Goal: Task Accomplishment & Management: Use online tool/utility

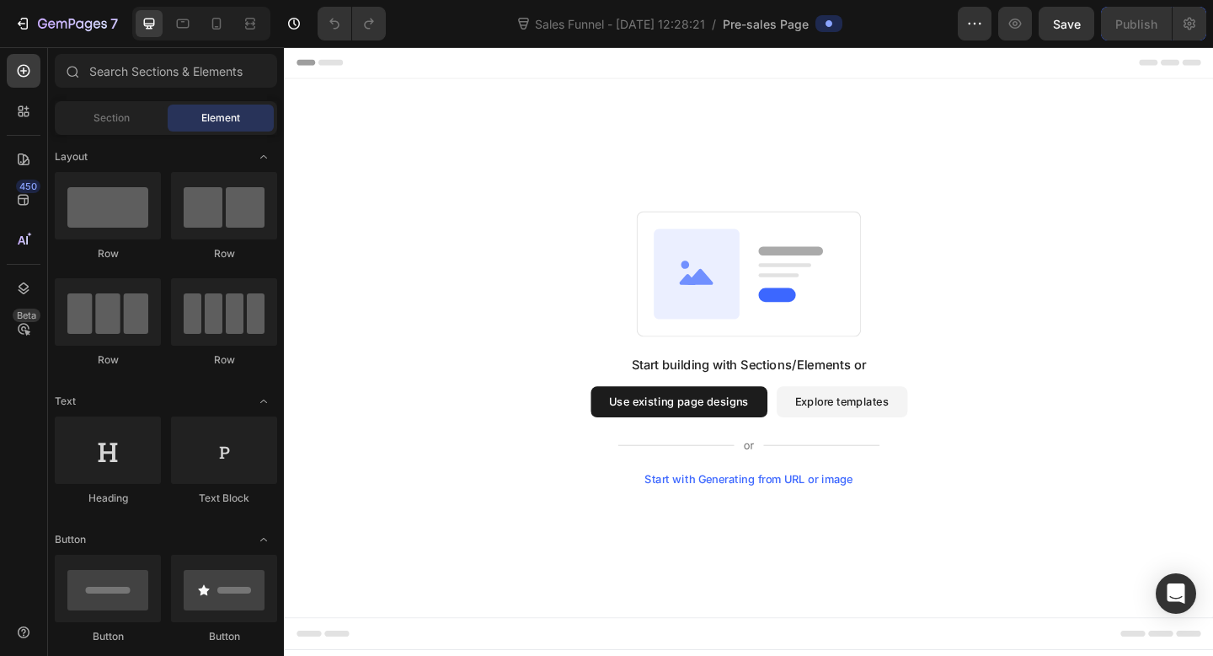
click at [888, 435] on button "Explore templates" at bounding box center [891, 433] width 142 height 34
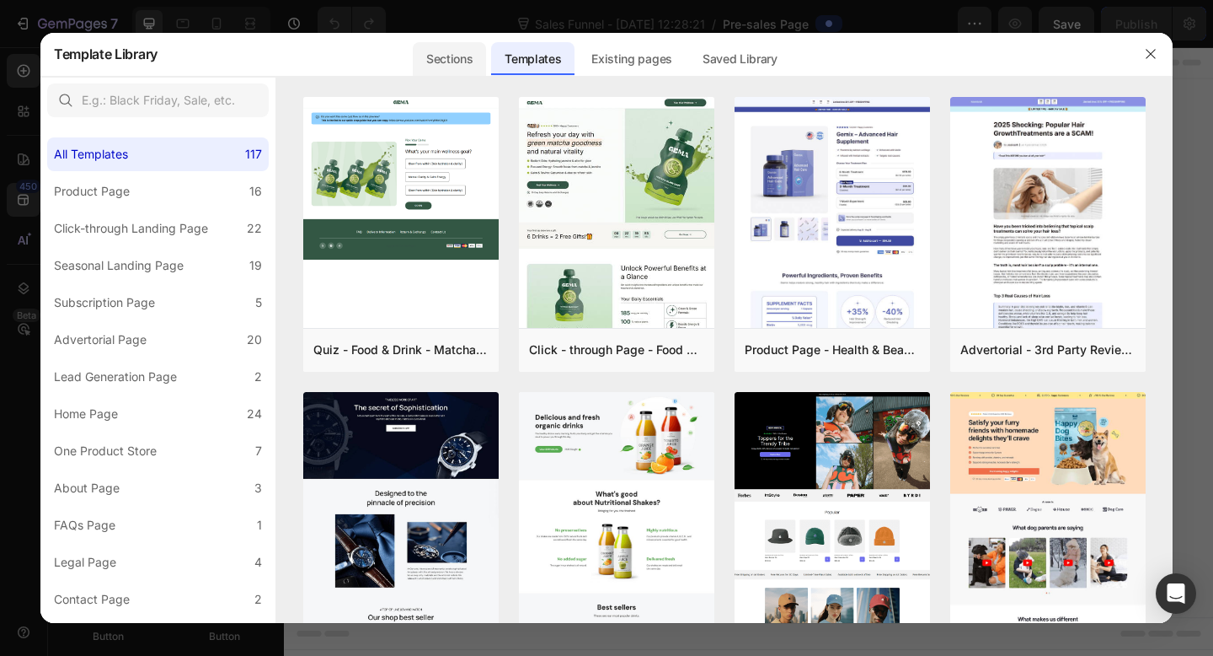
click at [453, 50] on div "Sections" at bounding box center [449, 59] width 73 height 34
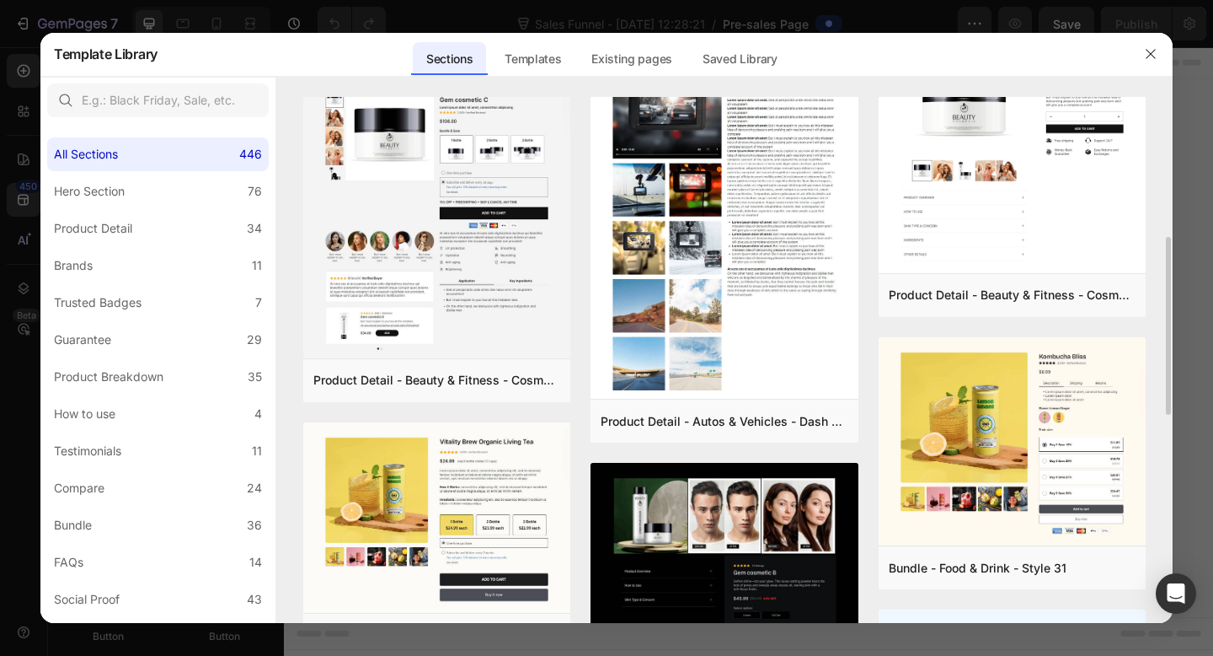
scroll to position [412, 0]
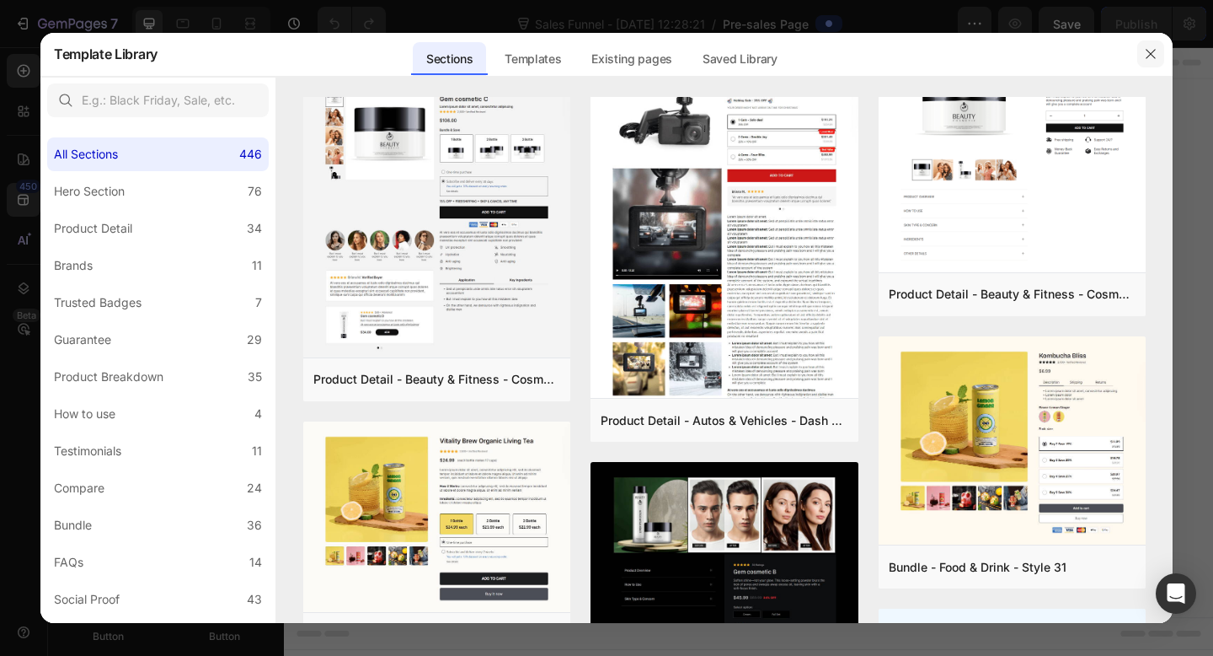
click at [1156, 58] on icon "button" at bounding box center [1150, 53] width 13 height 13
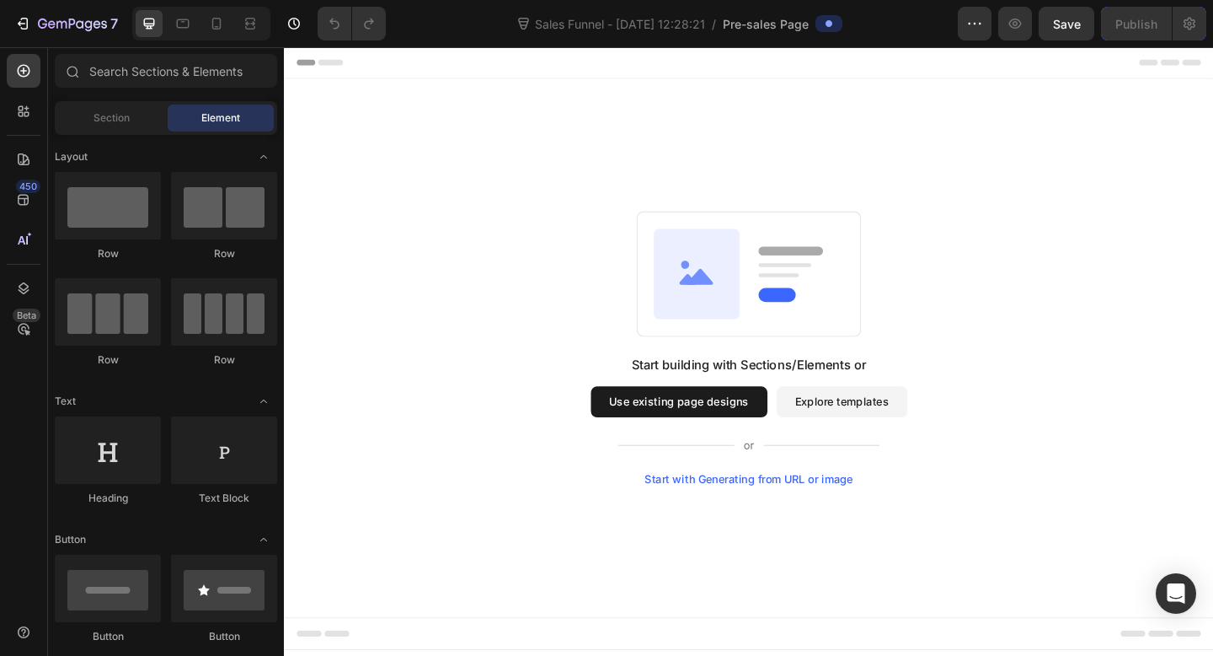
click at [711, 439] on button "Use existing page designs" at bounding box center [714, 433] width 192 height 34
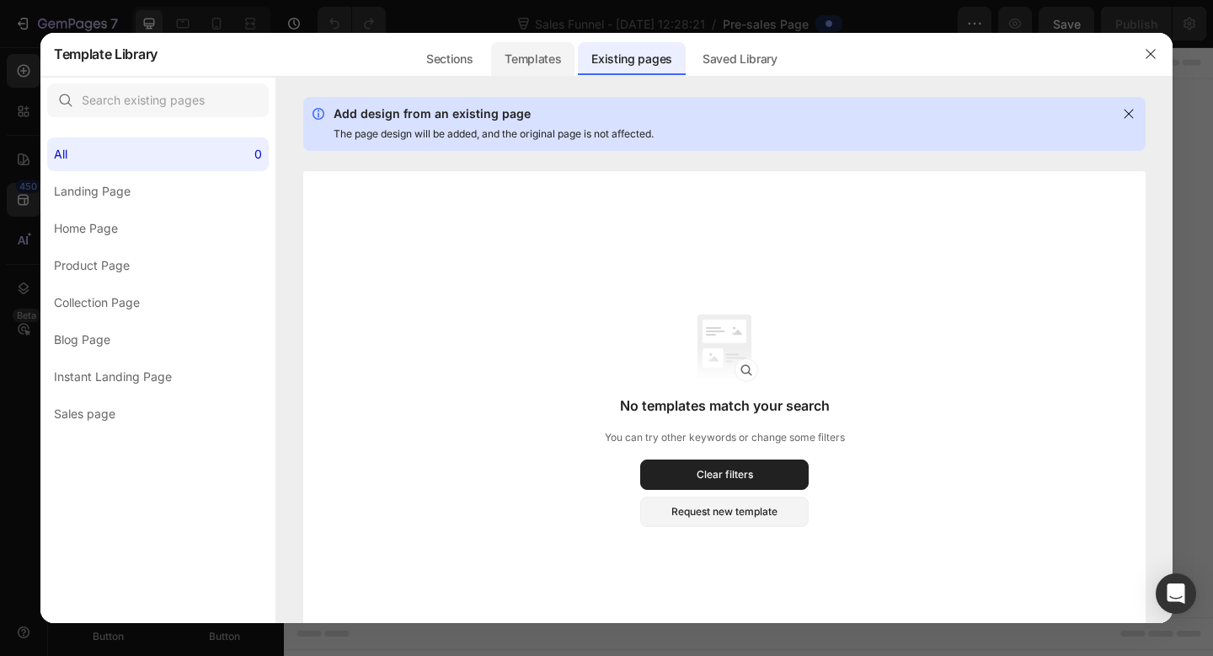
click at [525, 65] on div "Templates" at bounding box center [532, 59] width 83 height 34
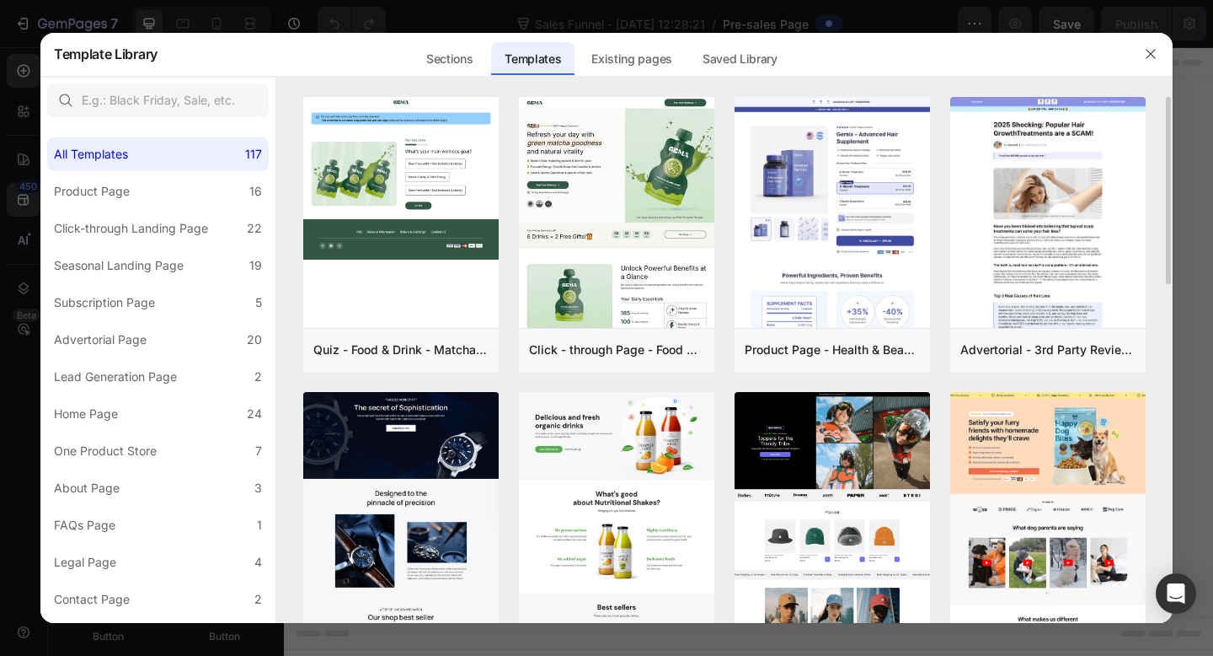
scroll to position [20, 0]
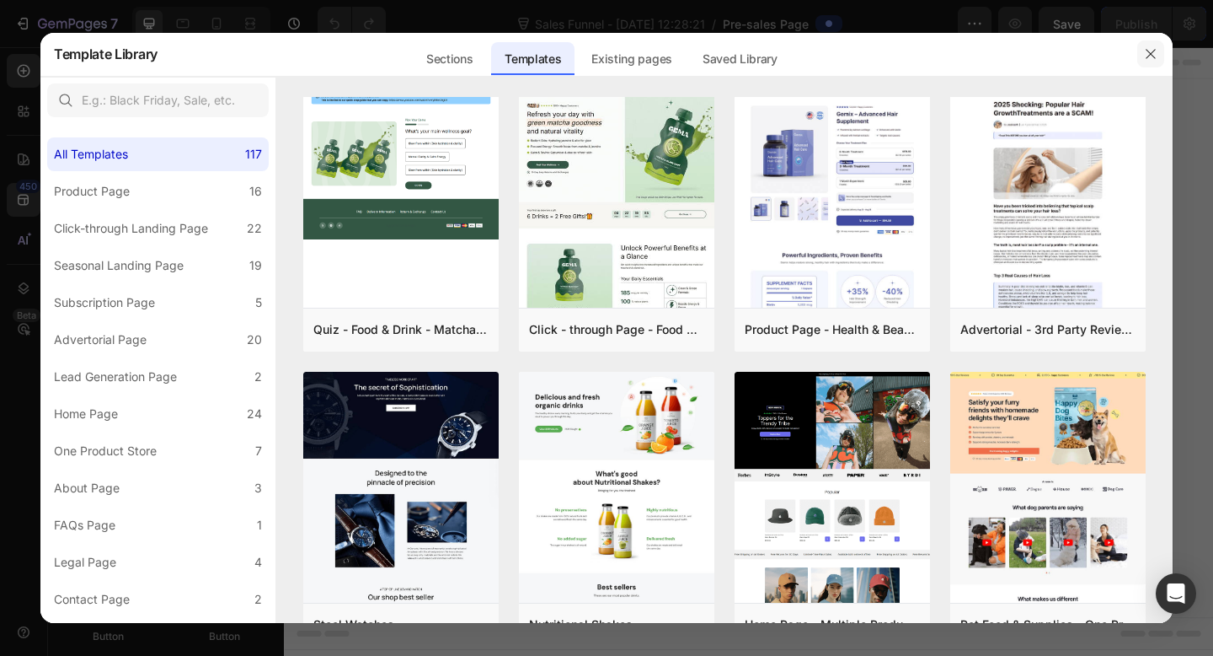
click at [1157, 51] on icon "button" at bounding box center [1150, 53] width 13 height 13
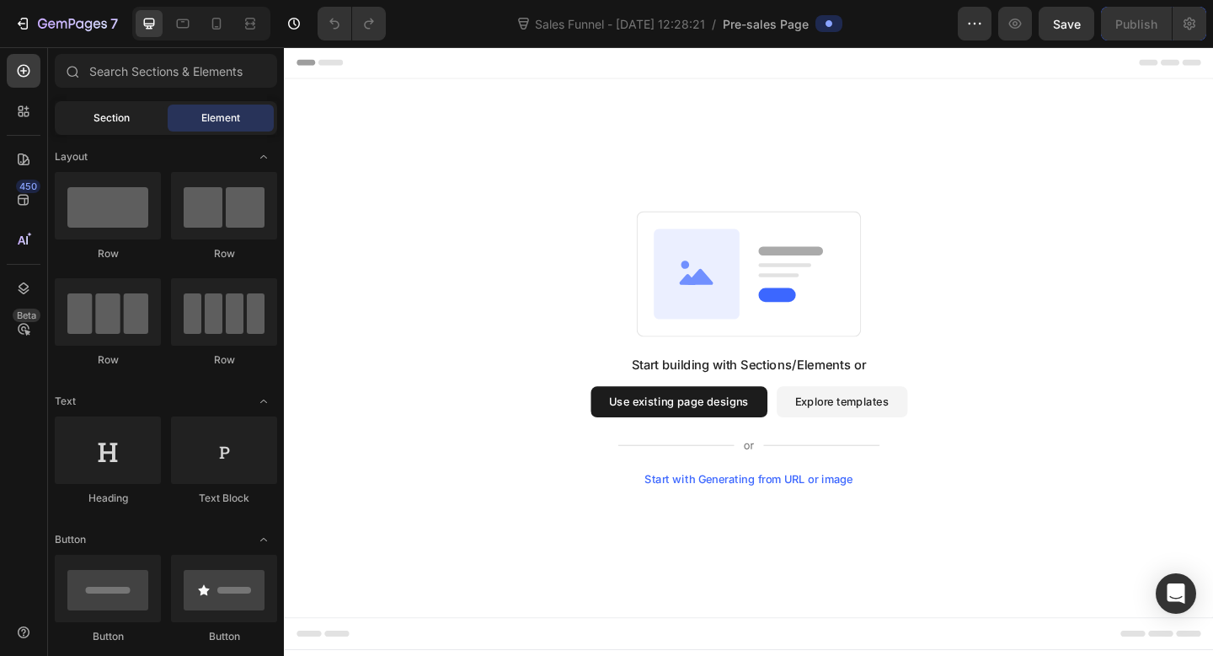
click at [94, 123] on span "Section" at bounding box center [112, 117] width 36 height 15
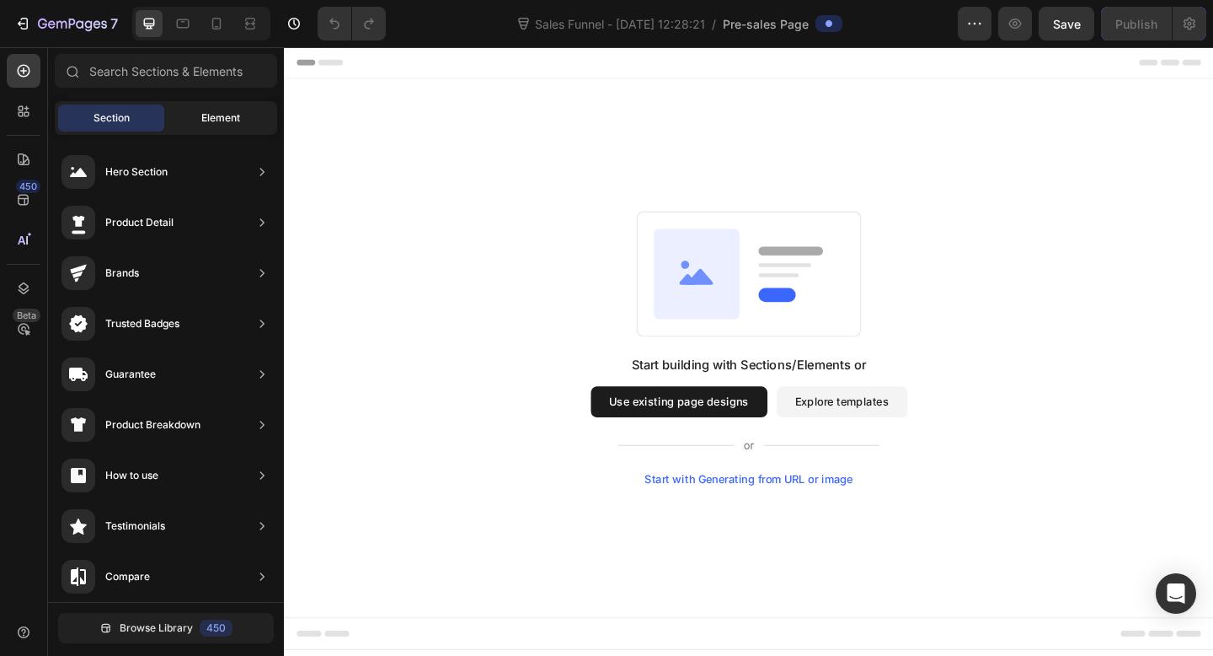
click at [222, 112] on span "Element" at bounding box center [220, 117] width 39 height 15
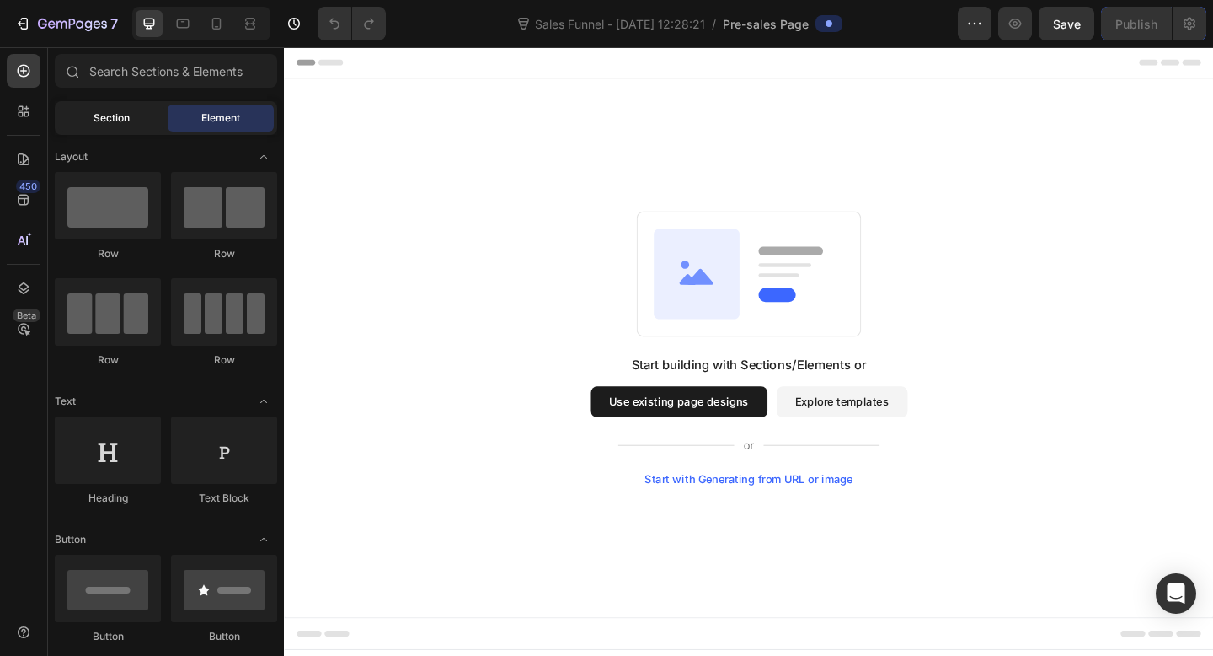
click at [112, 110] on span "Section" at bounding box center [112, 117] width 36 height 15
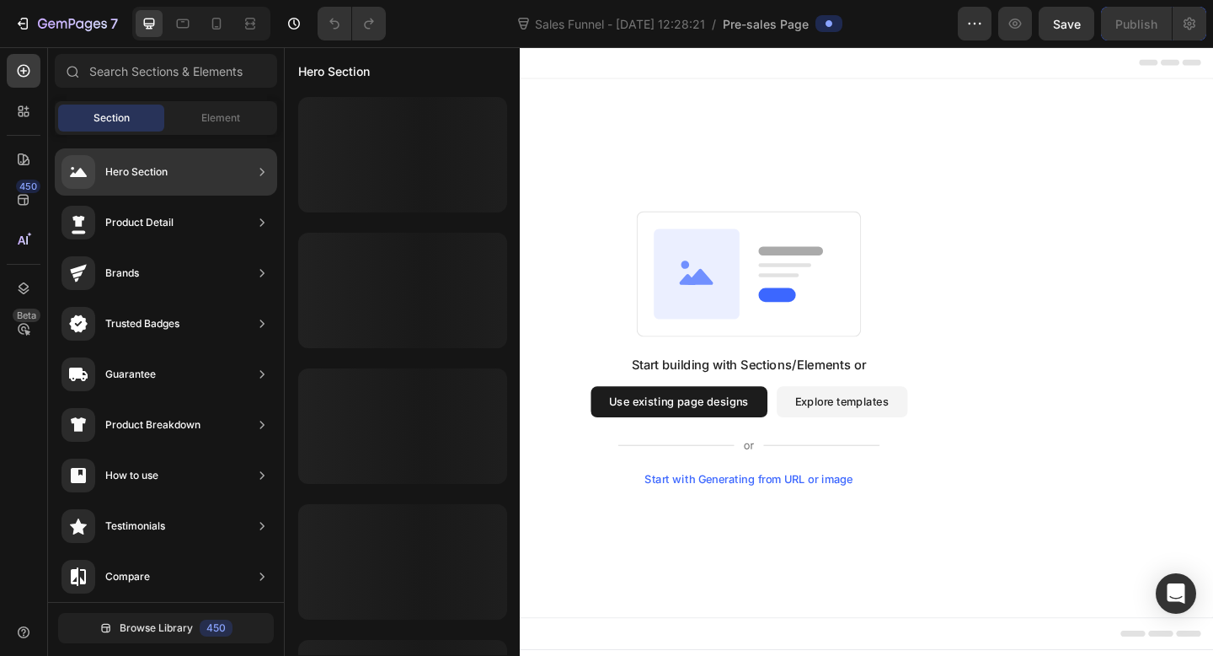
click at [114, 159] on div "Hero Section" at bounding box center [115, 172] width 106 height 34
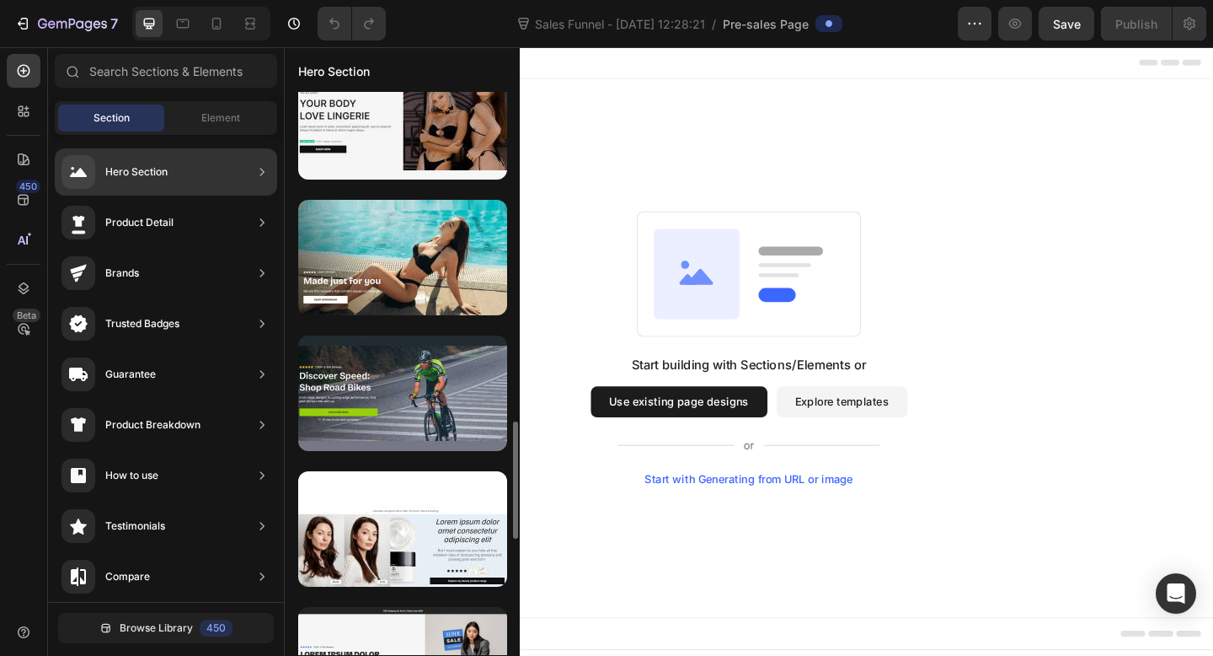
scroll to position [1366, 0]
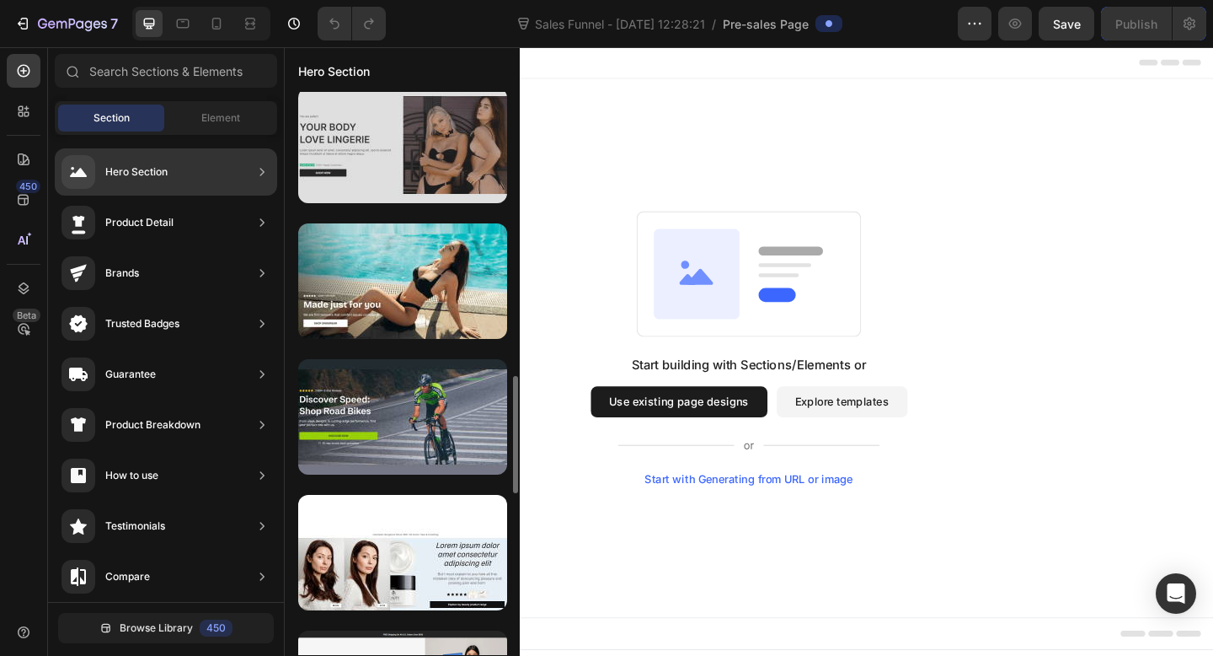
click at [400, 143] on div at bounding box center [402, 145] width 209 height 115
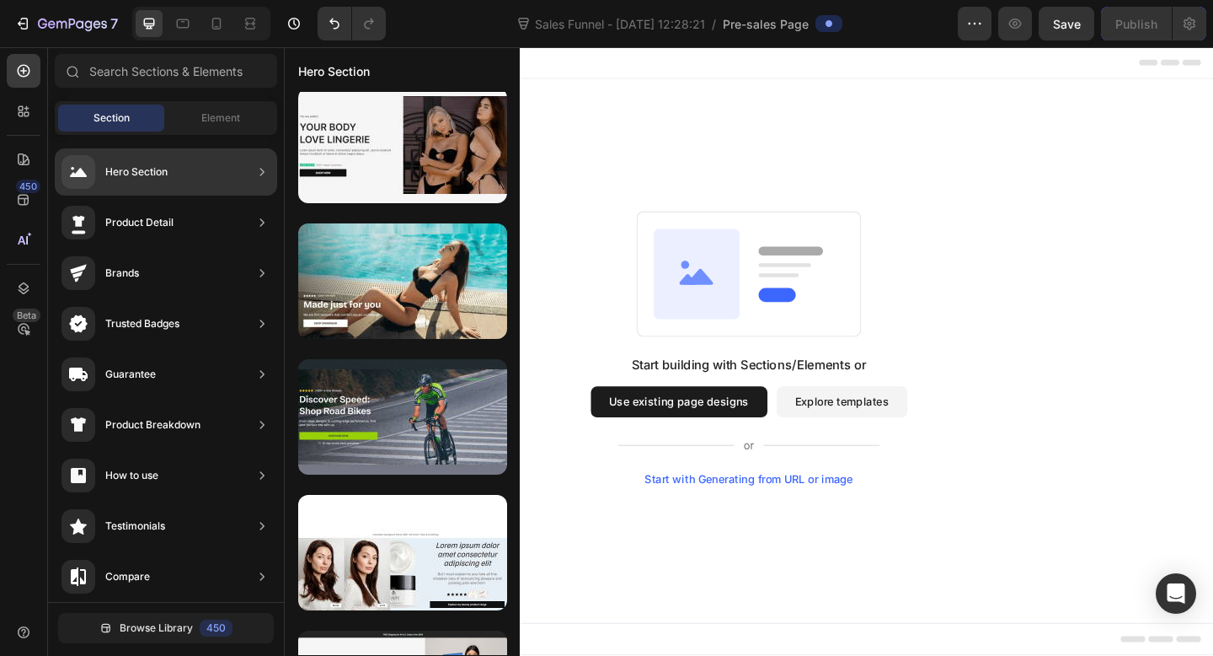
click at [122, 172] on div "Hero Section" at bounding box center [136, 171] width 62 height 17
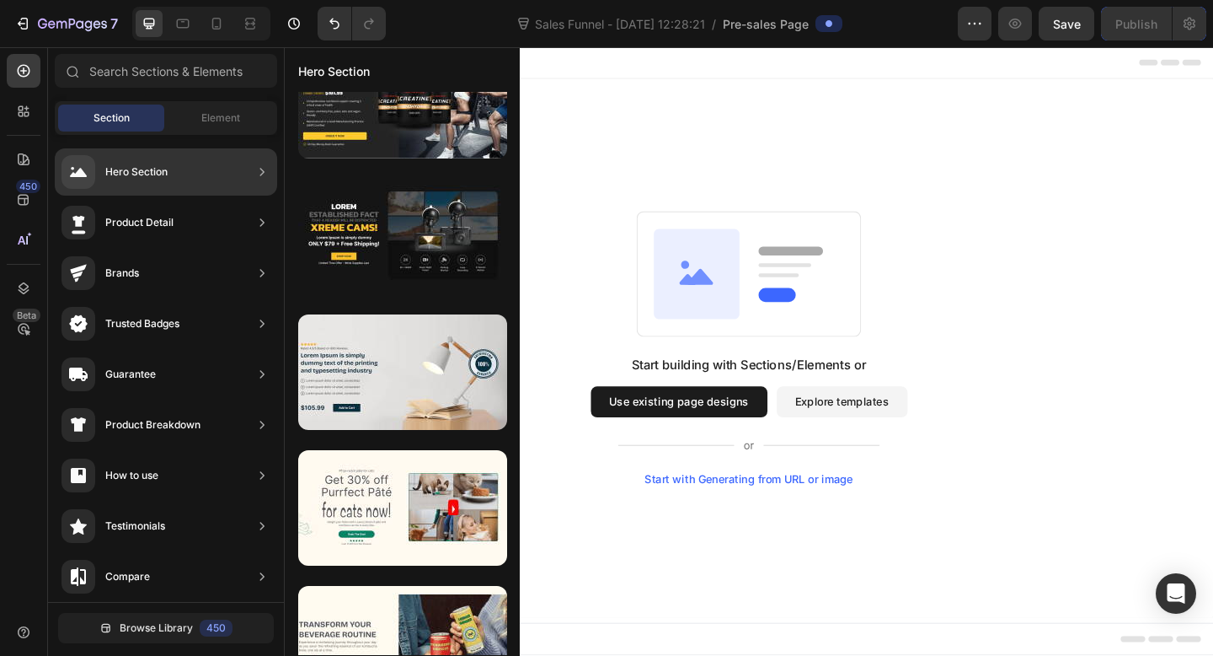
scroll to position [0, 0]
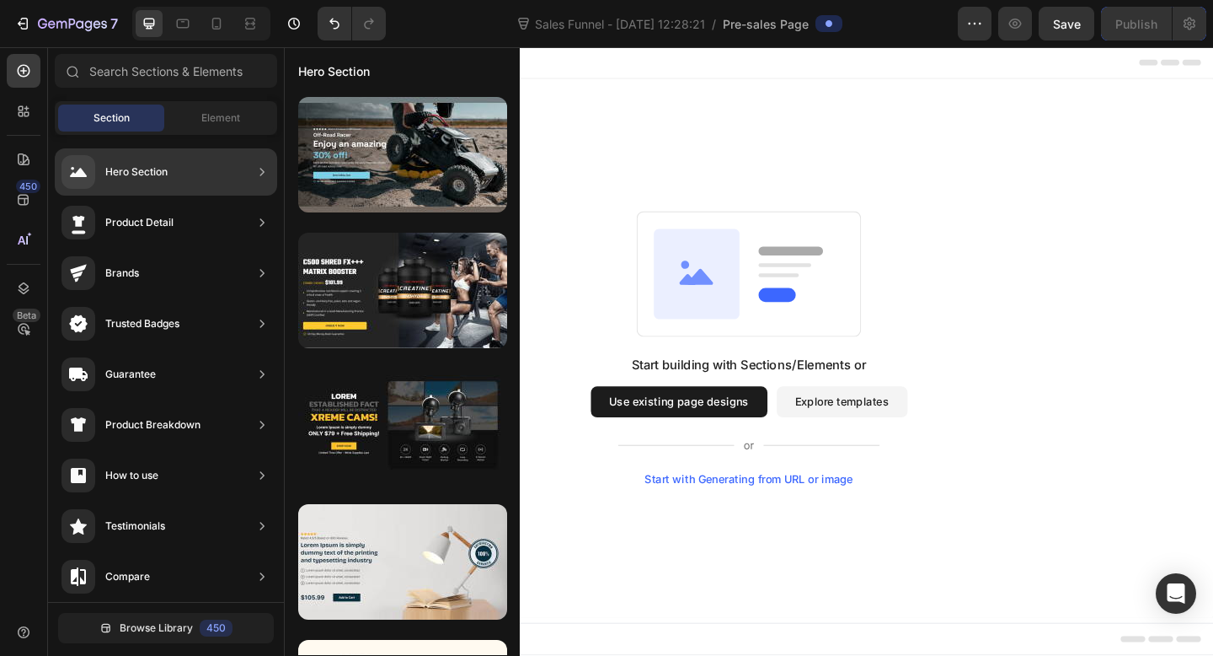
click at [134, 169] on div "Hero Section" at bounding box center [136, 171] width 62 height 17
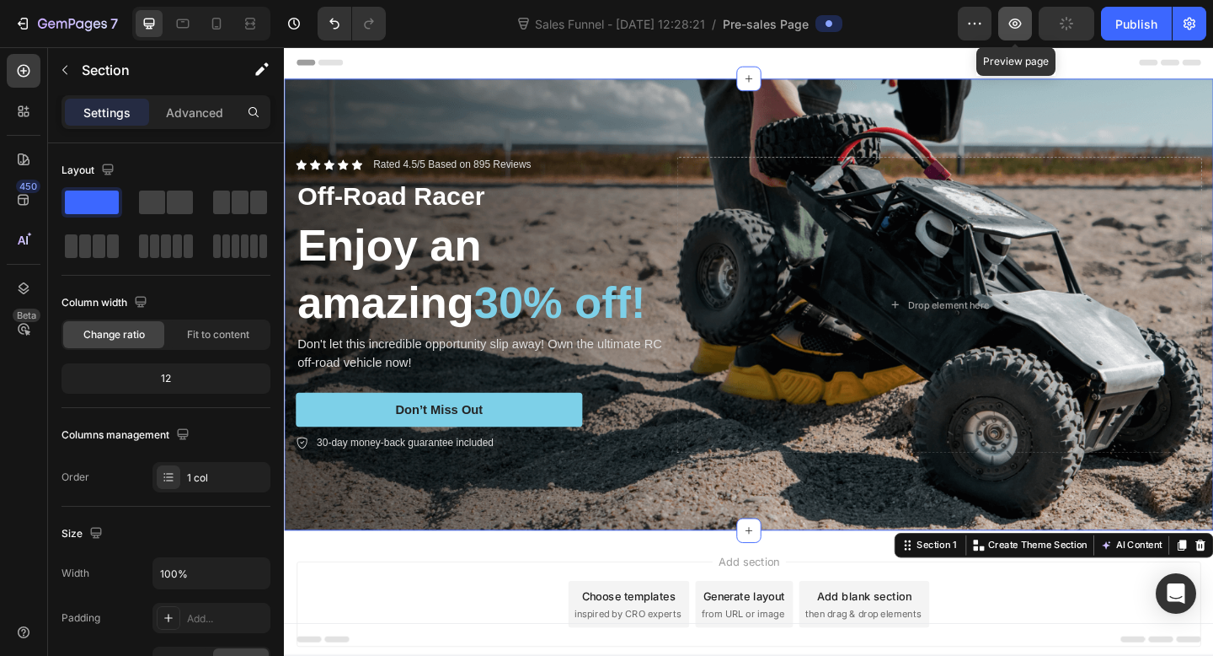
click at [1018, 25] on icon "button" at bounding box center [1015, 23] width 17 height 17
click at [582, 105] on div "Background Image" at bounding box center [789, 327] width 1011 height 491
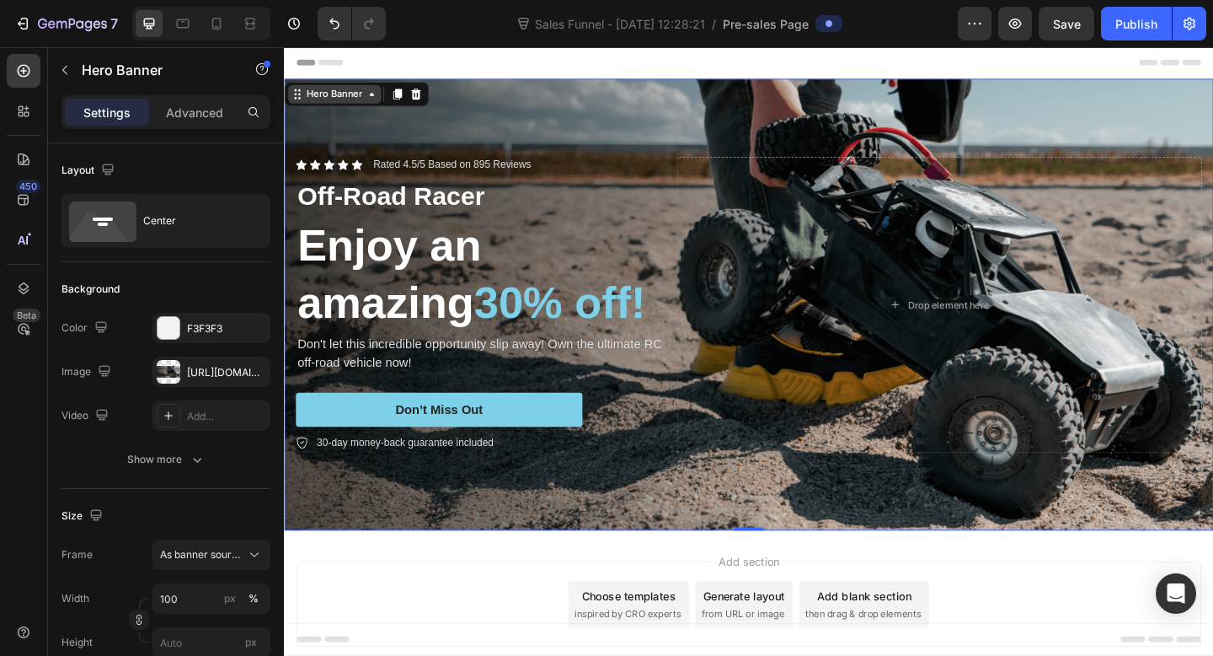
click at [367, 102] on div "Hero Banner" at bounding box center [338, 98] width 67 height 15
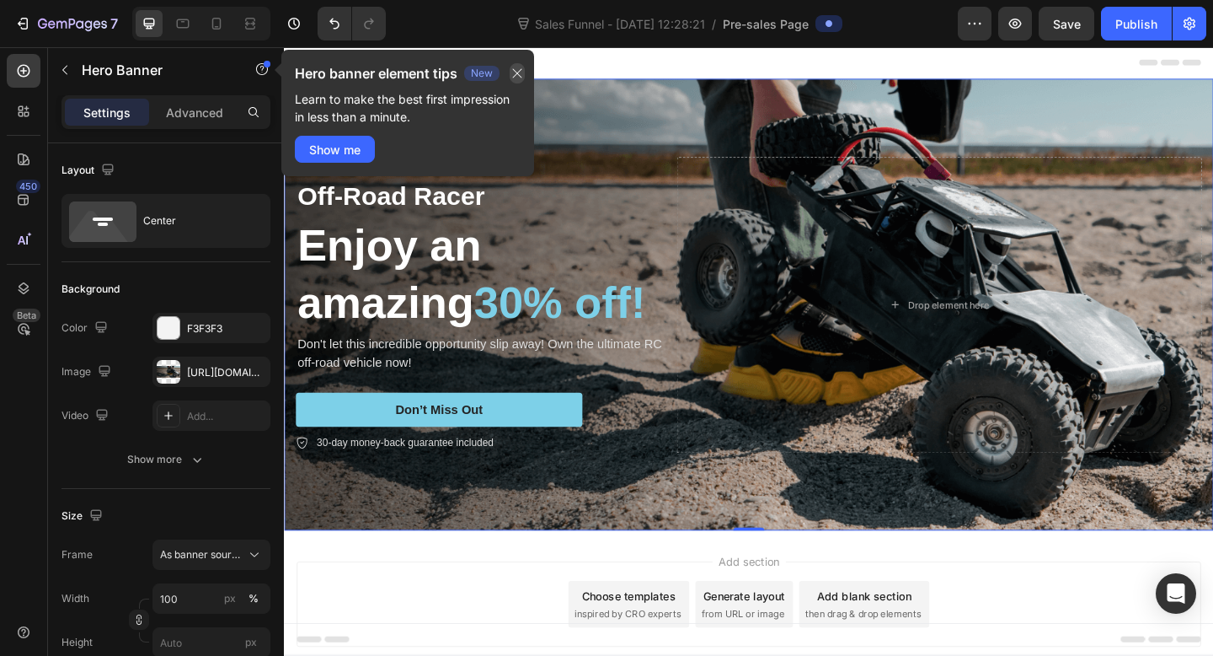
click at [515, 71] on icon "button" at bounding box center [517, 73] width 13 height 13
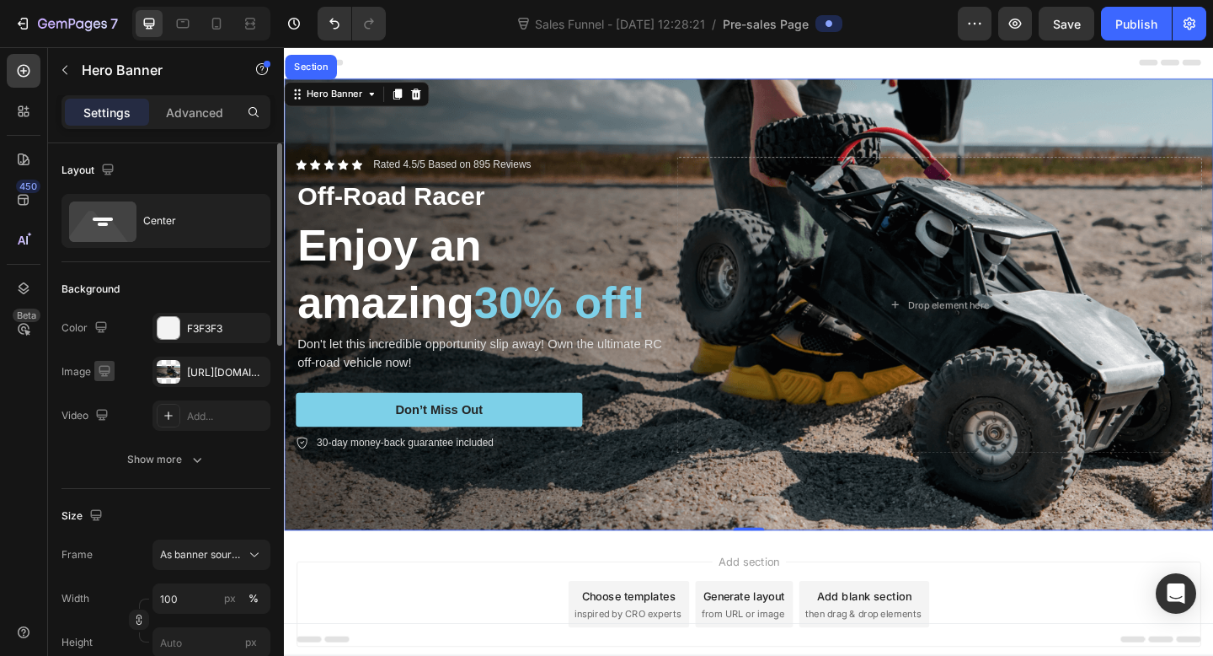
click at [96, 367] on icon "button" at bounding box center [104, 370] width 17 height 17
click at [200, 379] on div "[URL][DOMAIN_NAME]" at bounding box center [212, 371] width 118 height 30
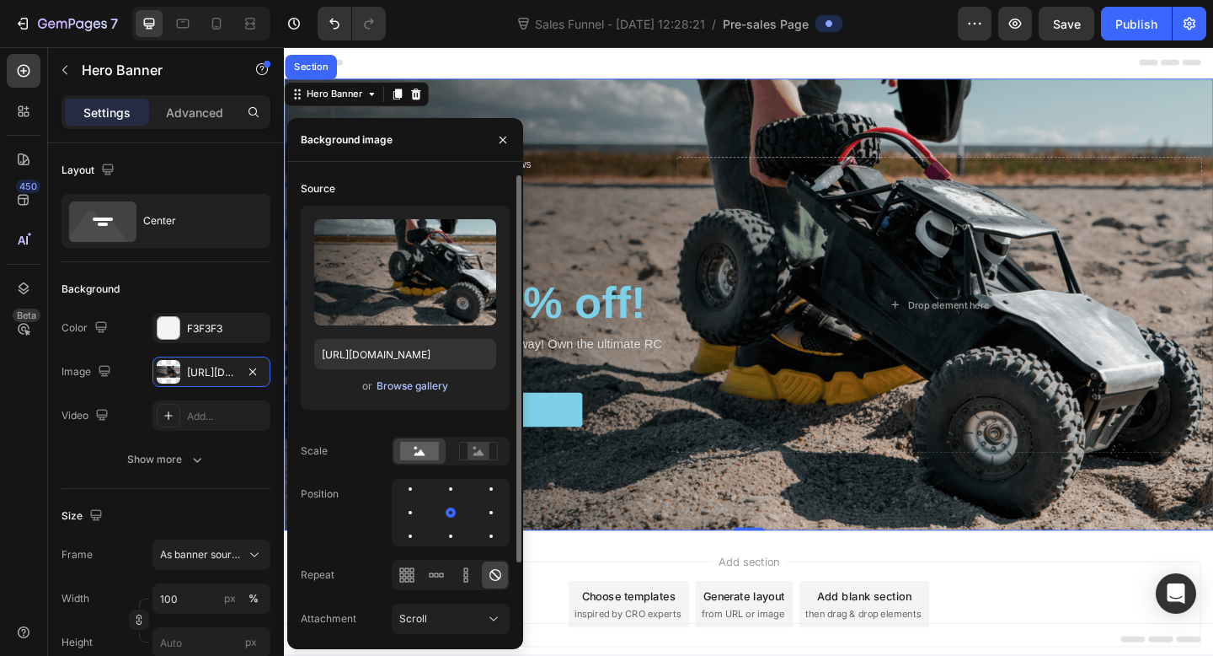
click at [404, 387] on div "Browse gallery" at bounding box center [413, 385] width 72 height 15
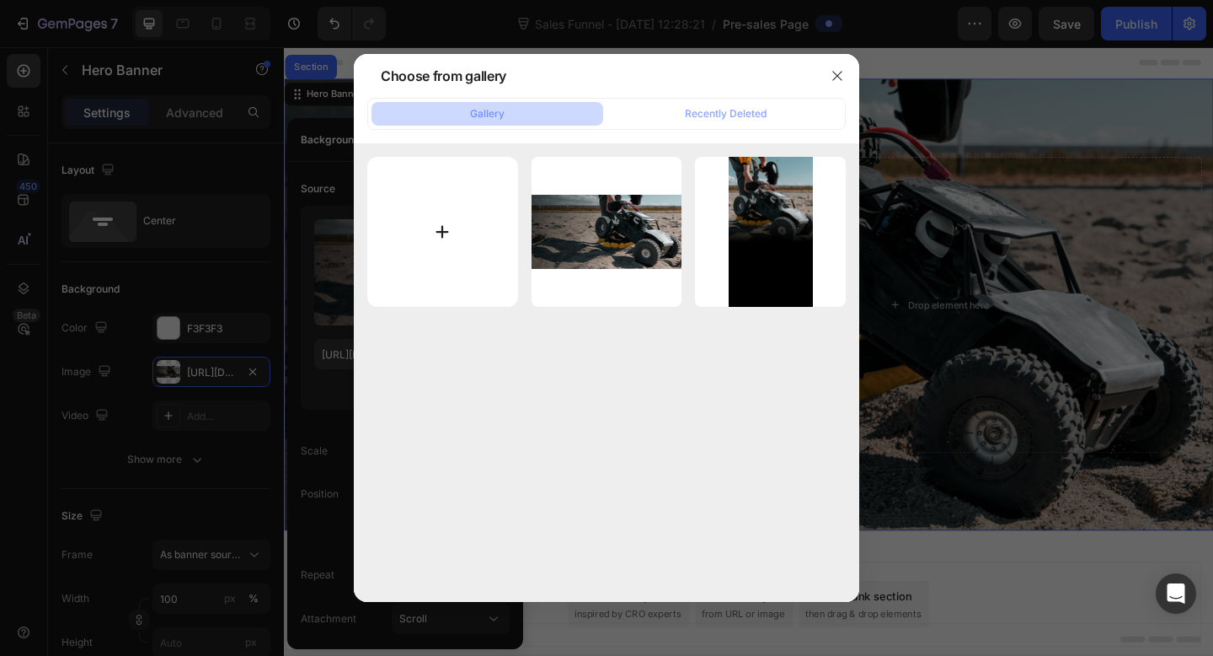
click at [419, 231] on input "file" at bounding box center [442, 232] width 151 height 151
type input "C:\fakepath\Alpine_VM_4.jpg"
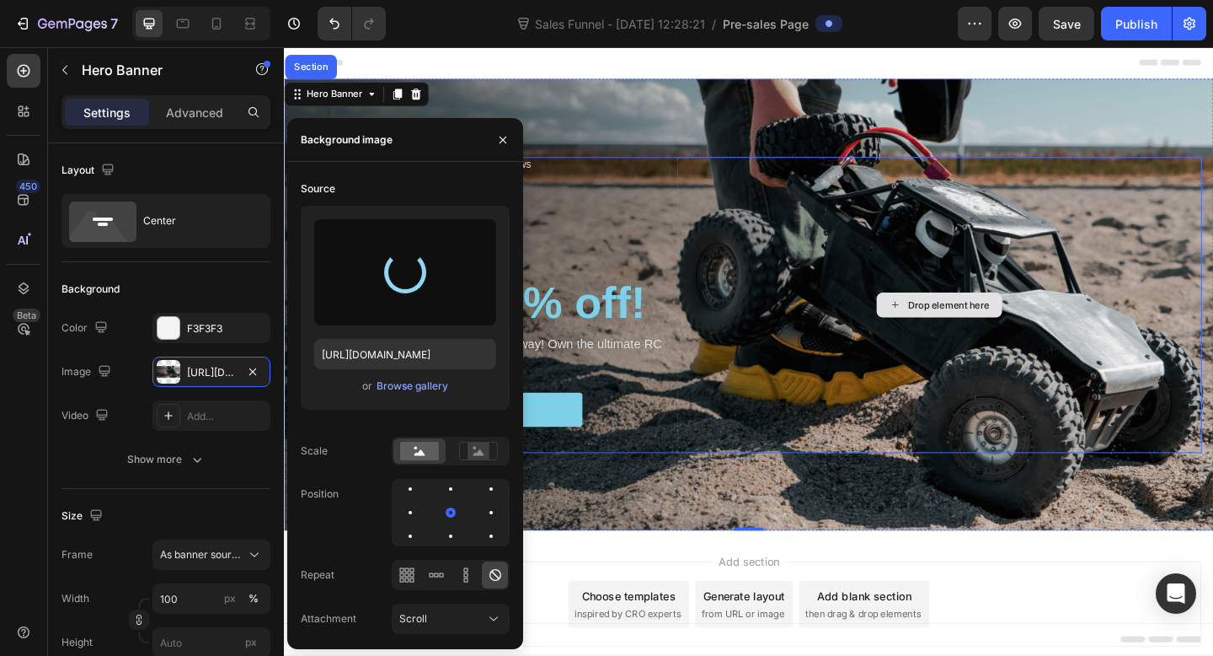
type input "[URL][DOMAIN_NAME]"
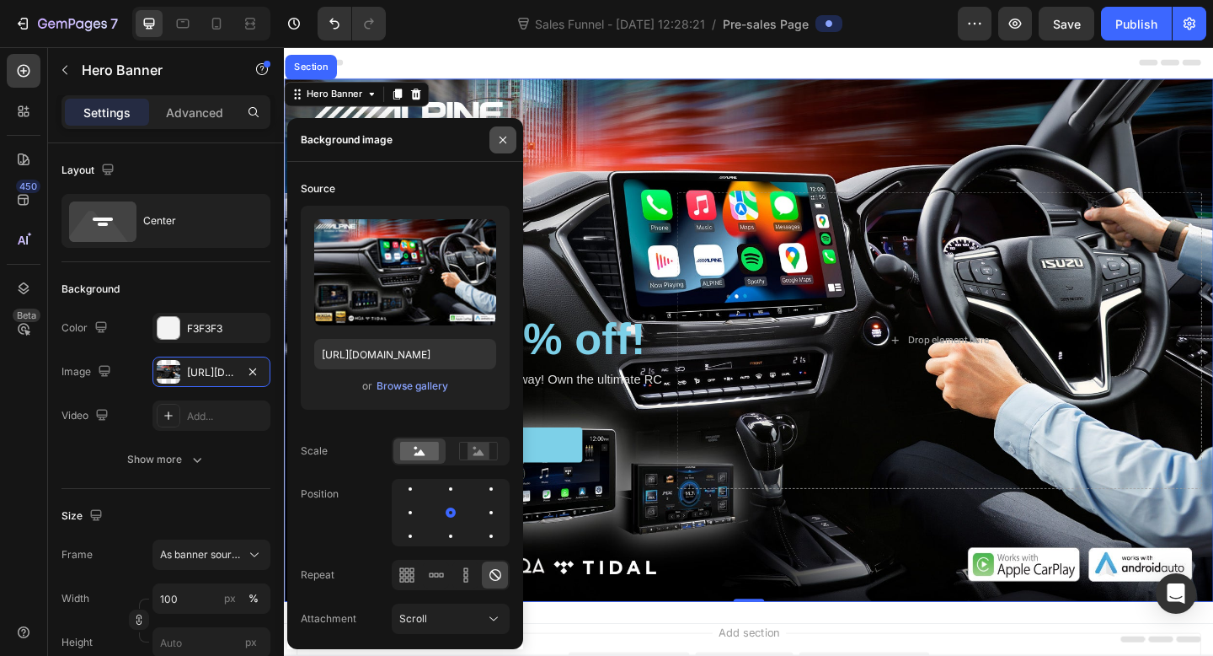
click at [498, 143] on icon "button" at bounding box center [502, 139] width 13 height 13
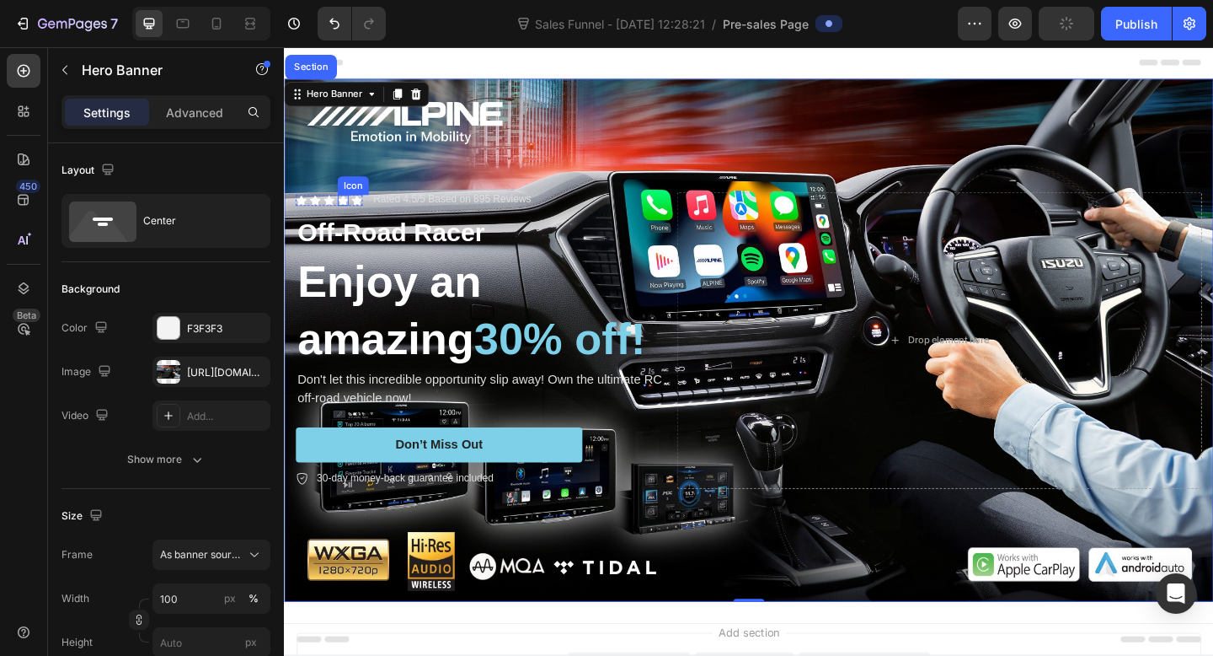
click at [342, 215] on icon at bounding box center [348, 214] width 12 height 12
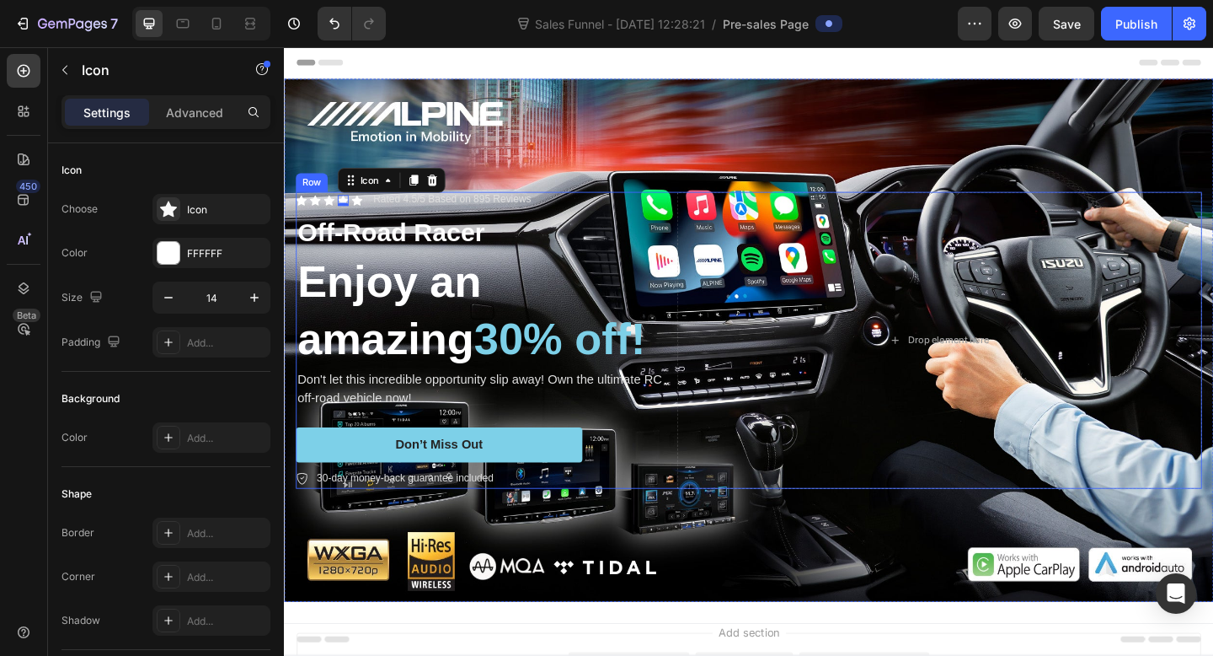
click at [353, 229] on div "Off-Road Racer Text Block" at bounding box center [501, 249] width 408 height 40
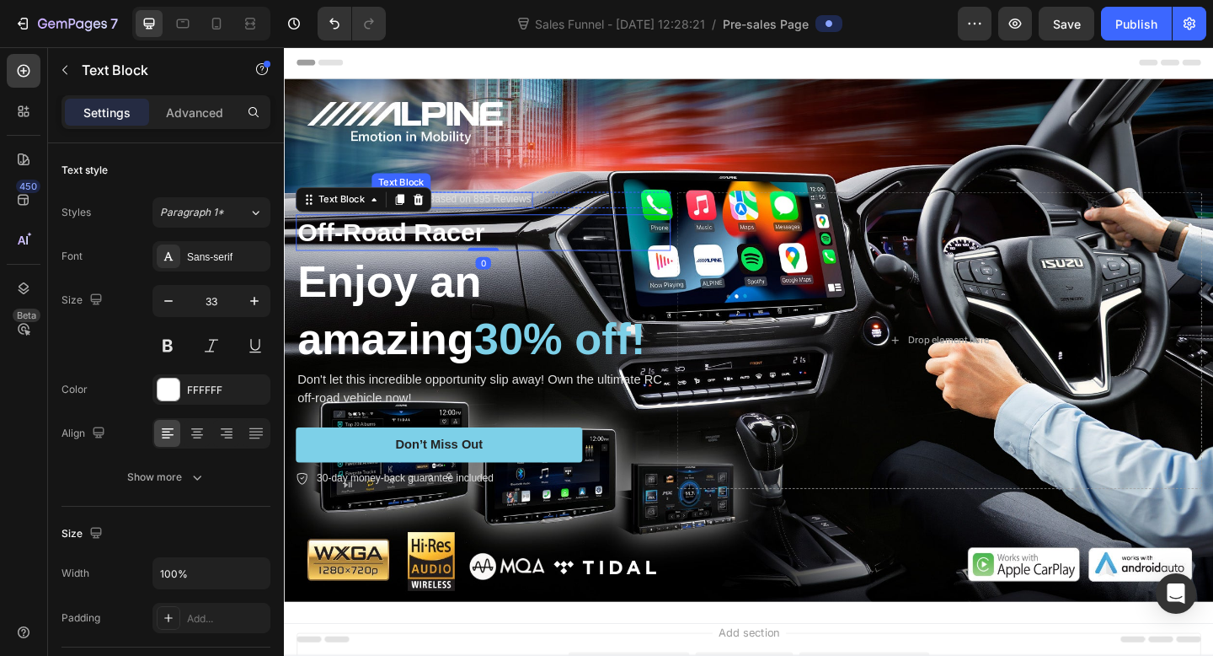
click at [542, 217] on p "Rated 4.5/5 Based on 895 Reviews" at bounding box center [467, 213] width 172 height 14
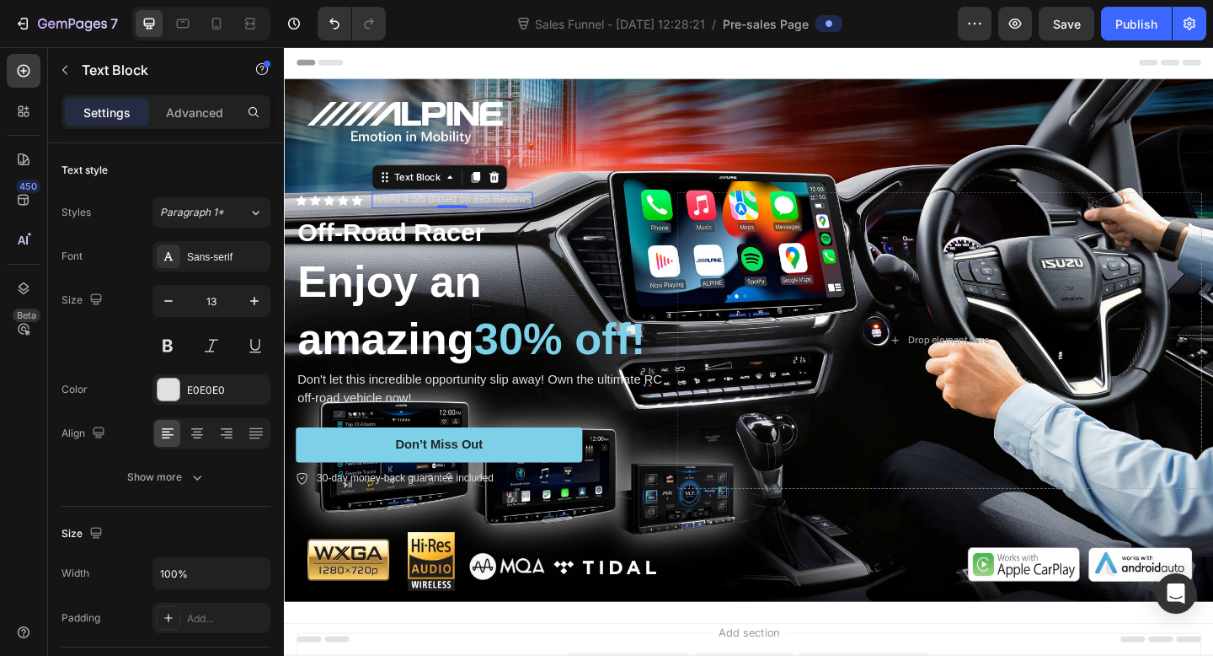
click at [417, 215] on p "Rated 4.5/5 Based on 895 Reviews" at bounding box center [467, 213] width 172 height 14
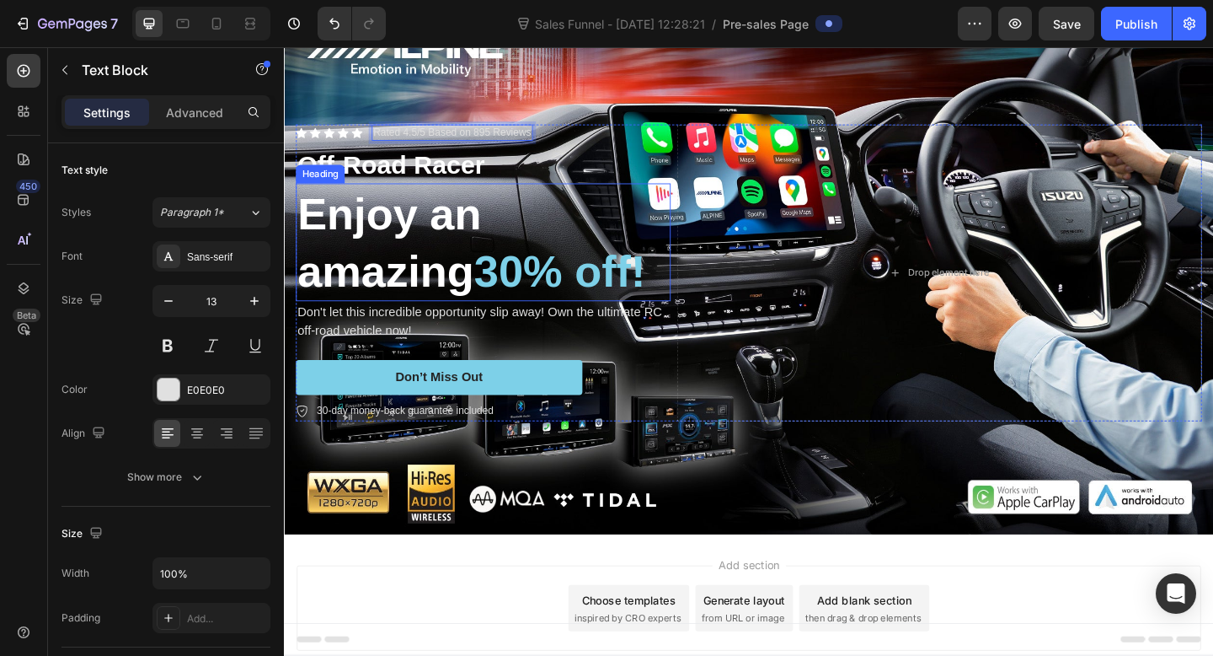
scroll to position [72, 0]
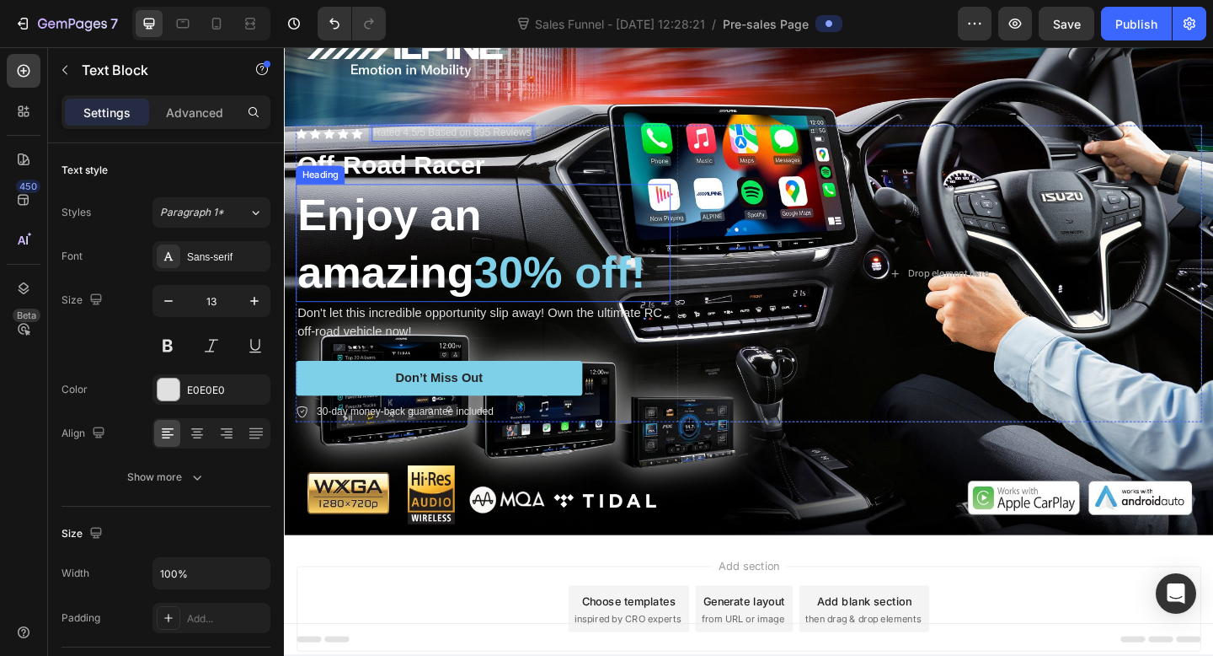
click at [463, 315] on h2 "Enjoy an amazing 30% off!" at bounding box center [501, 260] width 408 height 128
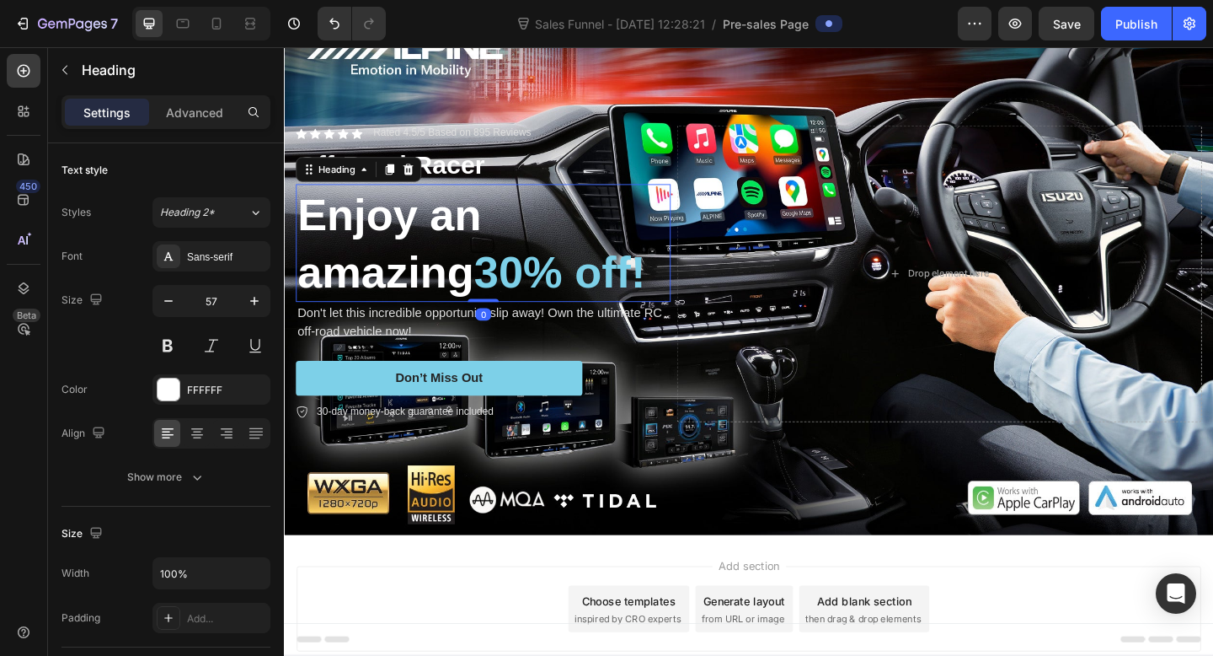
click at [457, 297] on h2 "Enjoy an amazing 30% off!" at bounding box center [501, 260] width 408 height 128
click at [458, 297] on p "Enjoy an amazing 30% off!" at bounding box center [500, 260] width 404 height 125
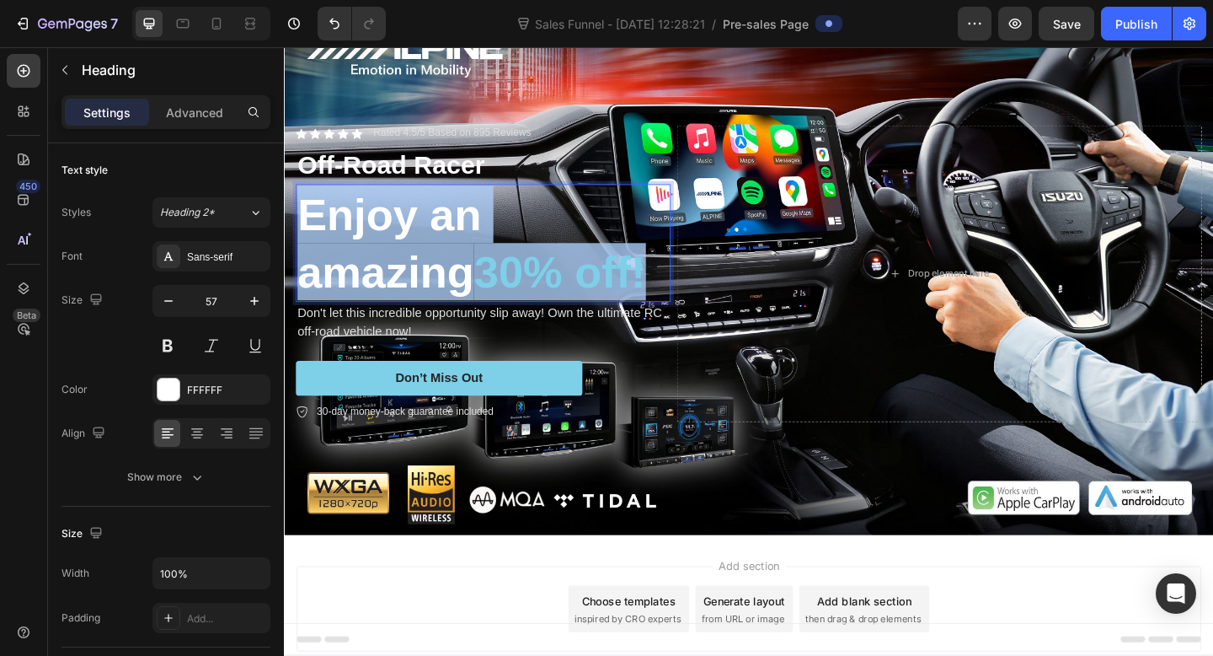
click at [458, 297] on p "Enjoy an amazing 30% off!" at bounding box center [500, 260] width 404 height 125
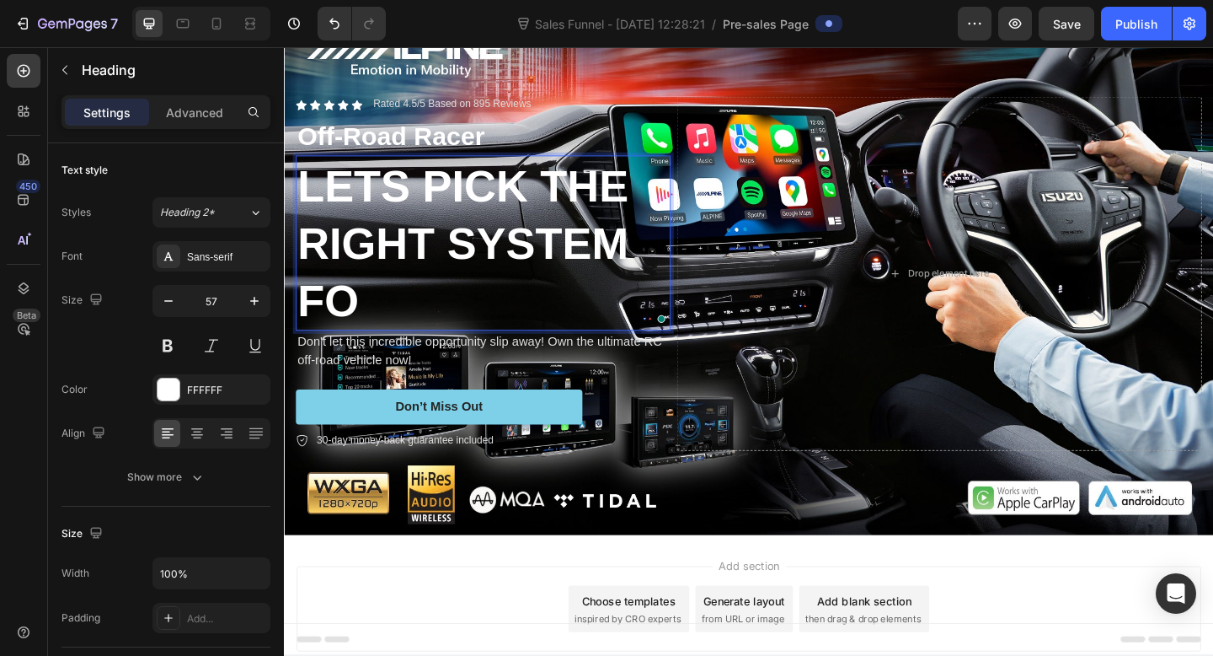
scroll to position [41, 0]
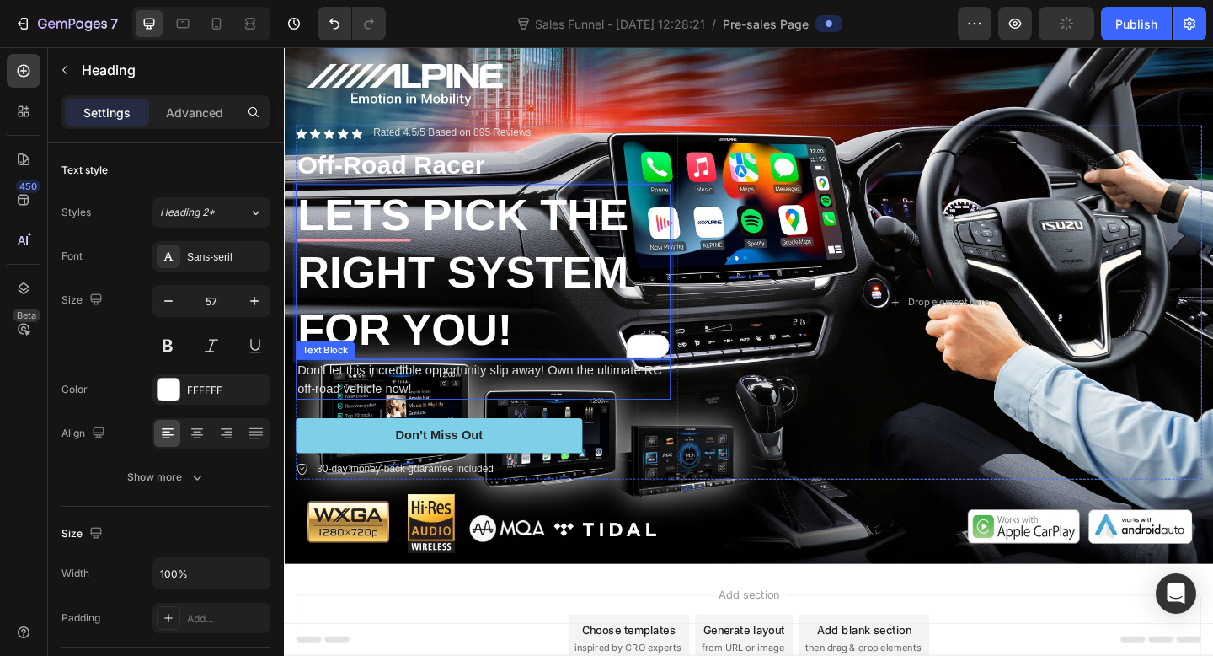
click at [434, 395] on p "Don't let this incredible opportunity slip away! Own the ultimate RC off-road v…" at bounding box center [500, 408] width 404 height 40
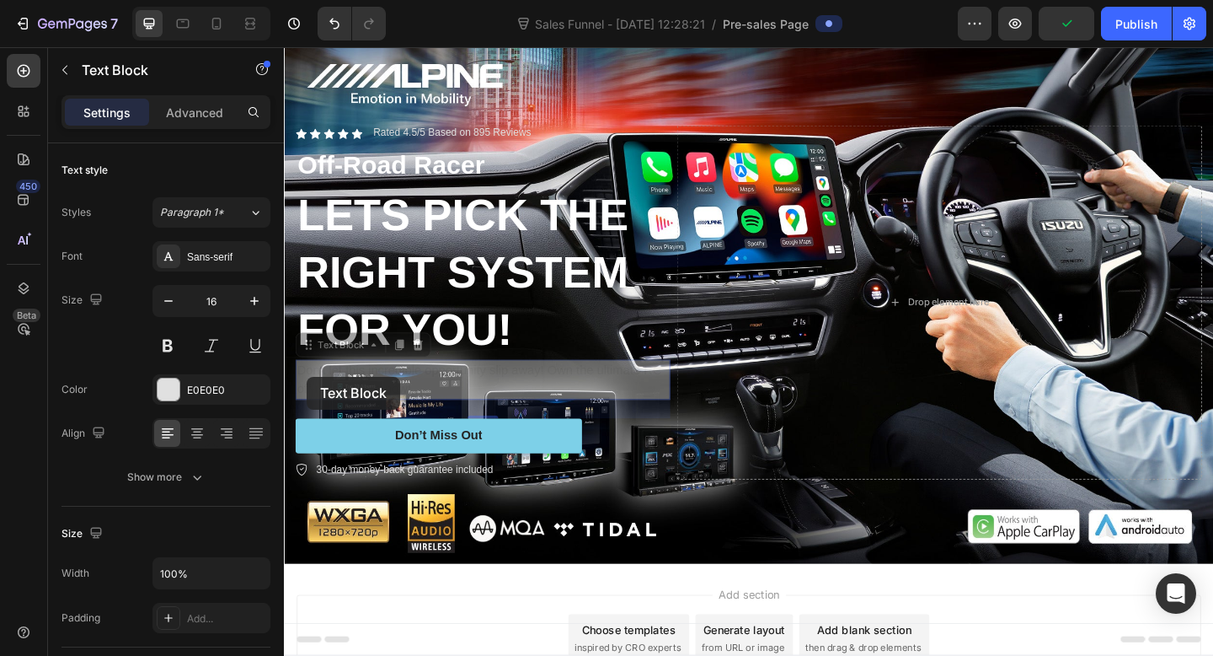
scroll to position [9, 0]
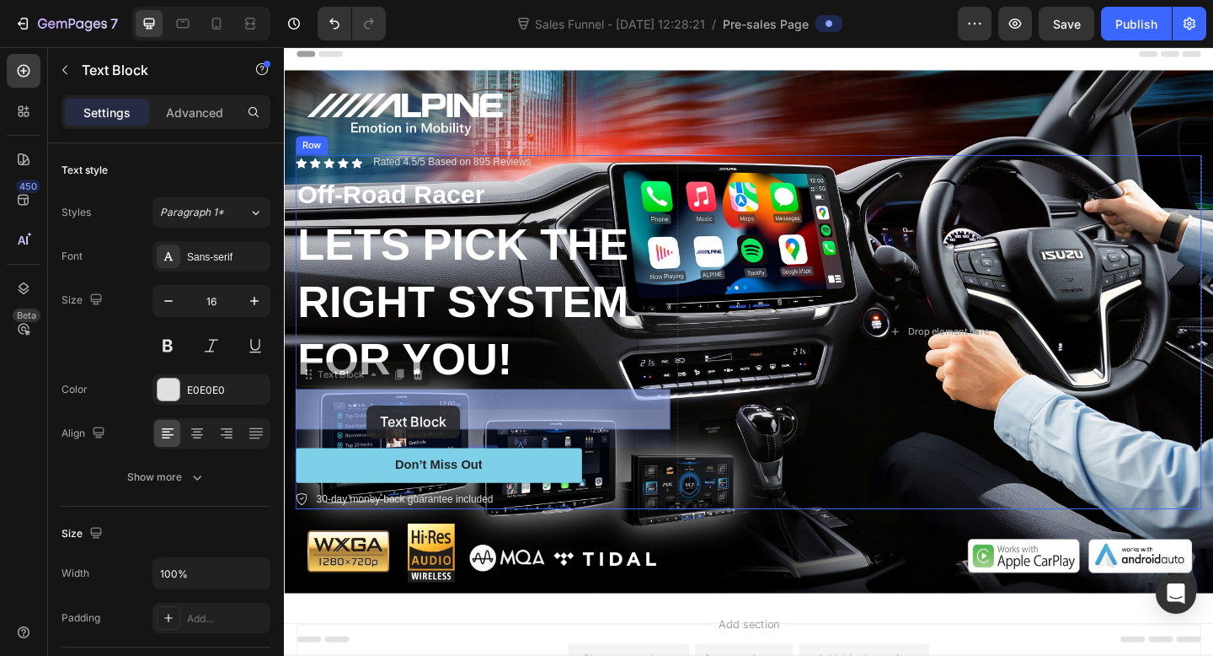
drag, startPoint x: 429, startPoint y: 416, endPoint x: 374, endPoint y: 437, distance: 58.4
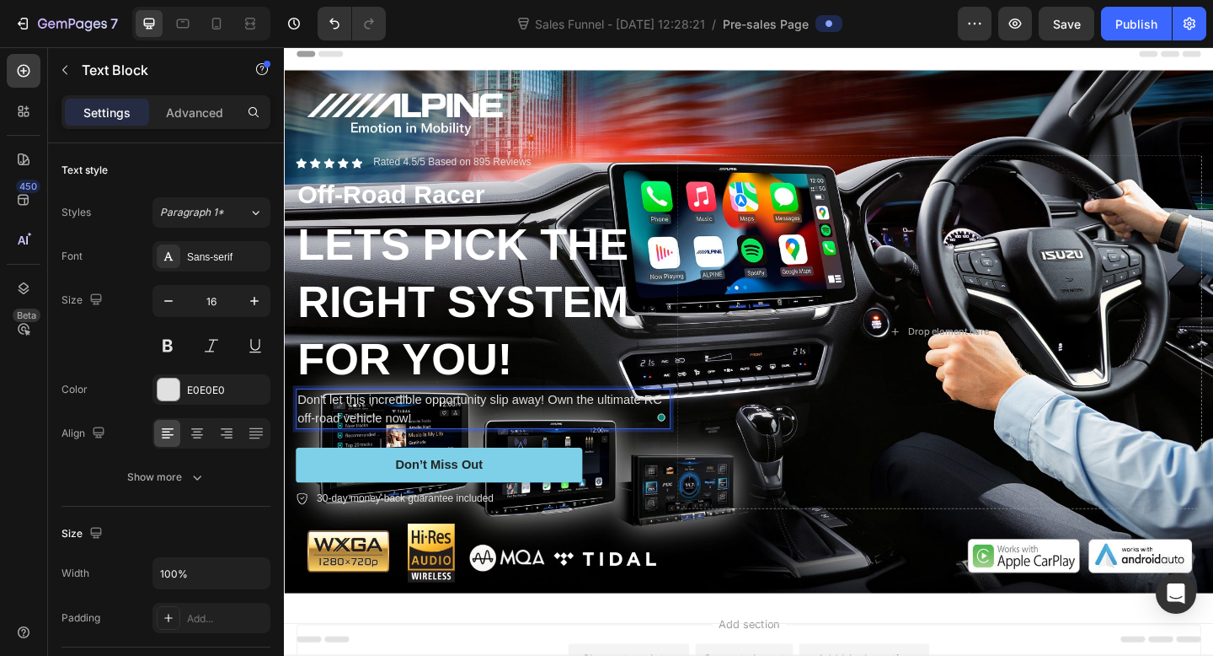
click at [467, 440] on p "Don't let this incredible opportunity slip away! Own the ultimate RC off-road v…" at bounding box center [500, 441] width 404 height 40
click at [827, 449] on div "Drop element here" at bounding box center [996, 356] width 571 height 384
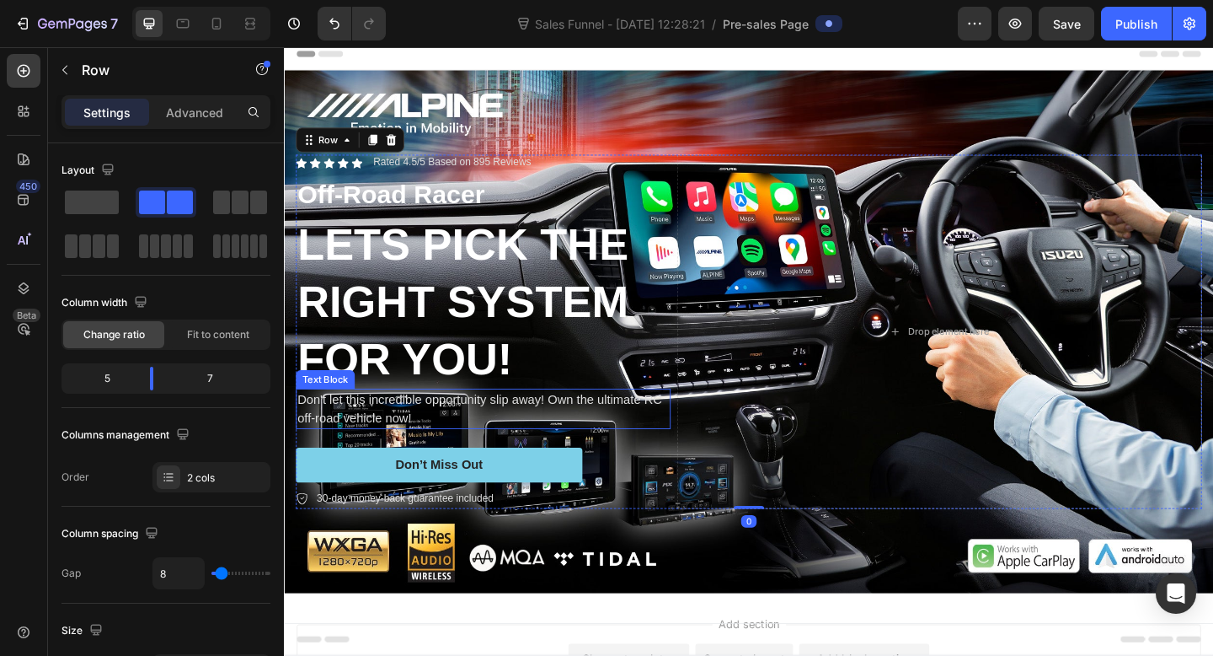
click at [573, 434] on p "Don't let this incredible opportunity slip away! Own the ultimate RC off-road v…" at bounding box center [500, 441] width 404 height 40
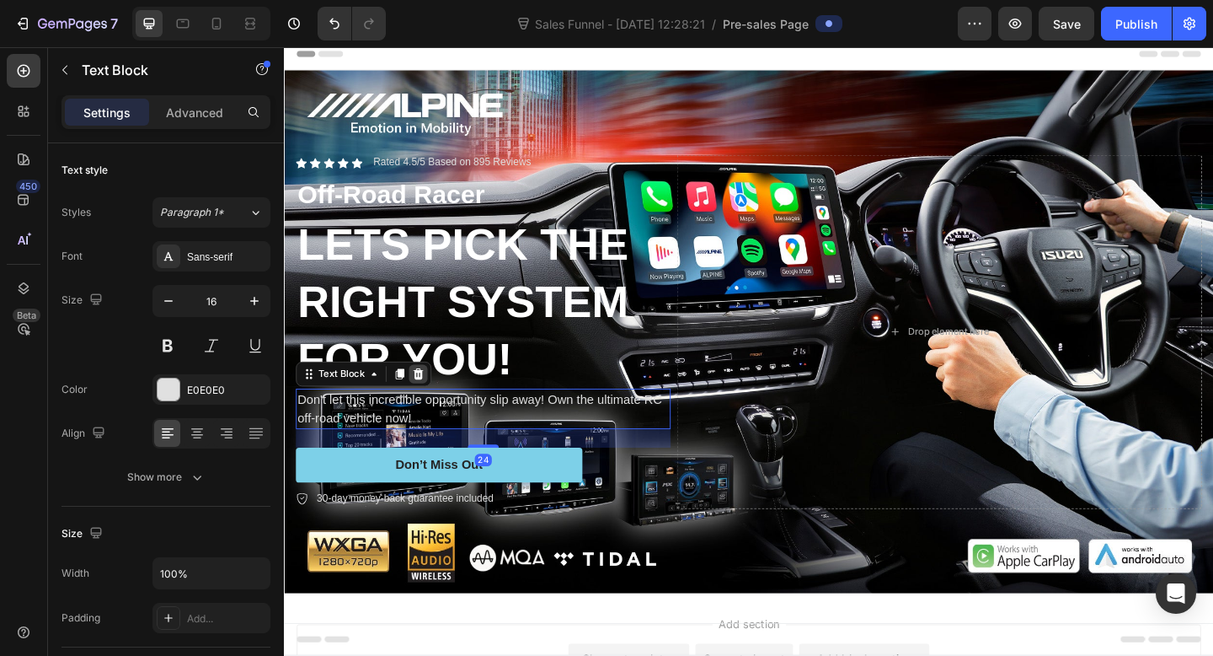
click at [427, 401] on icon at bounding box center [430, 403] width 11 height 12
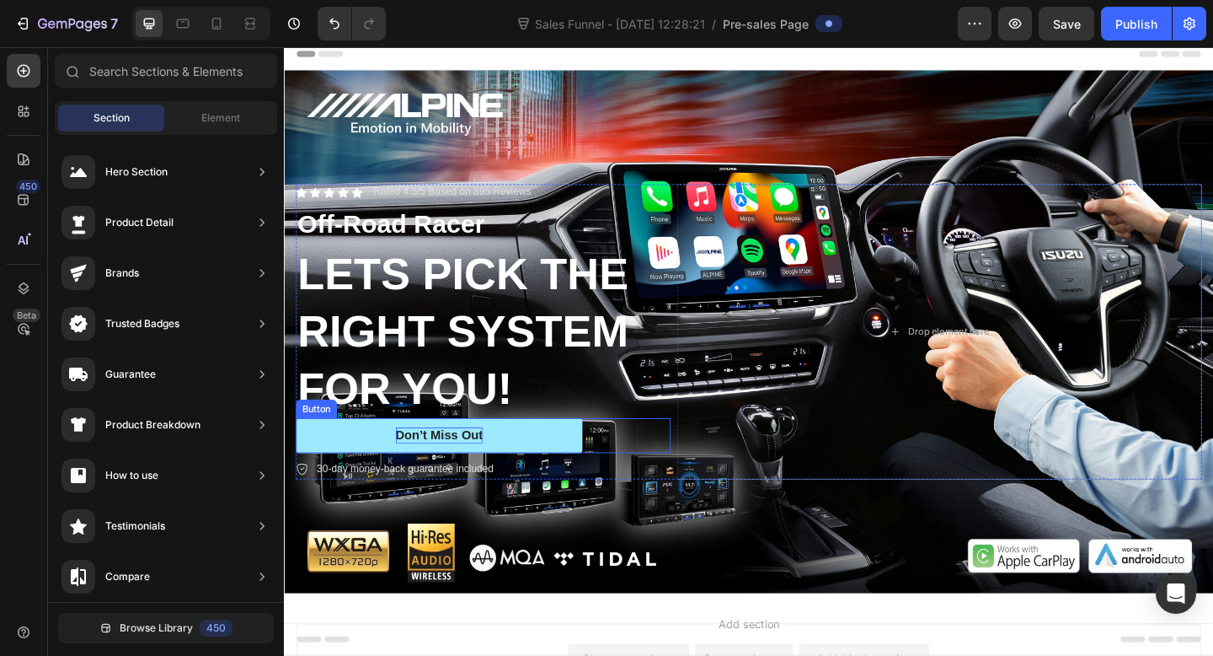
click at [450, 463] on div "Don’t Miss Out" at bounding box center [452, 470] width 95 height 18
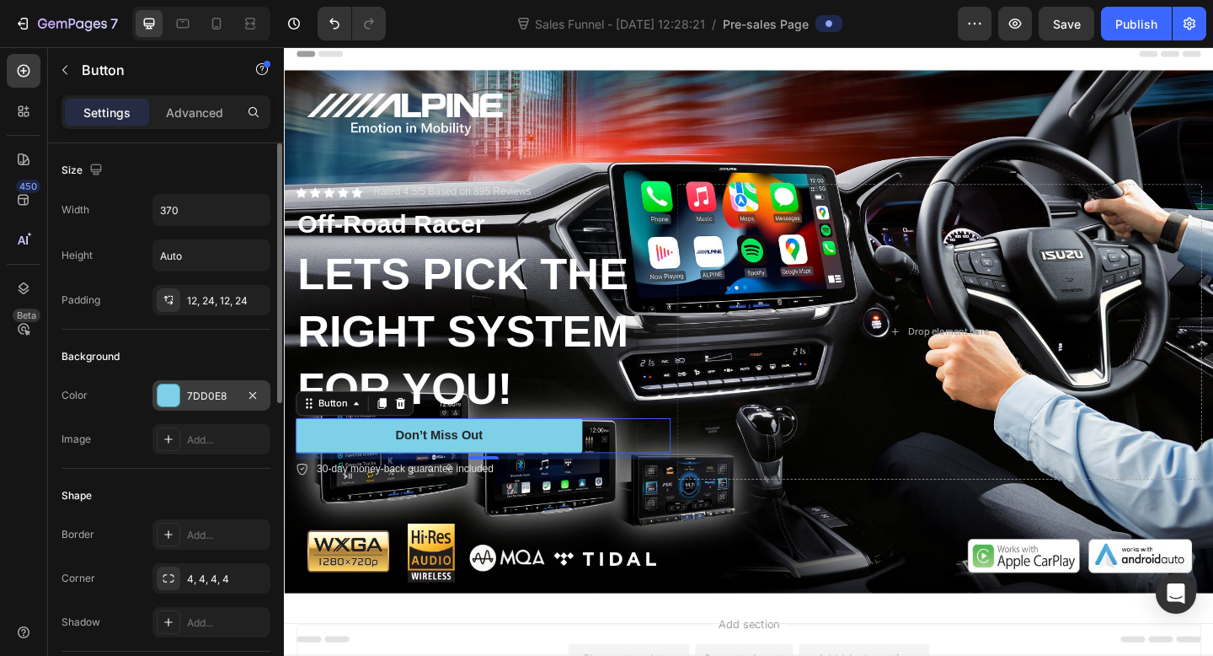
click at [199, 398] on div "7DD0E8" at bounding box center [211, 395] width 49 height 15
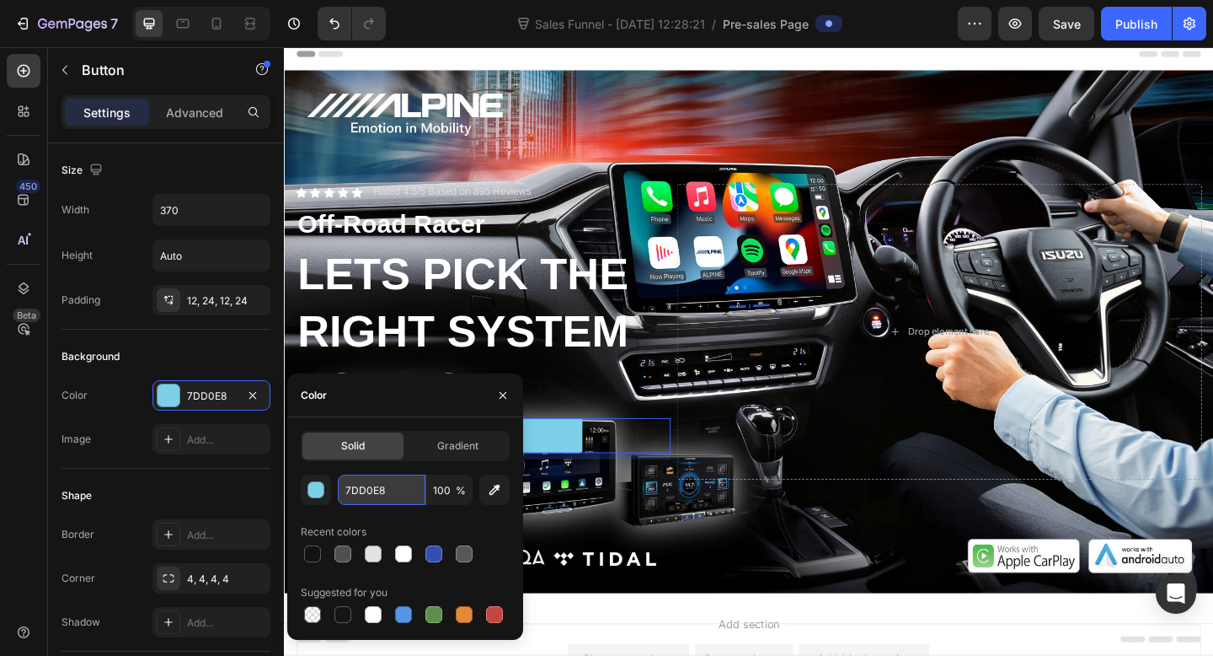
click at [367, 500] on input "7DD0E8" at bounding box center [382, 489] width 88 height 30
type input "FF5500"
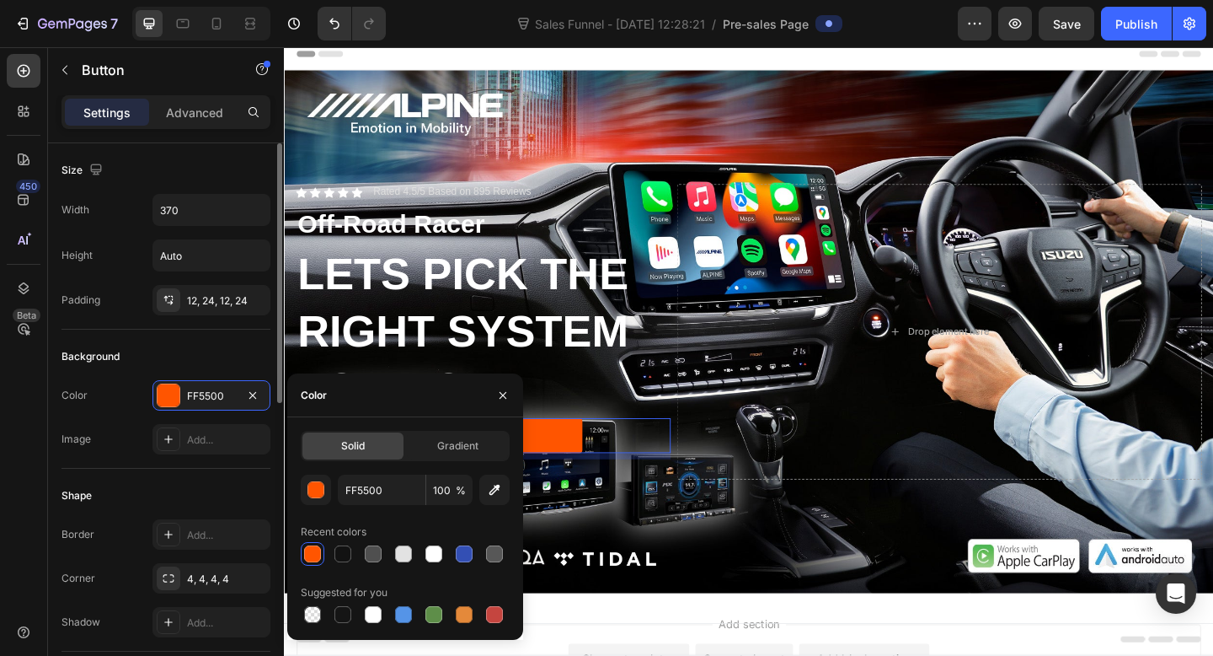
click at [226, 494] on div "Shape" at bounding box center [166, 495] width 209 height 27
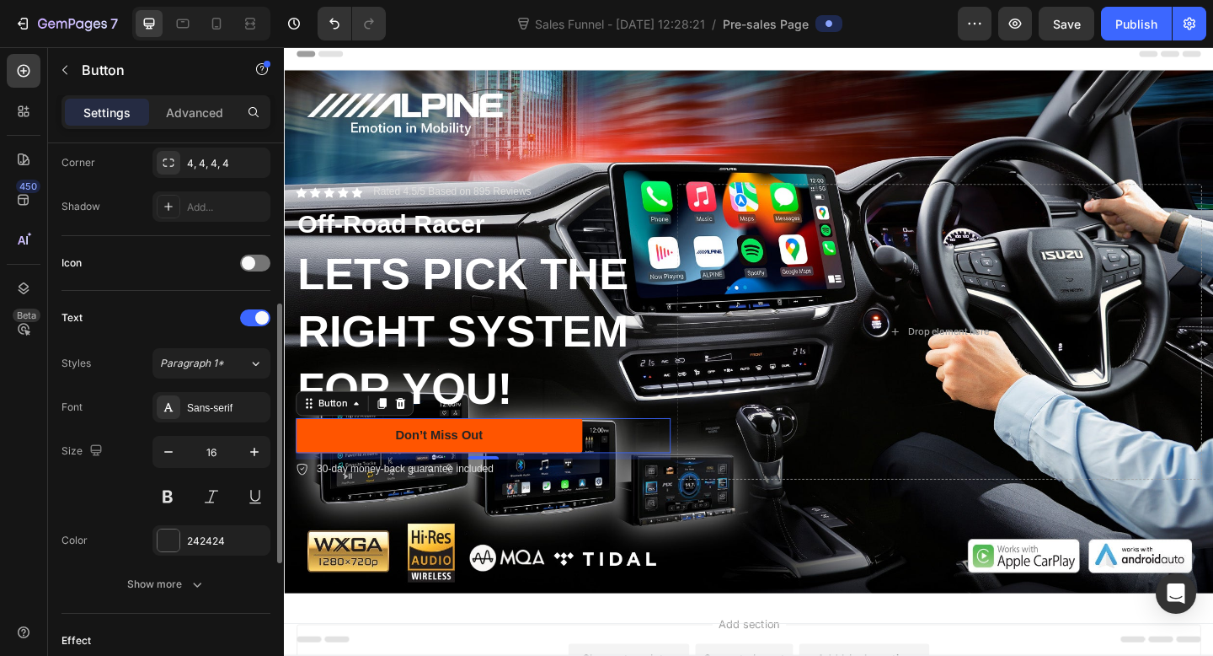
scroll to position [392, 0]
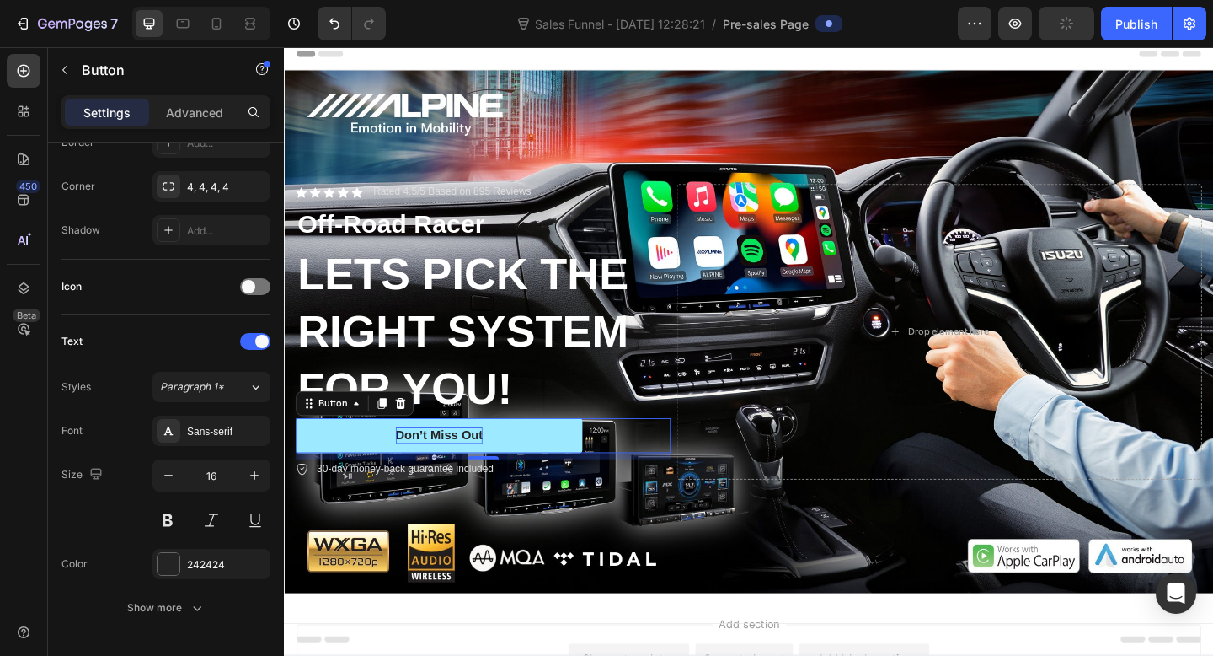
click at [485, 472] on div "Don’t Miss Out" at bounding box center [452, 470] width 95 height 18
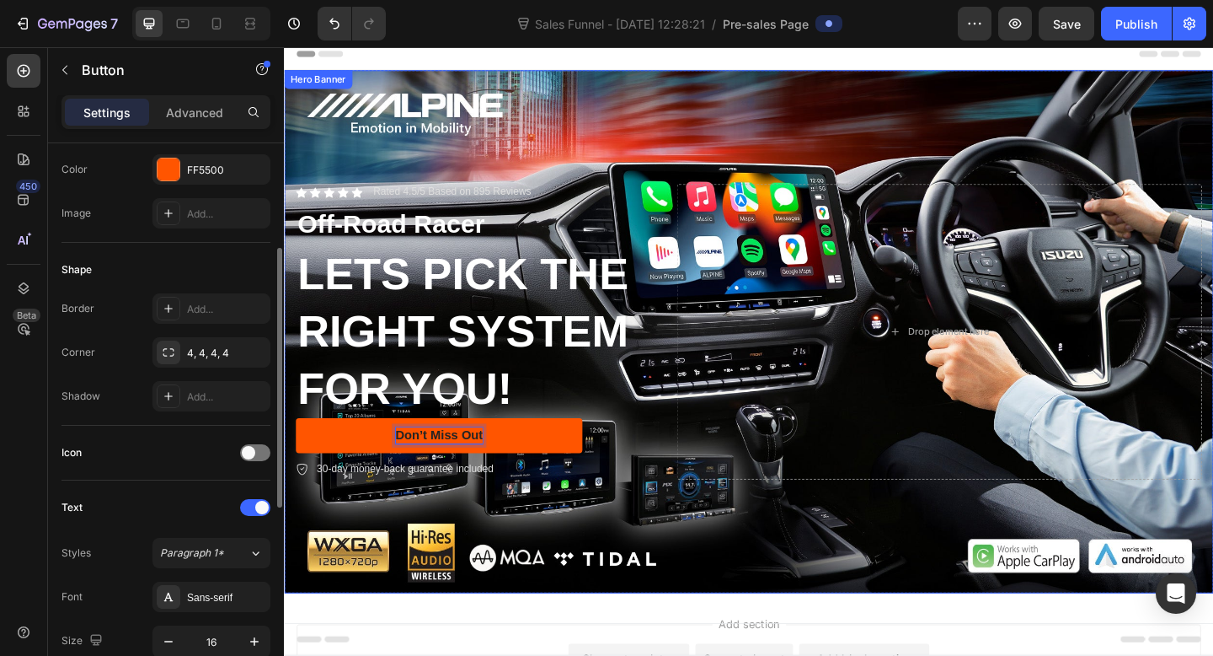
scroll to position [0, 0]
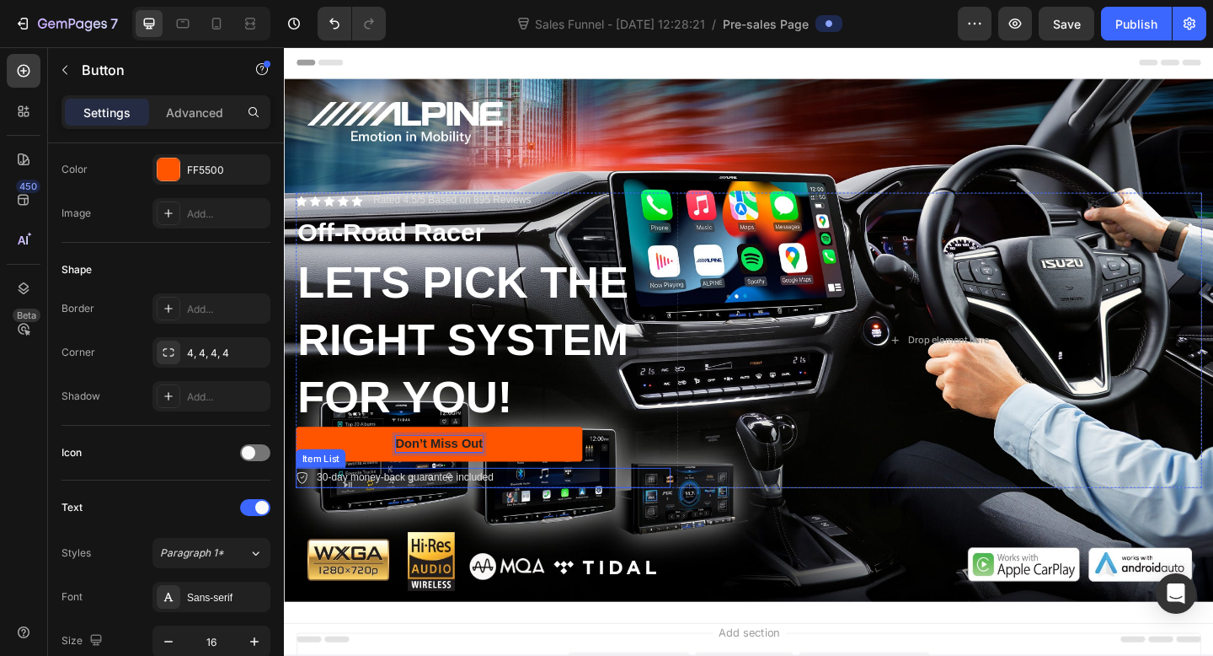
click at [474, 513] on p "30-day money-back guarantee included" at bounding box center [415, 515] width 192 height 17
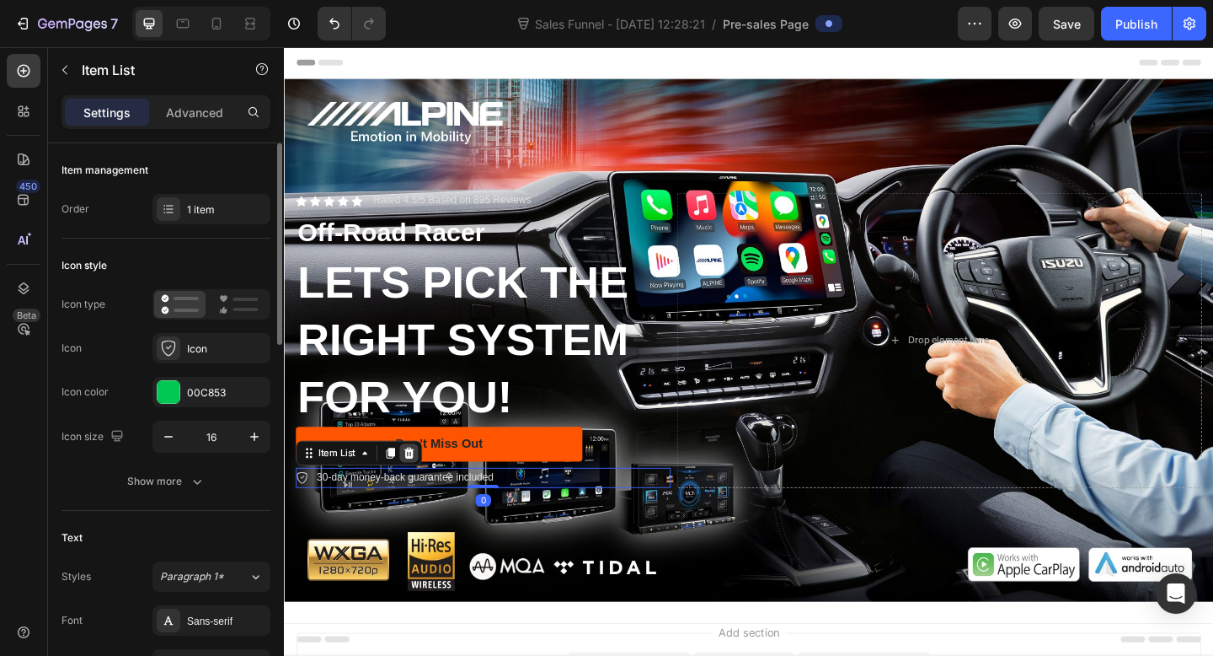
click at [420, 489] on icon at bounding box center [420, 489] width 11 height 12
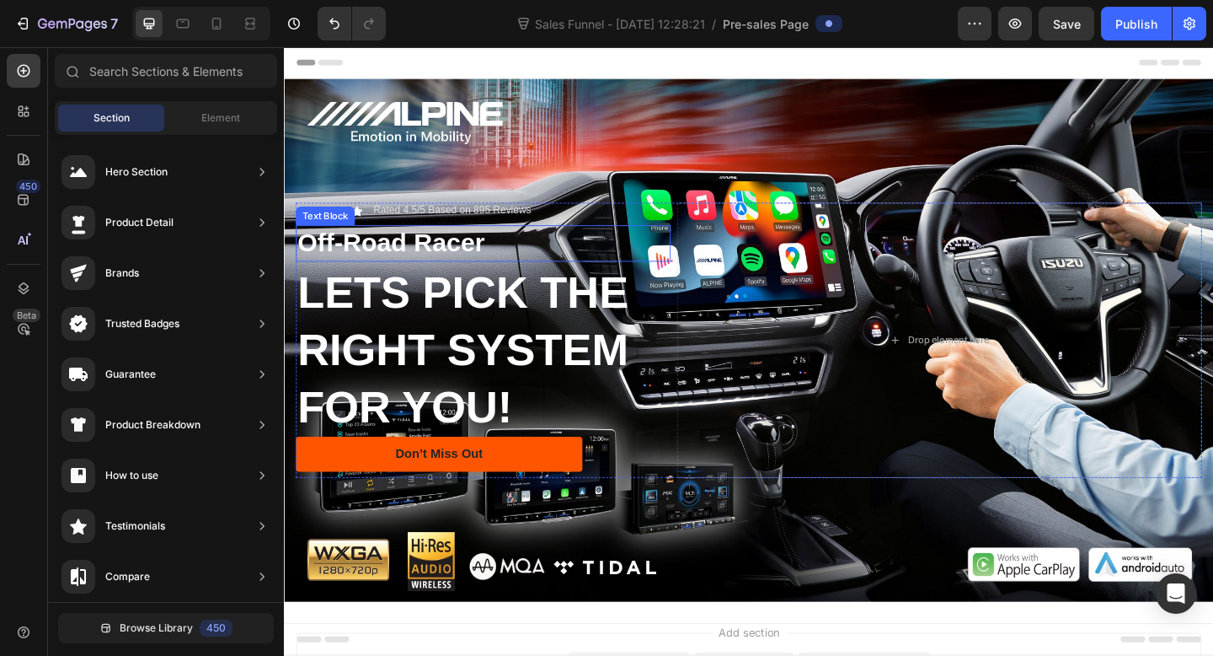
click at [463, 261] on p "Off-Road Racer" at bounding box center [500, 261] width 404 height 36
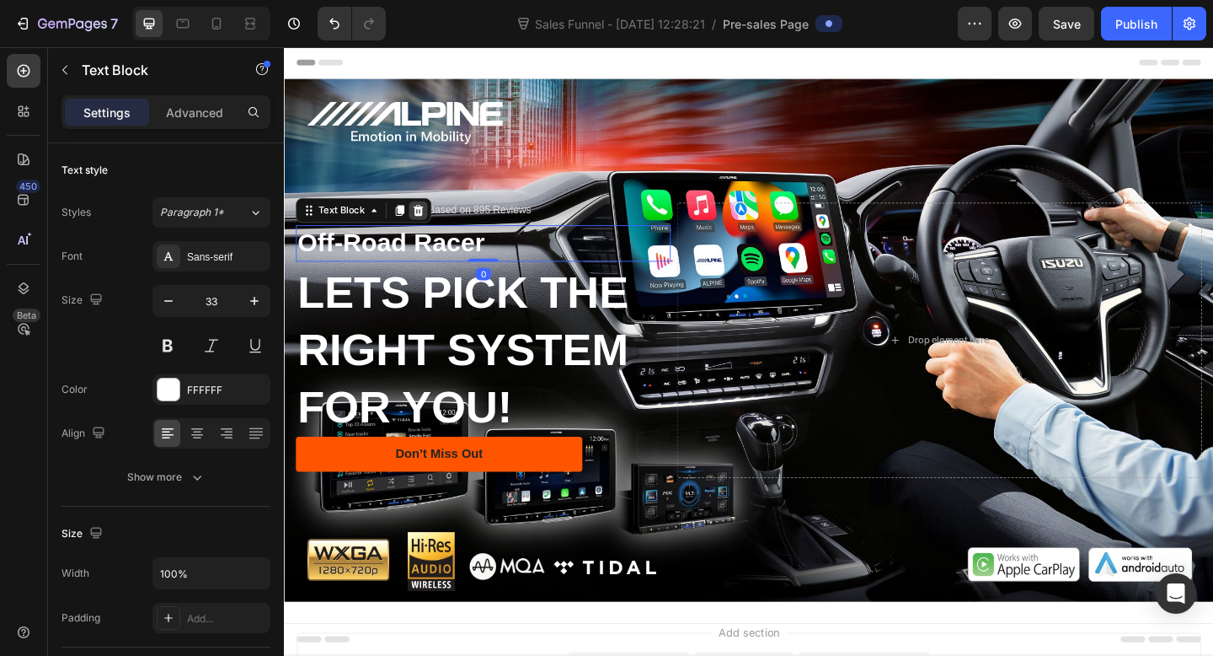
click at [426, 223] on icon at bounding box center [430, 225] width 11 height 12
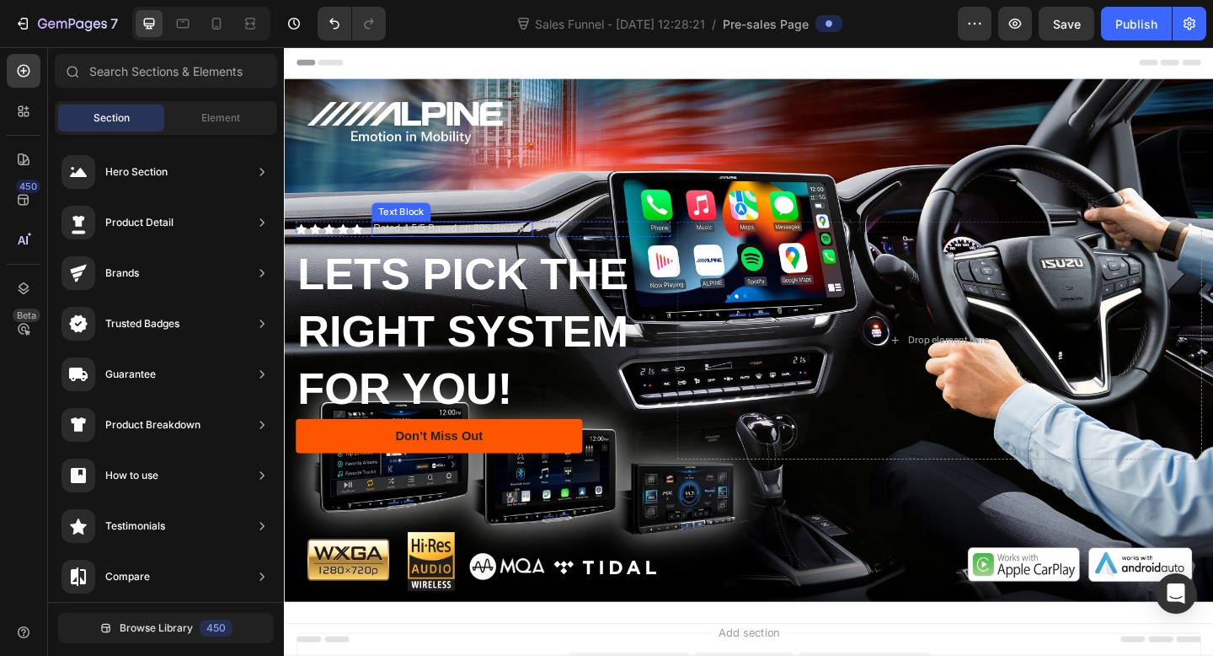
click at [426, 241] on p "Rated 4.5/5 Based on 895 Reviews" at bounding box center [467, 245] width 172 height 14
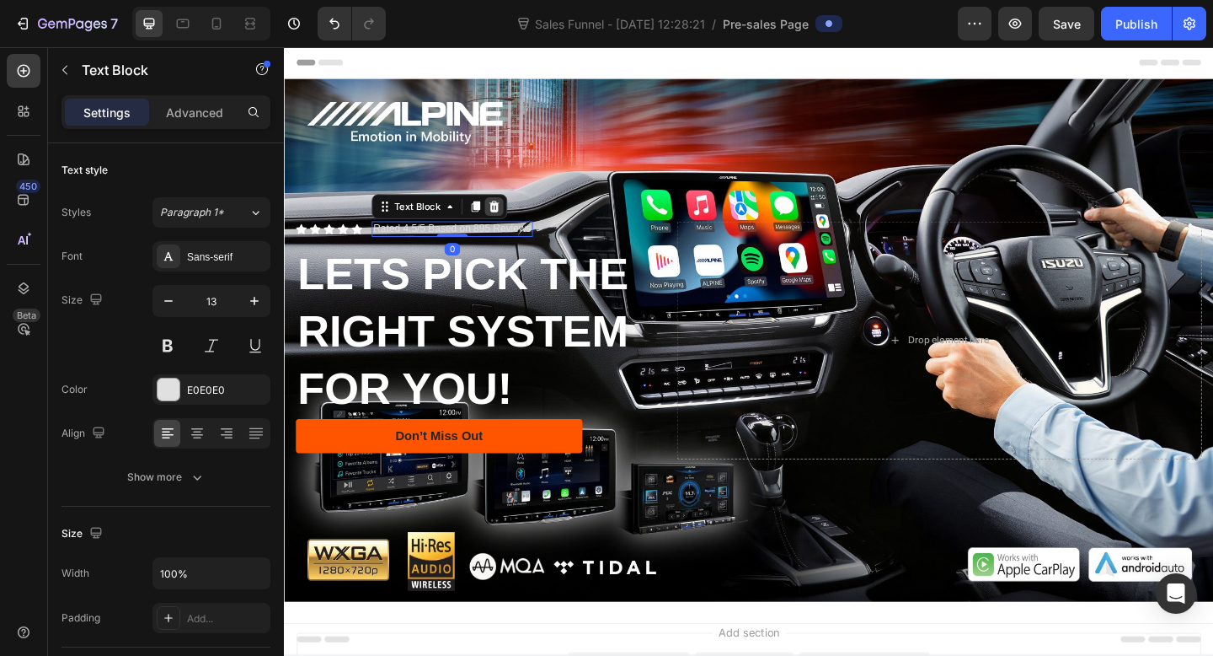
click at [511, 217] on icon at bounding box center [512, 220] width 11 height 12
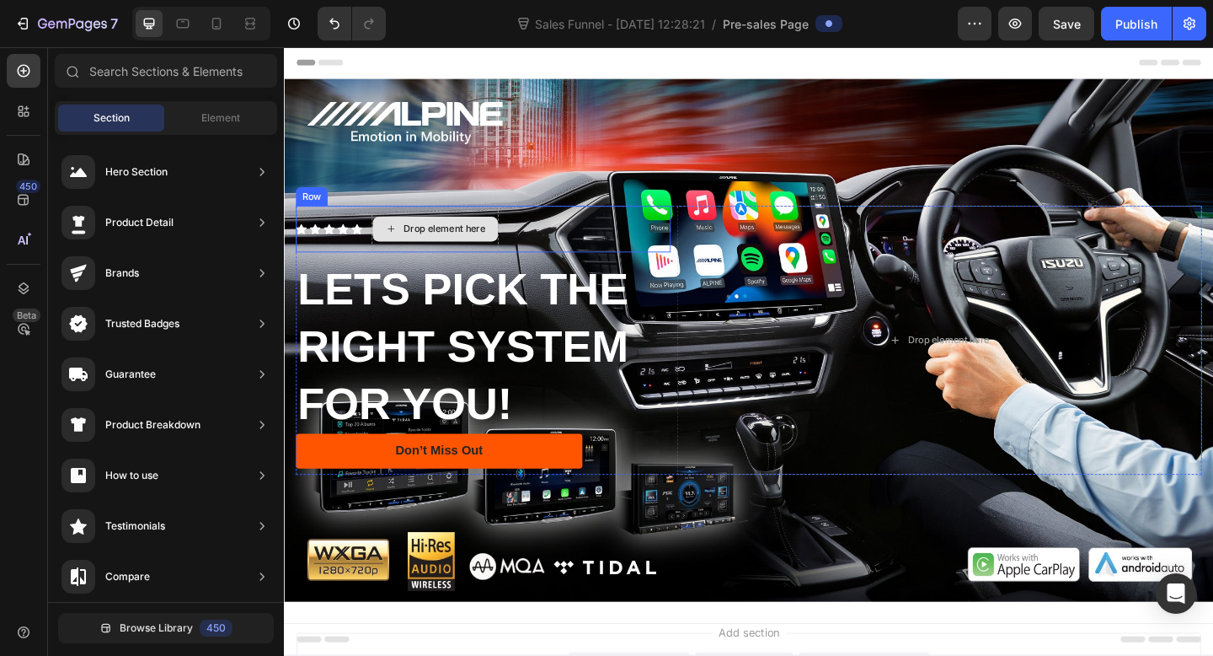
click at [387, 263] on div "Drop element here" at bounding box center [448, 245] width 138 height 51
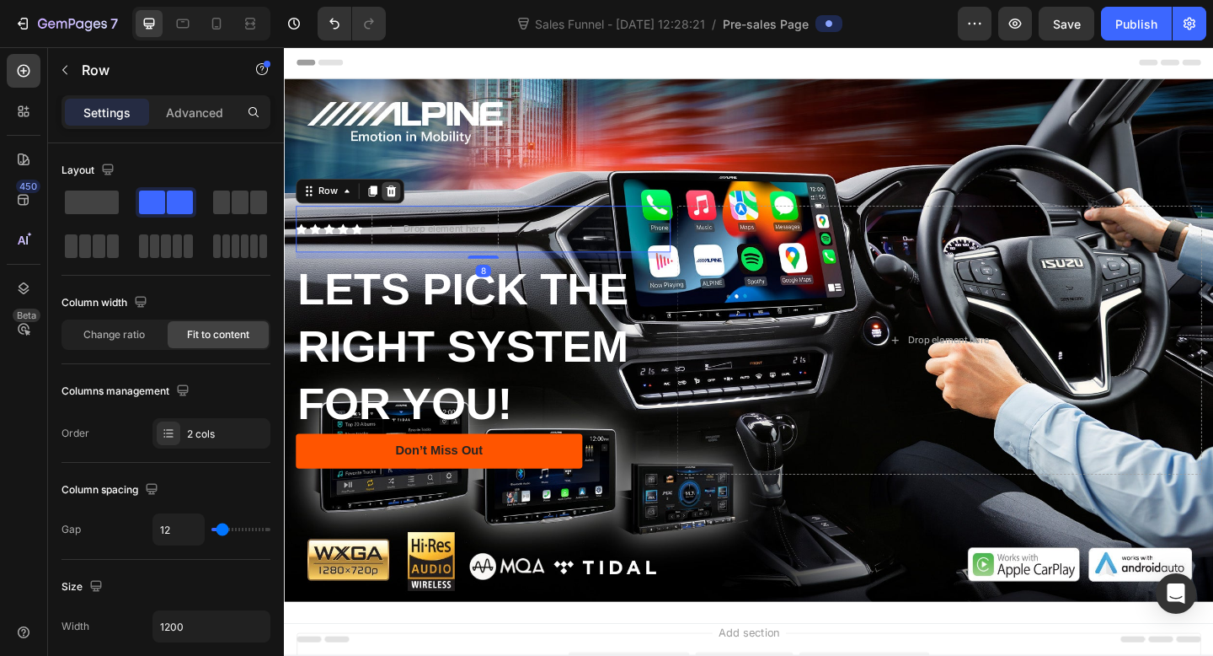
click at [400, 206] on icon at bounding box center [400, 204] width 11 height 12
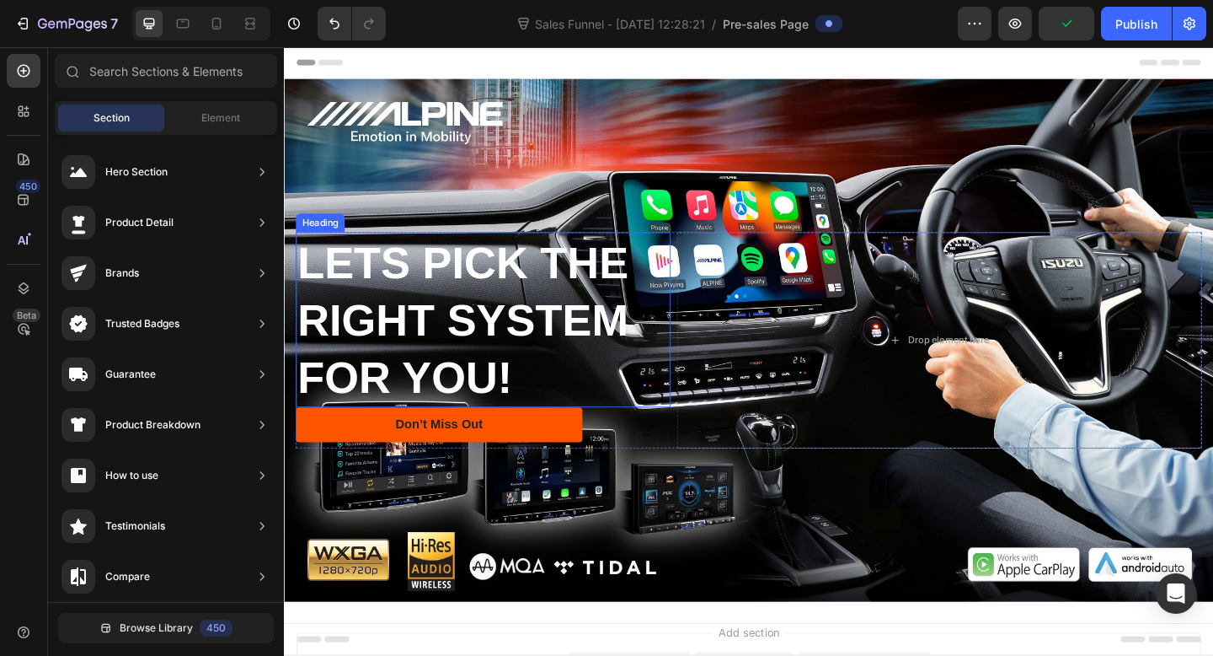
click at [442, 283] on p "LETS PICK THE RIGHT SYSTEM FOR YOU!" at bounding box center [500, 343] width 404 height 187
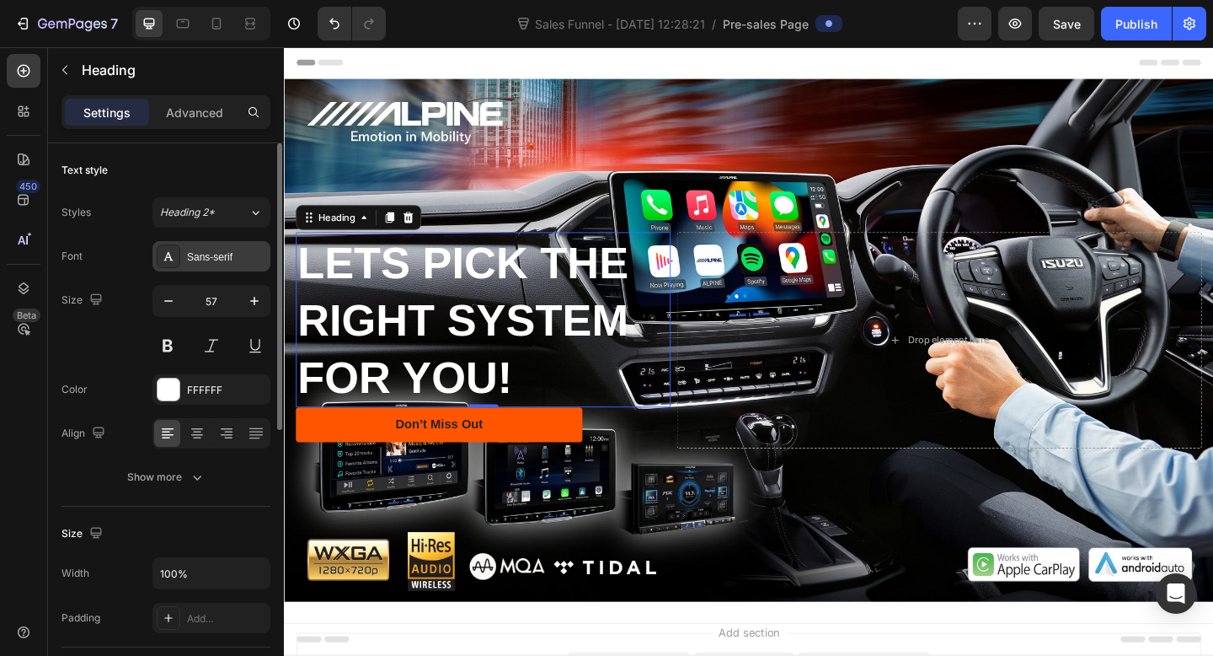
click at [206, 267] on div "Sans-serif" at bounding box center [212, 256] width 118 height 30
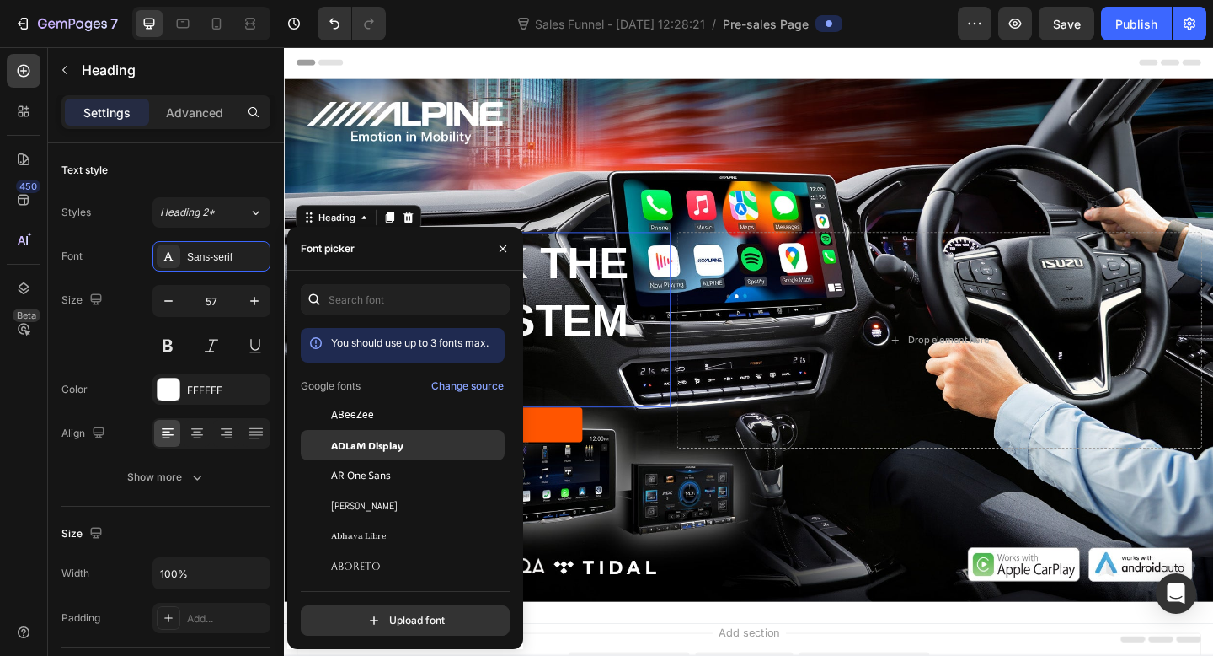
click at [399, 612] on div "ADLaM Display" at bounding box center [403, 627] width 204 height 30
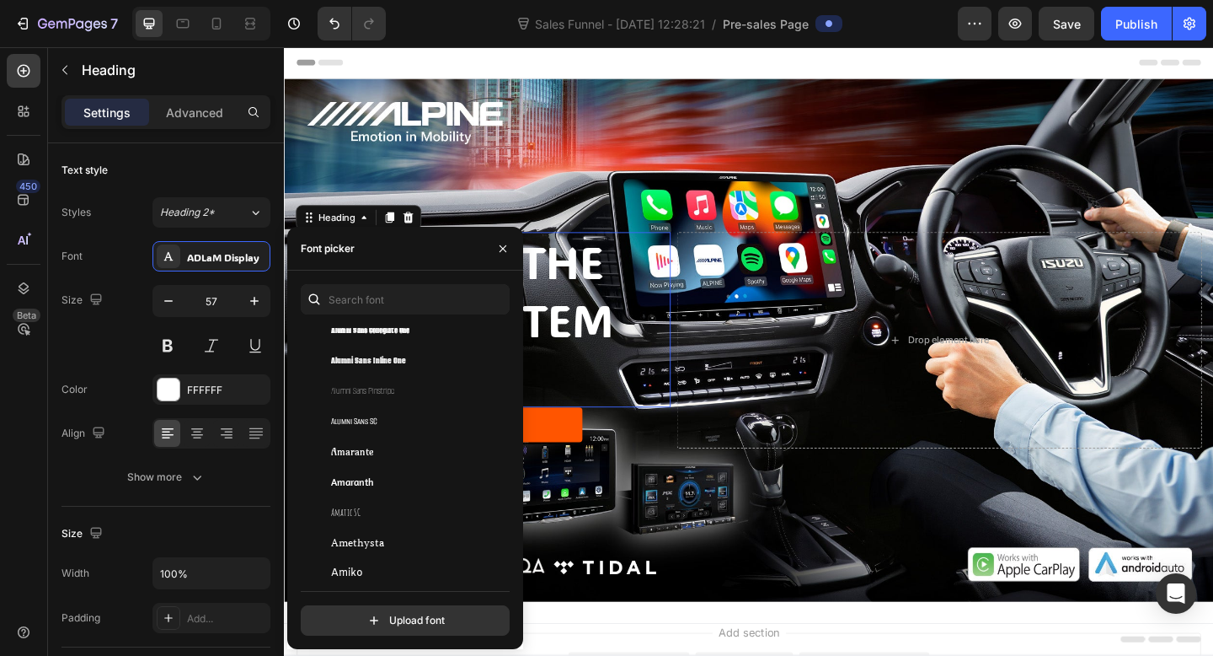
scroll to position [1740, 0]
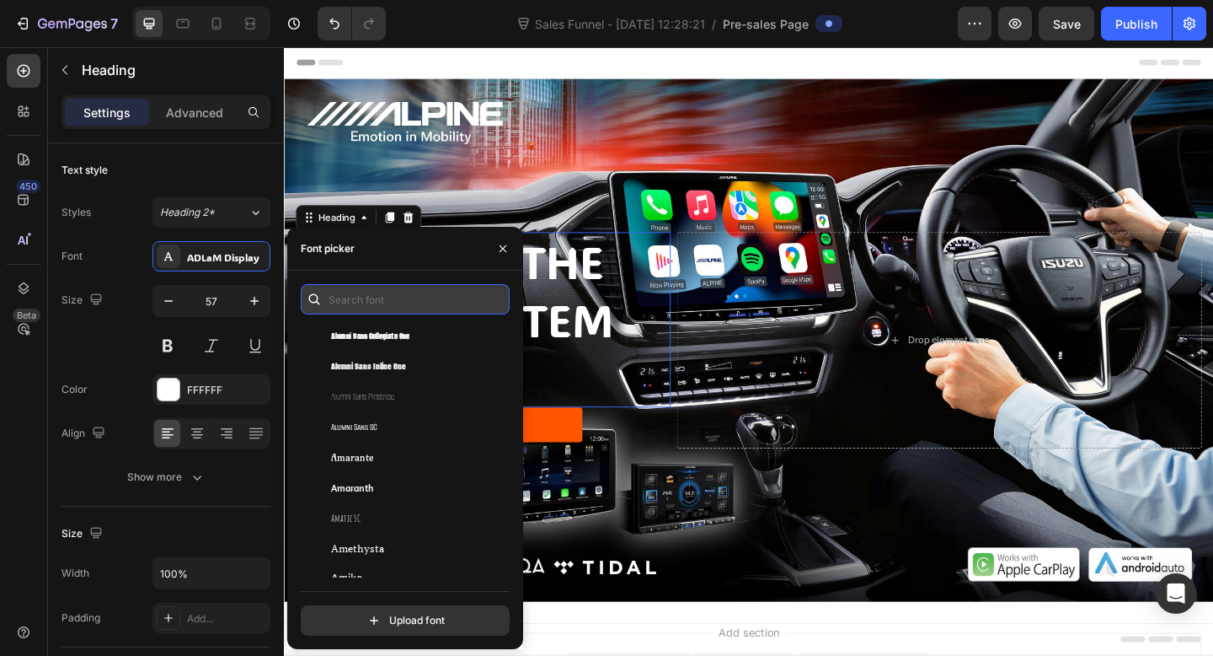
click at [366, 300] on input "text" at bounding box center [405, 299] width 209 height 30
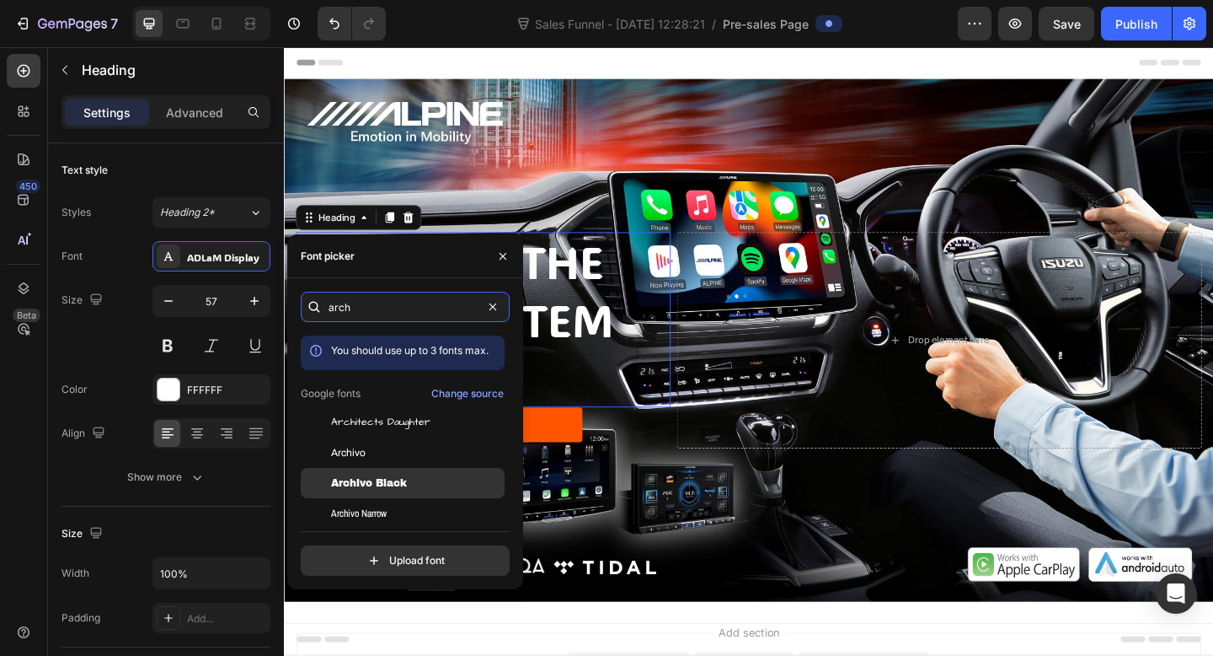
type input "arch"
click at [373, 480] on span "Archivo Black" at bounding box center [369, 482] width 76 height 15
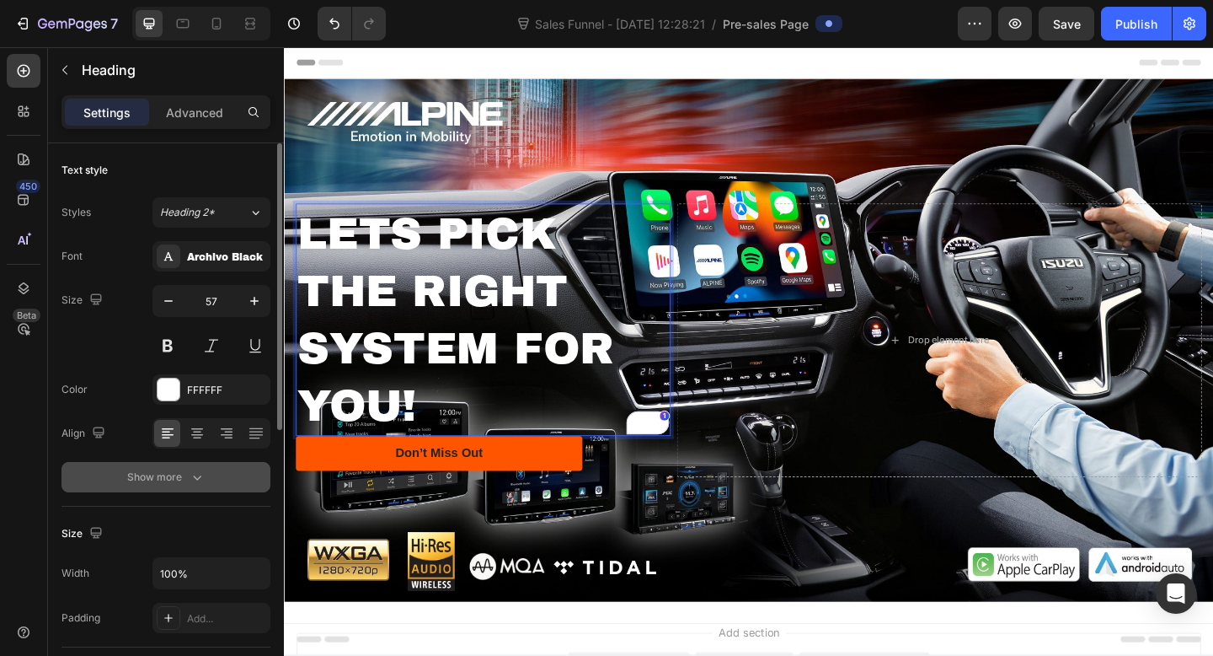
click at [190, 473] on icon "button" at bounding box center [197, 477] width 17 height 17
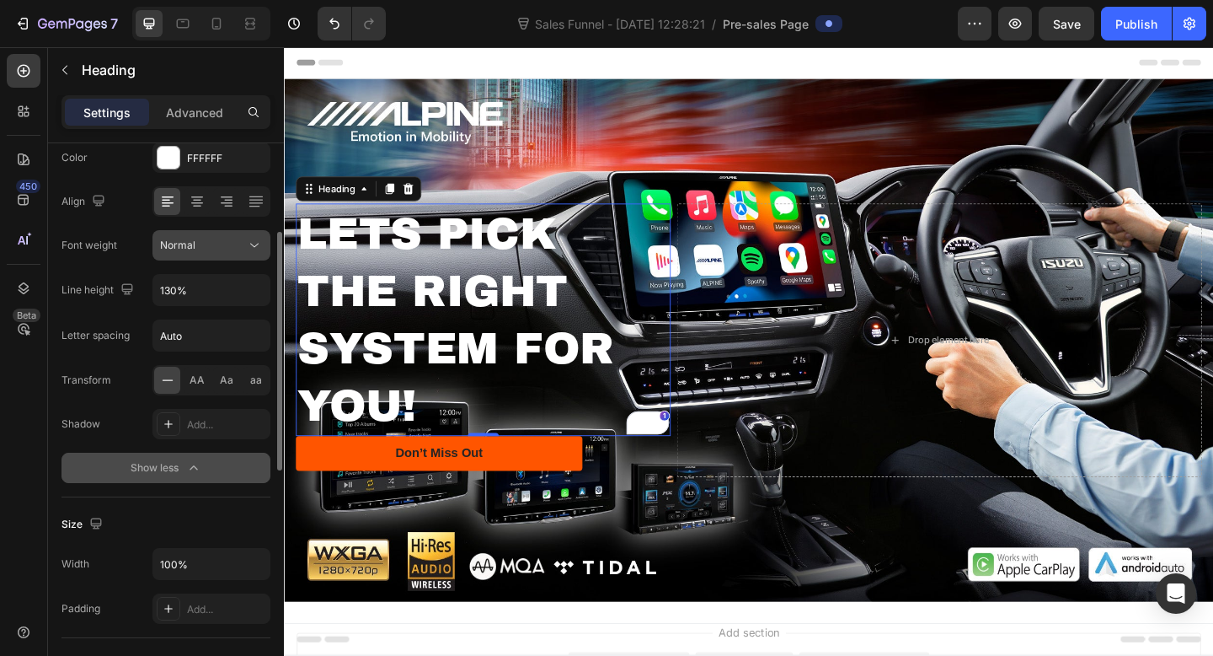
scroll to position [233, 0]
click at [218, 443] on div "Font Archivo Black Size 57 Color FFFFFF Align Font weight Normal Line height 13…" at bounding box center [166, 245] width 209 height 474
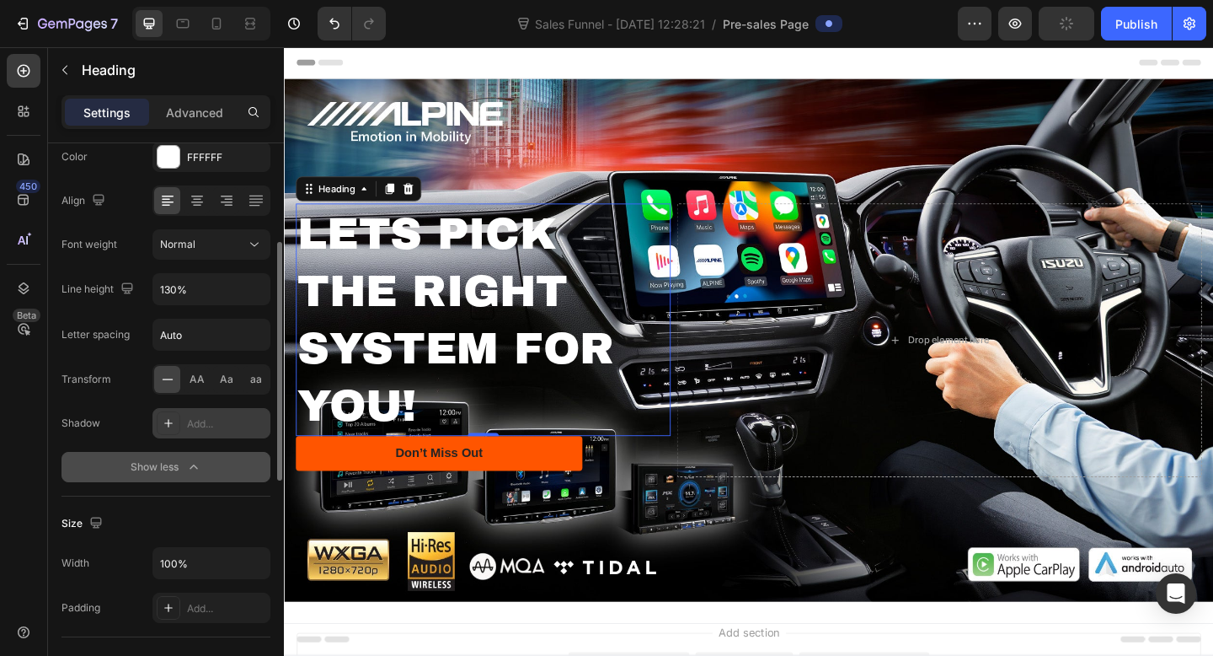
click at [224, 423] on div "Add..." at bounding box center [226, 423] width 79 height 15
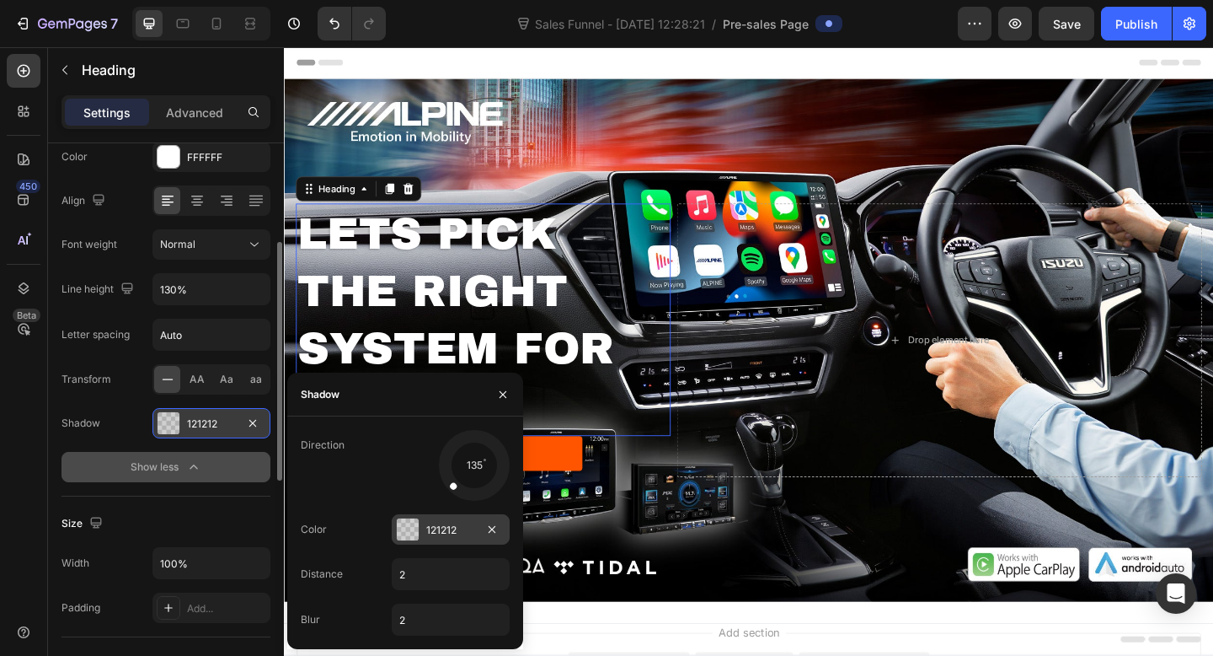
click at [416, 540] on div "121212" at bounding box center [451, 529] width 118 height 30
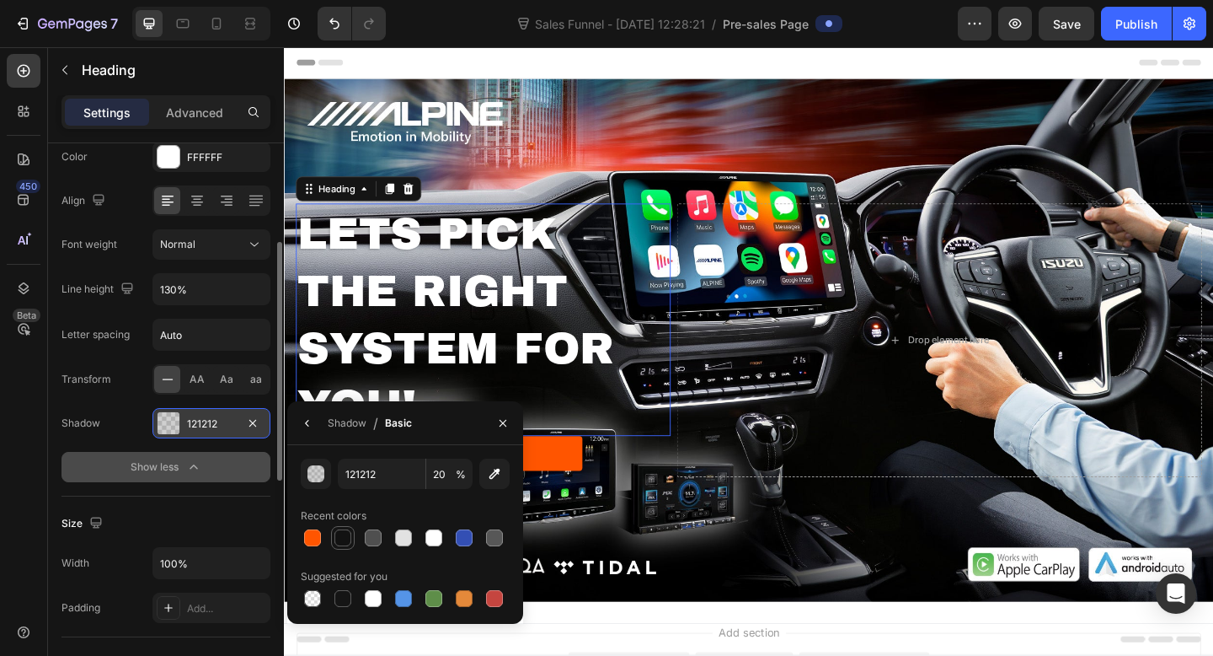
click at [342, 535] on div at bounding box center [343, 537] width 17 height 17
type input "100"
click at [316, 415] on button "button" at bounding box center [307, 423] width 27 height 27
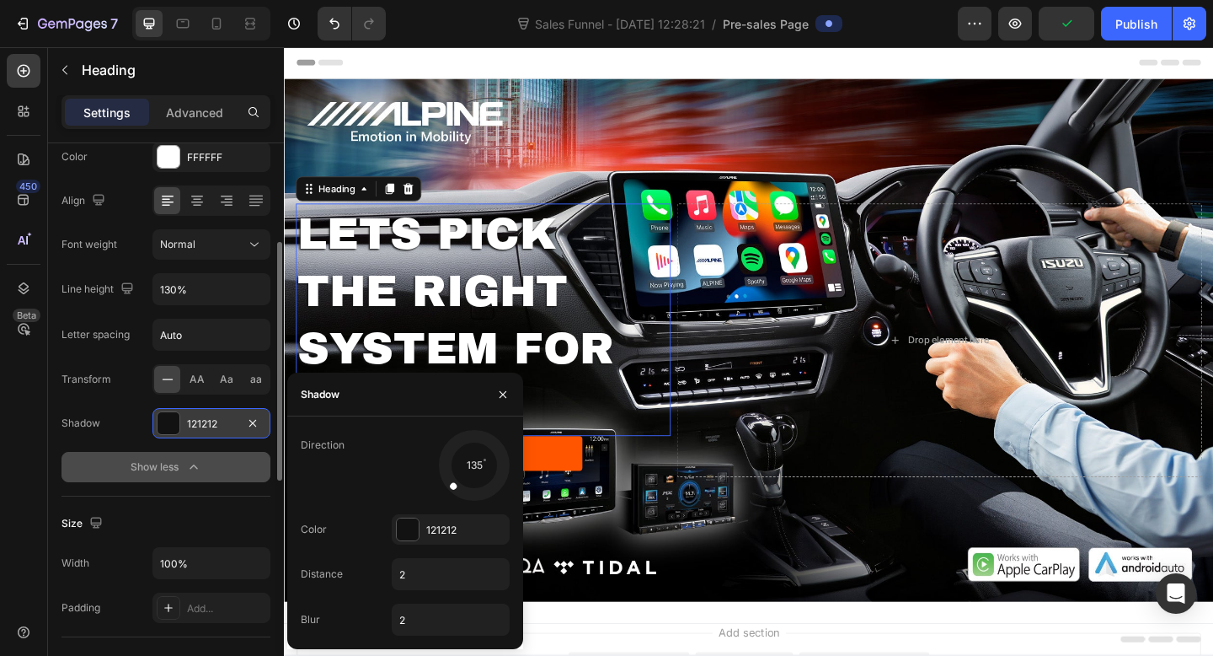
click at [154, 466] on div "Show less" at bounding box center [167, 466] width 72 height 17
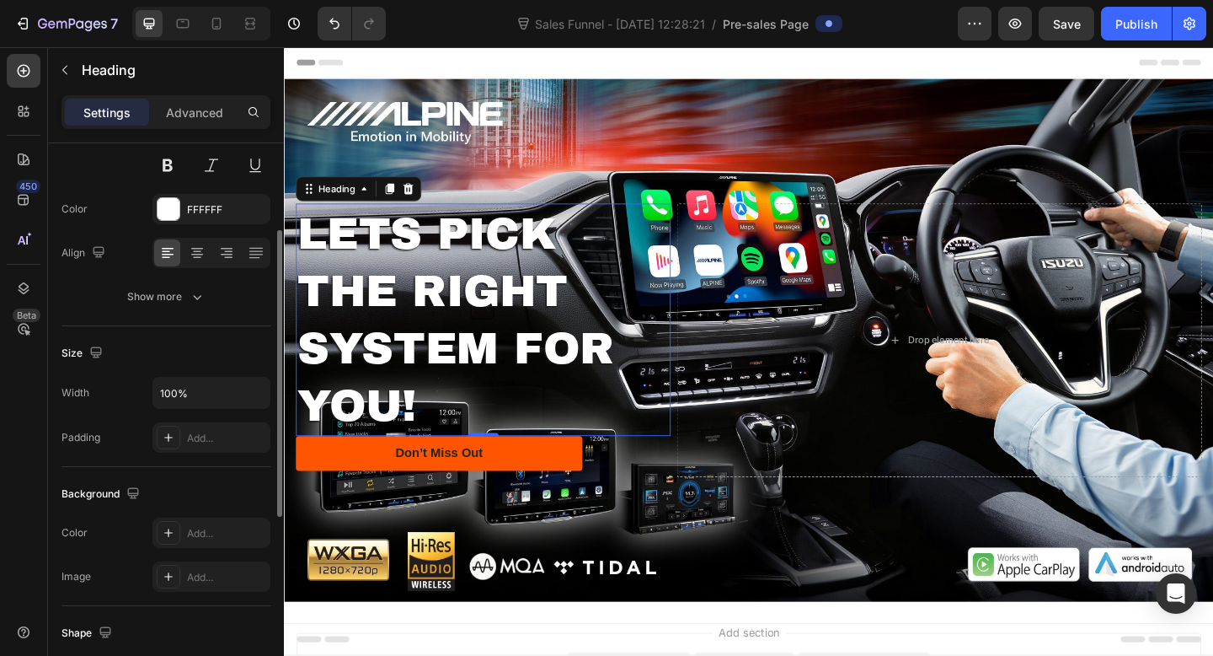
scroll to position [177, 0]
click at [157, 282] on div "Font Archivo Black Size 57 Color FFFFFF Align Show more" at bounding box center [166, 189] width 209 height 251
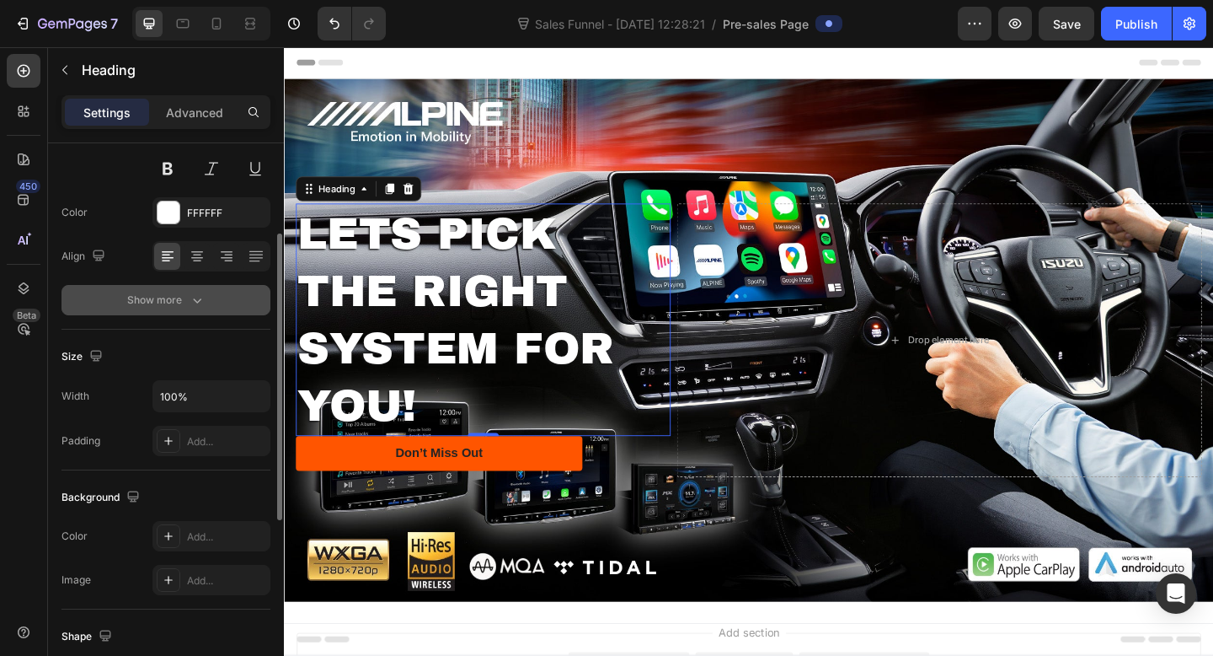
click at [157, 292] on div "Show more" at bounding box center [166, 300] width 78 height 17
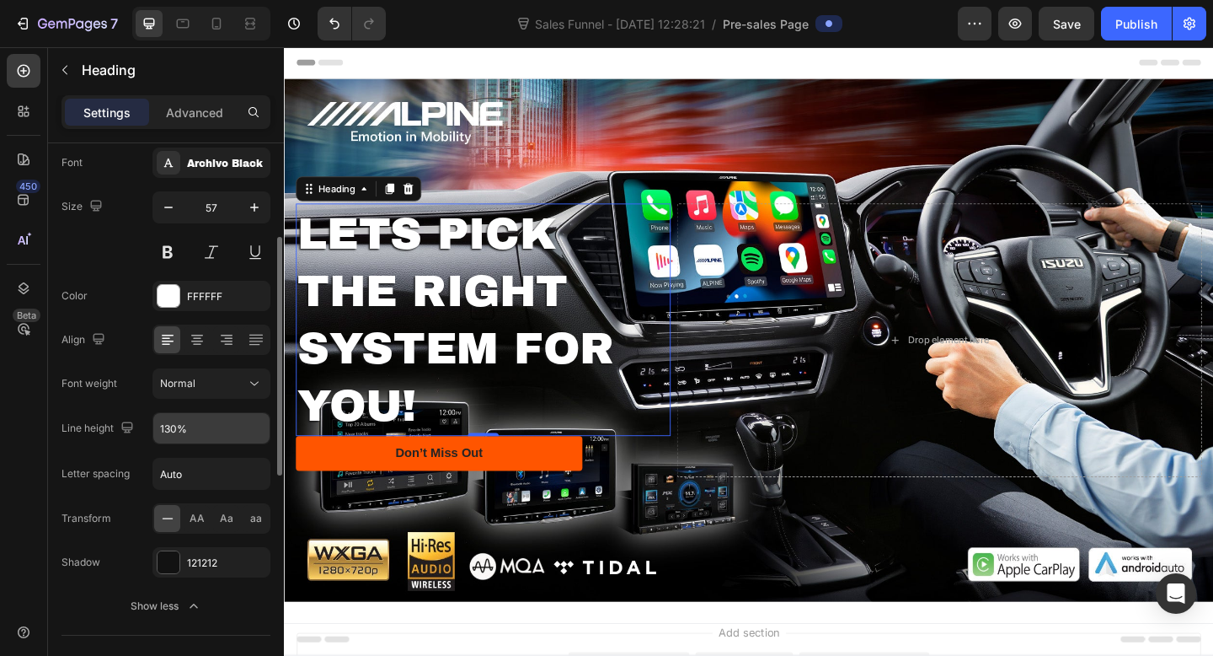
scroll to position [141, 0]
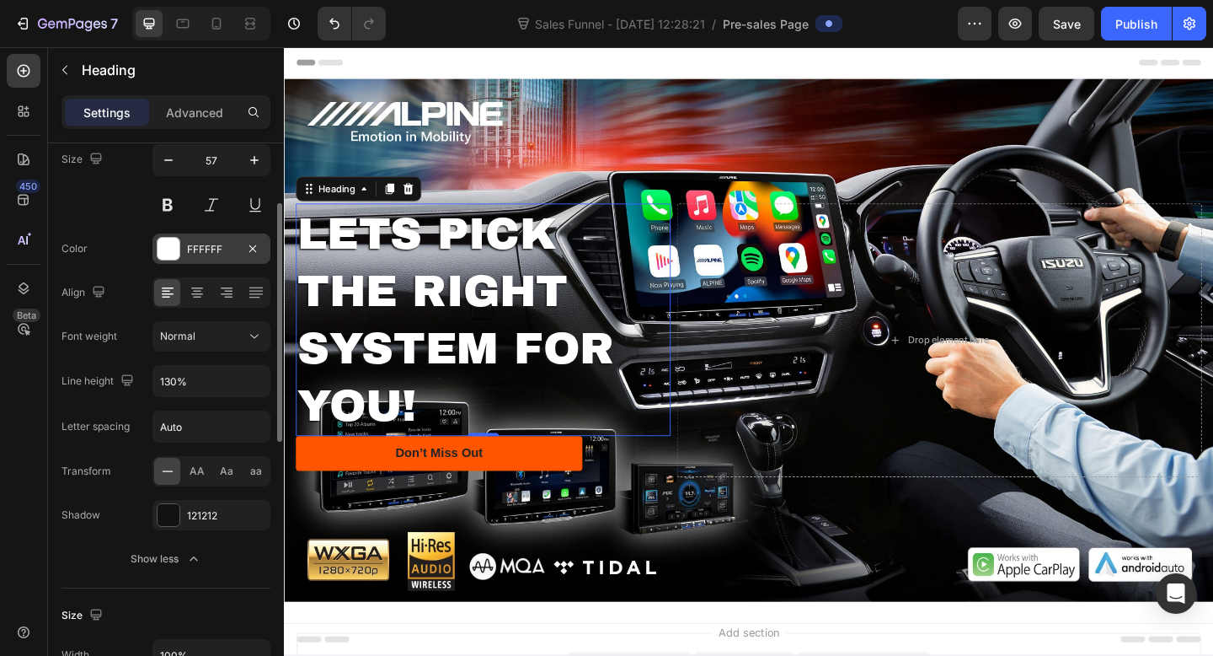
click at [192, 249] on div "FFFFFF" at bounding box center [211, 249] width 49 height 15
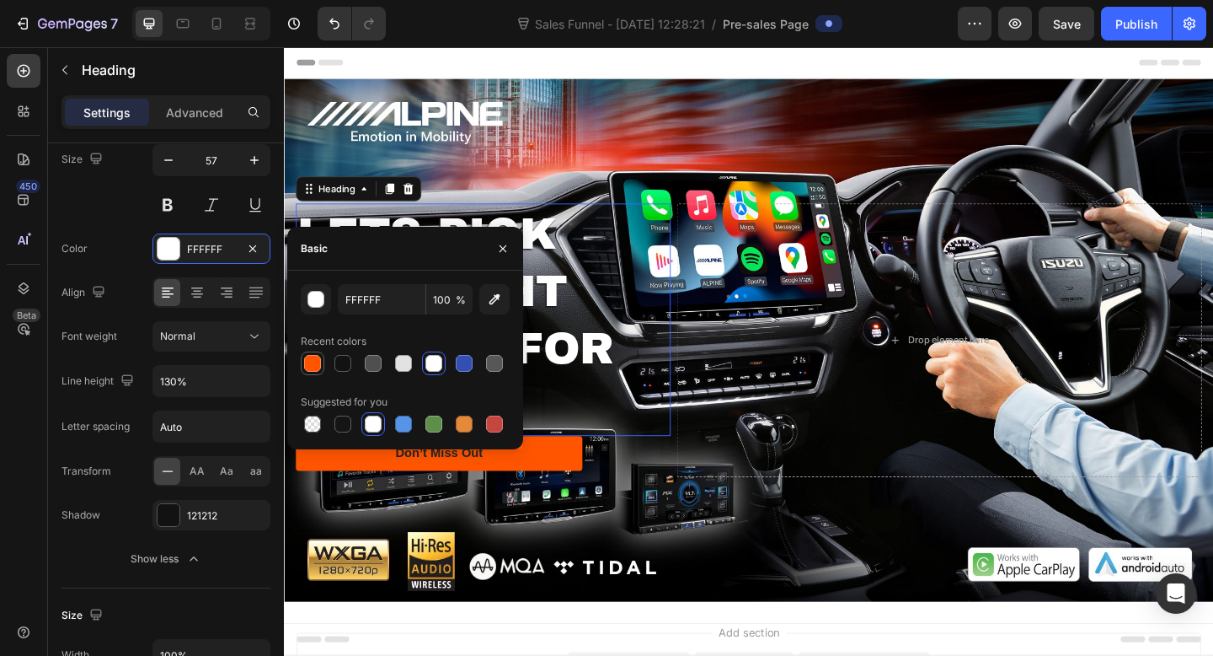
click at [311, 362] on div at bounding box center [312, 363] width 17 height 17
type input "FF5500"
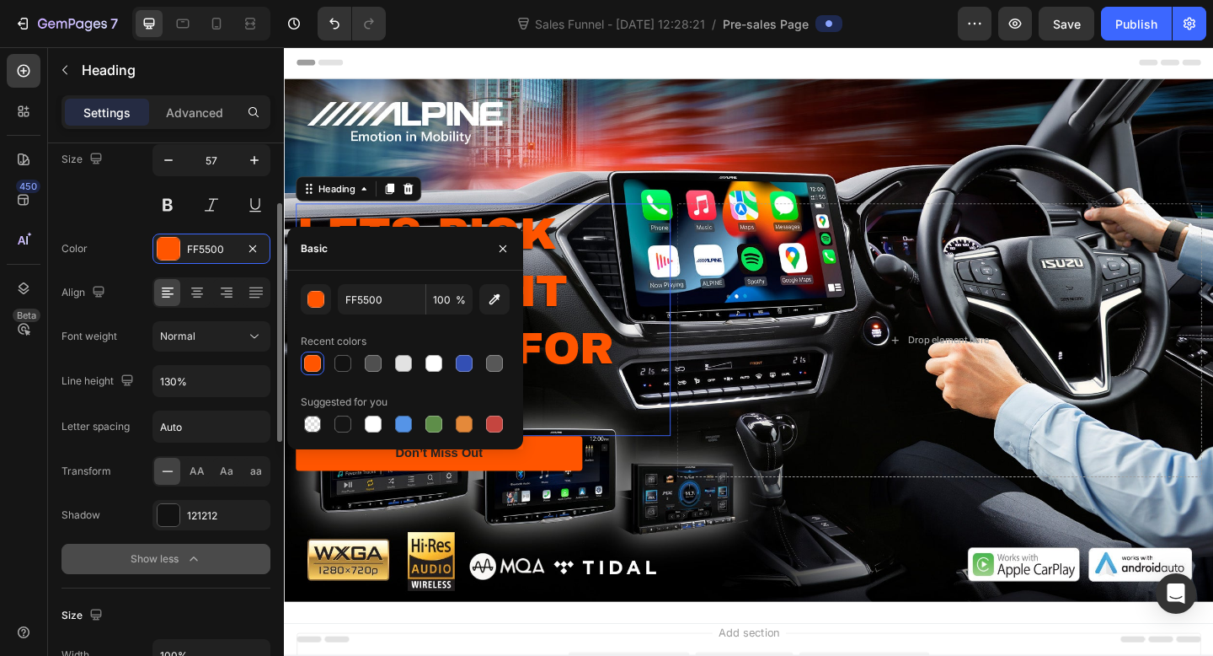
click at [66, 544] on button "Show less" at bounding box center [166, 559] width 209 height 30
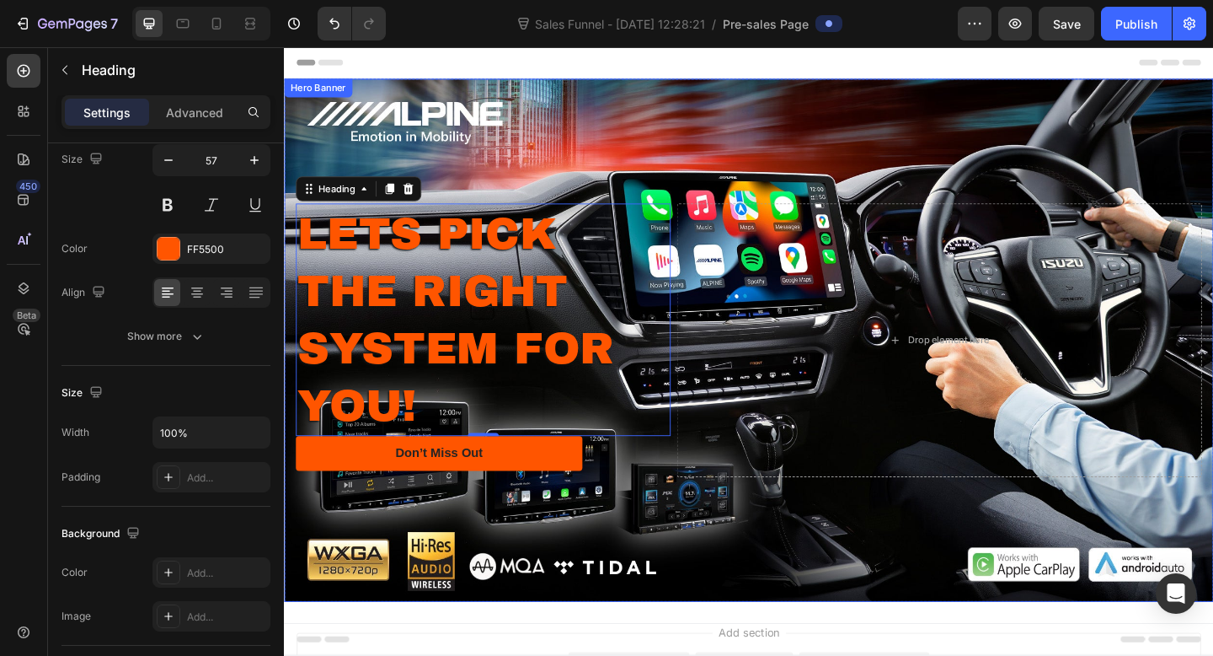
click at [635, 148] on div "Background Image" at bounding box center [789, 366] width 1011 height 569
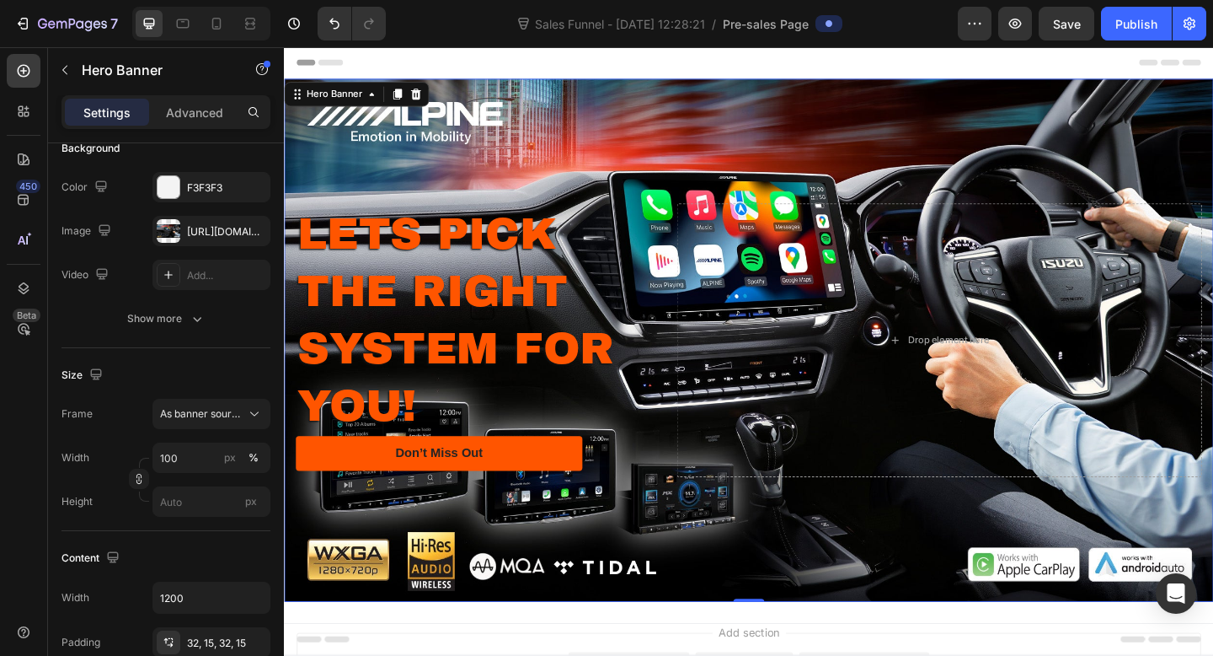
scroll to position [0, 0]
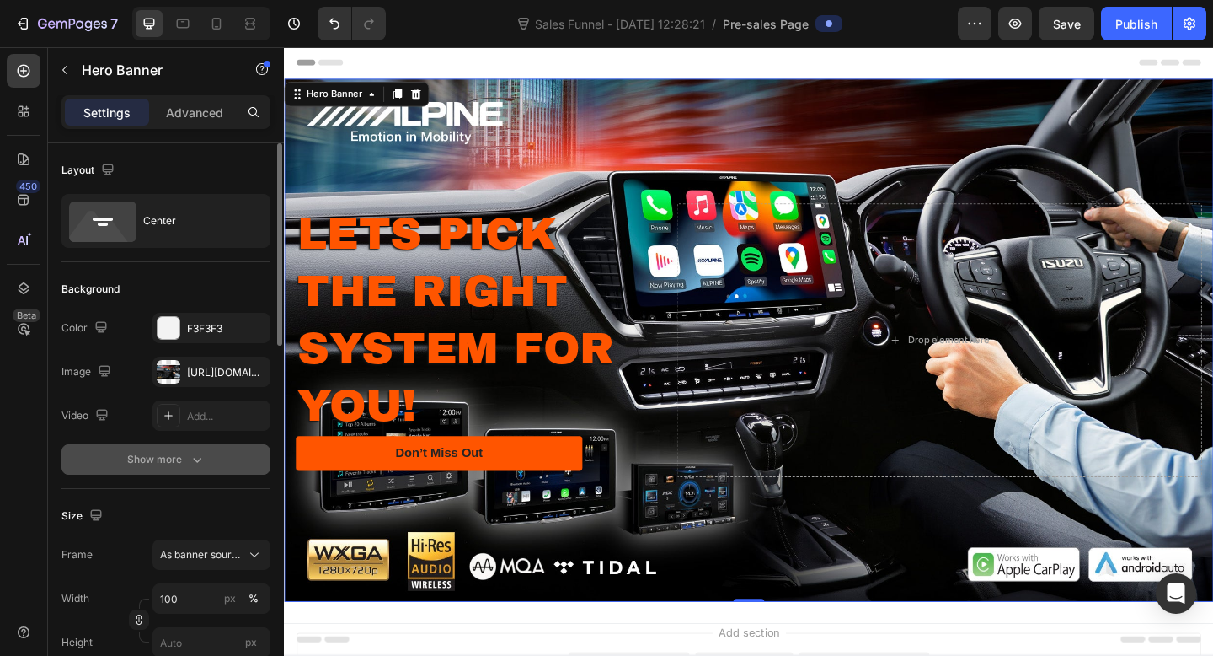
click at [178, 459] on div "Show more" at bounding box center [166, 459] width 78 height 17
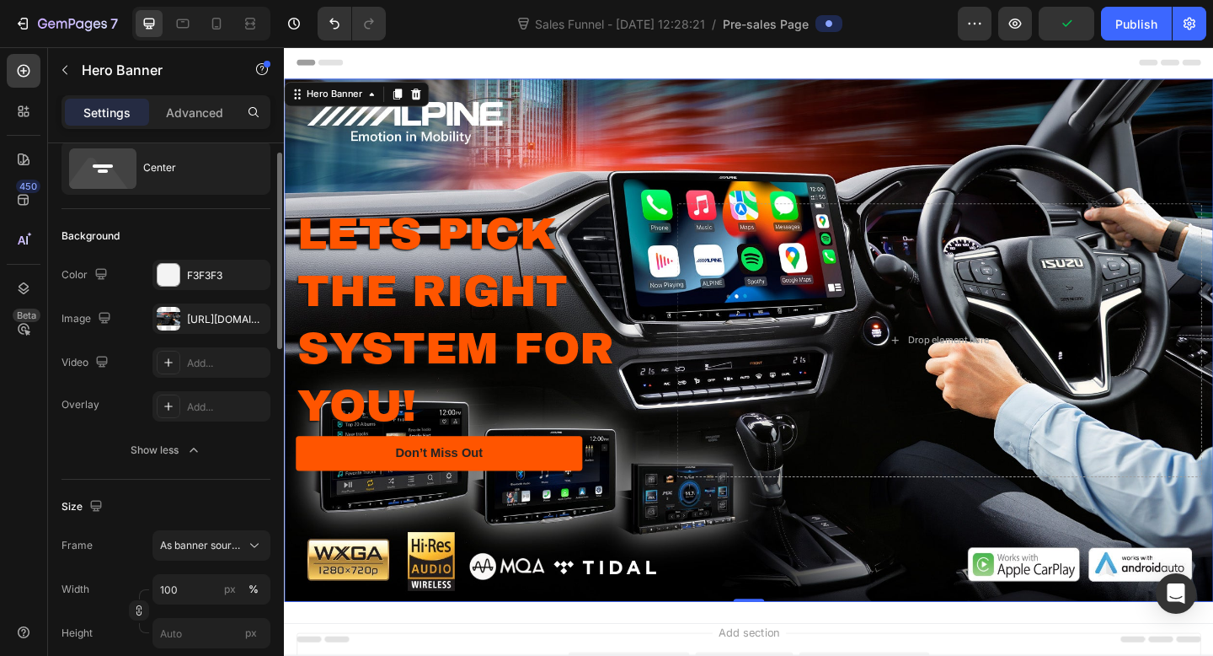
scroll to position [56, 0]
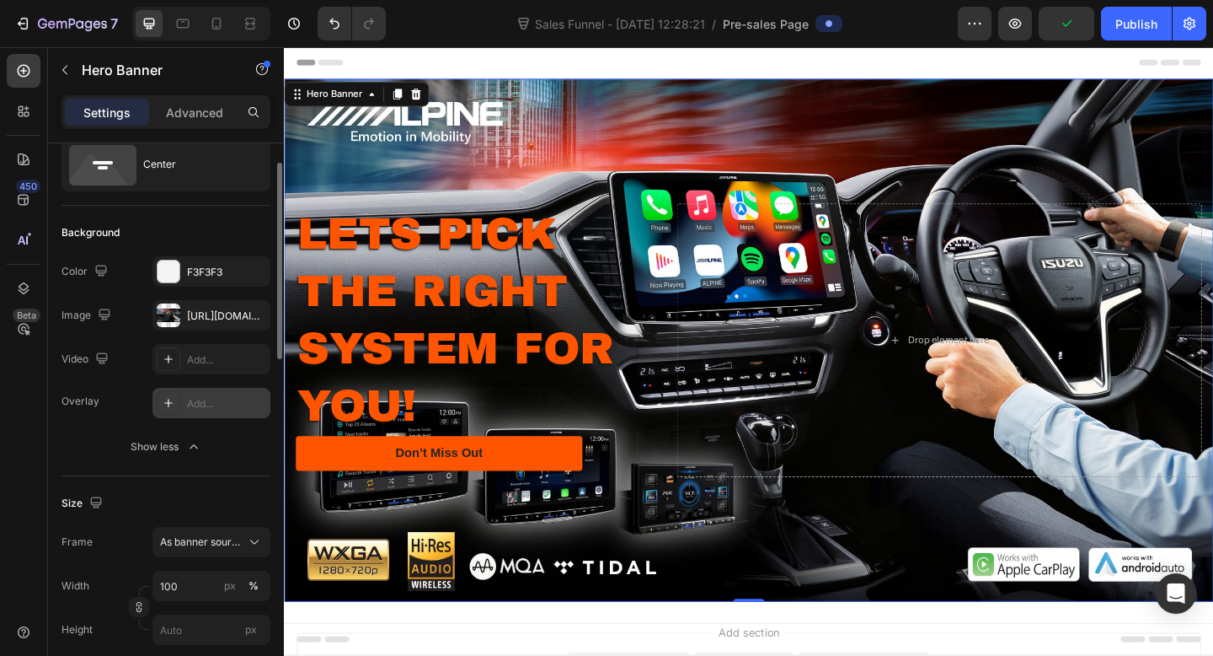
click at [214, 411] on div "Add..." at bounding box center [212, 403] width 118 height 30
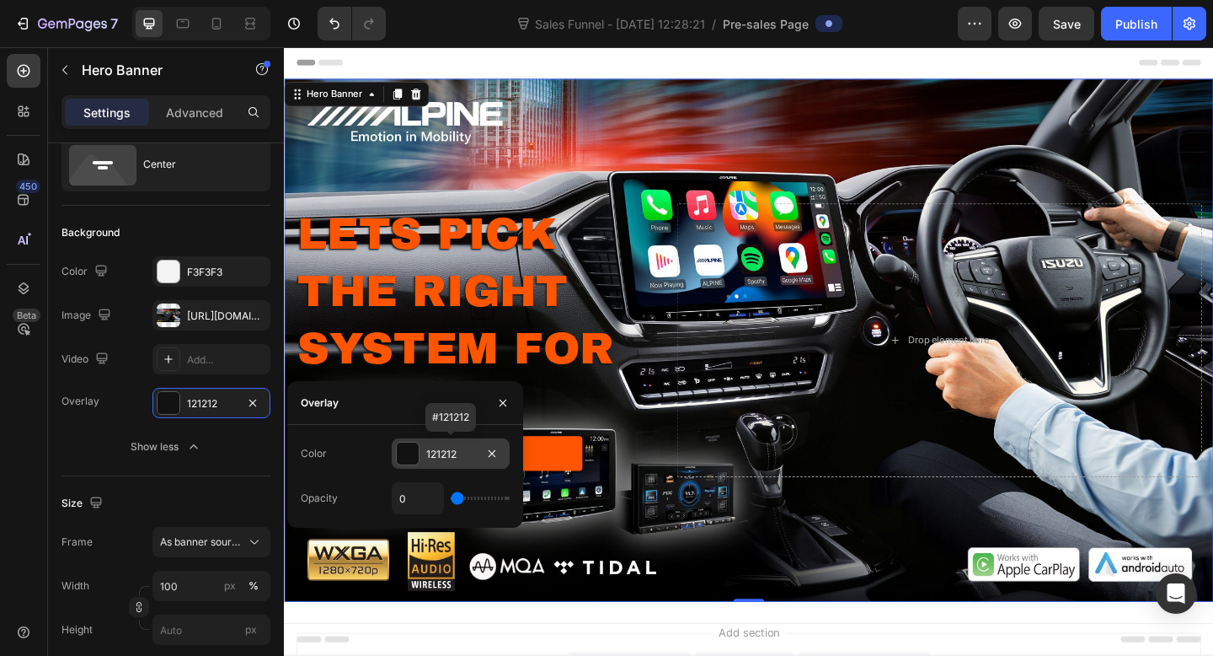
click at [414, 454] on div at bounding box center [408, 453] width 22 height 22
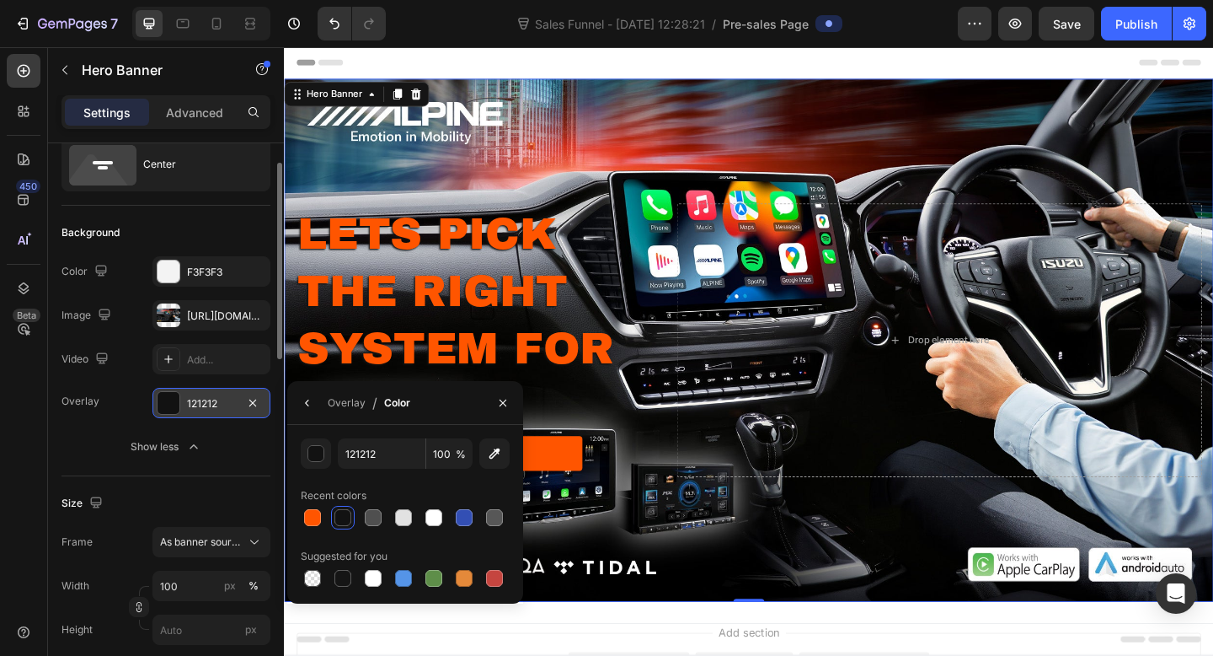
click at [196, 404] on div "121212" at bounding box center [211, 403] width 49 height 15
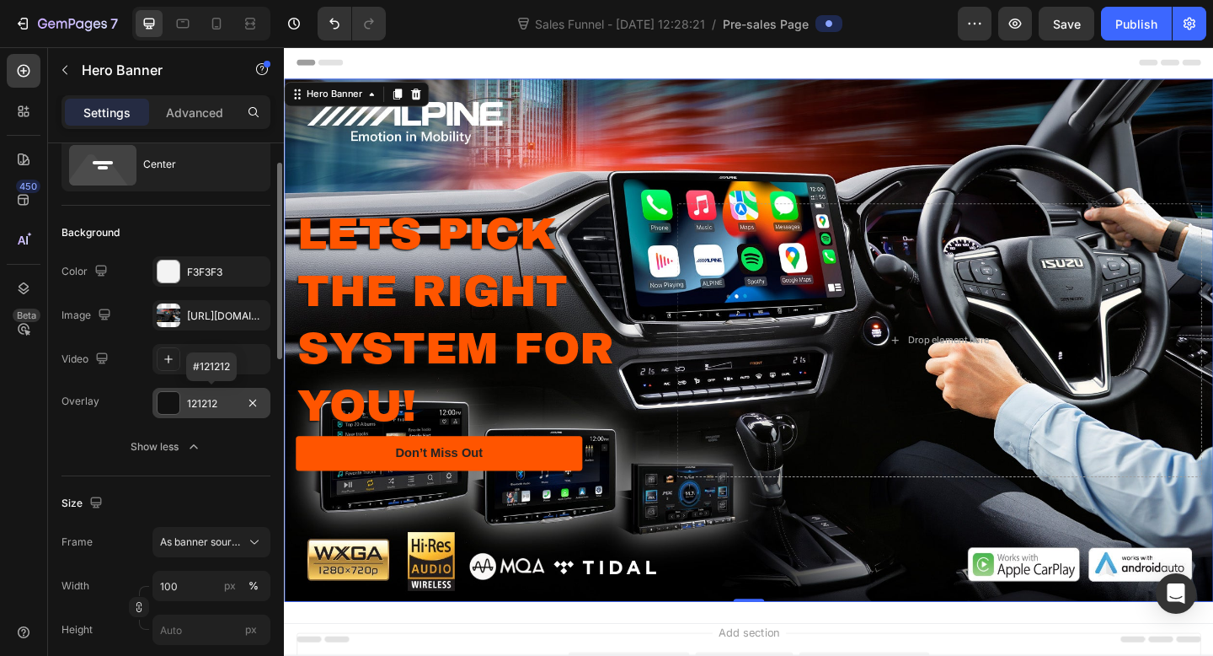
click at [202, 397] on div "121212" at bounding box center [211, 403] width 49 height 15
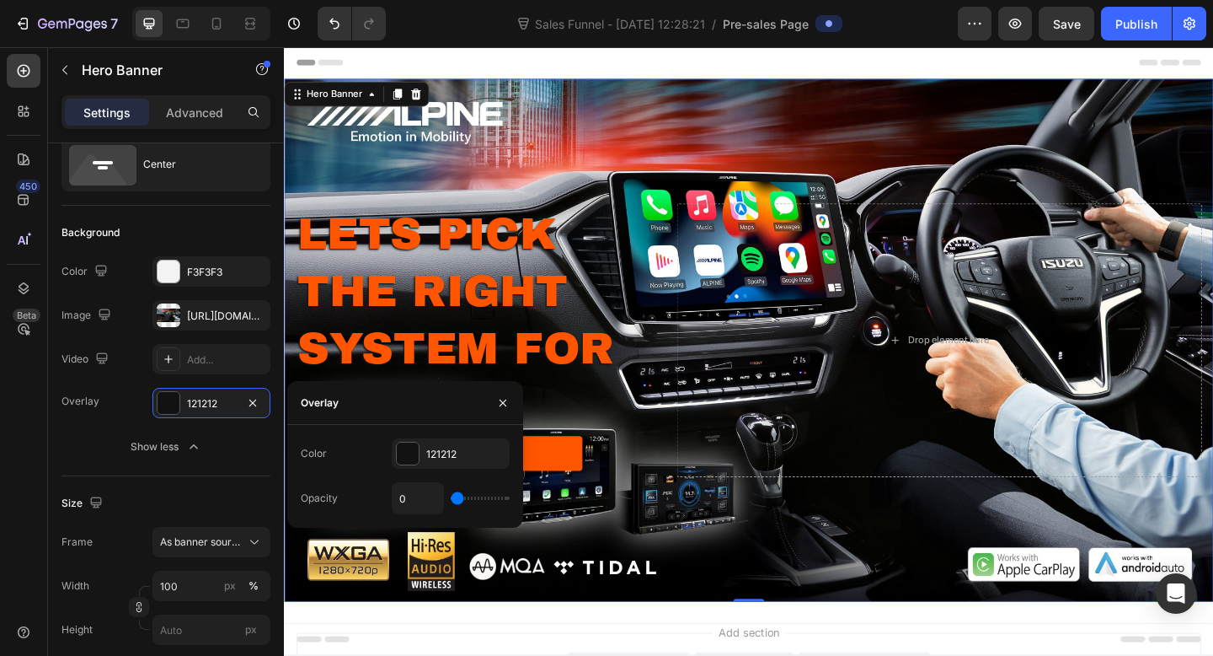
type input "1%"
type input "1"
type input "2%"
type input "2"
type input "4%"
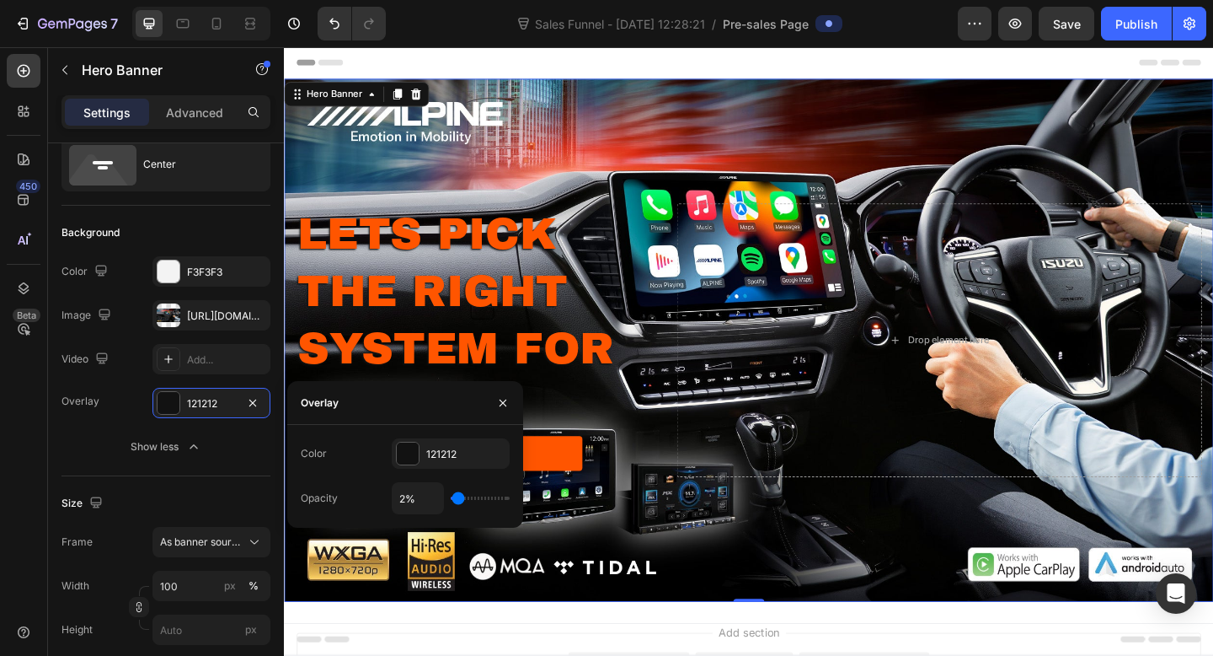
type input "4"
type input "6%"
type input "6"
type input "10%"
type input "10"
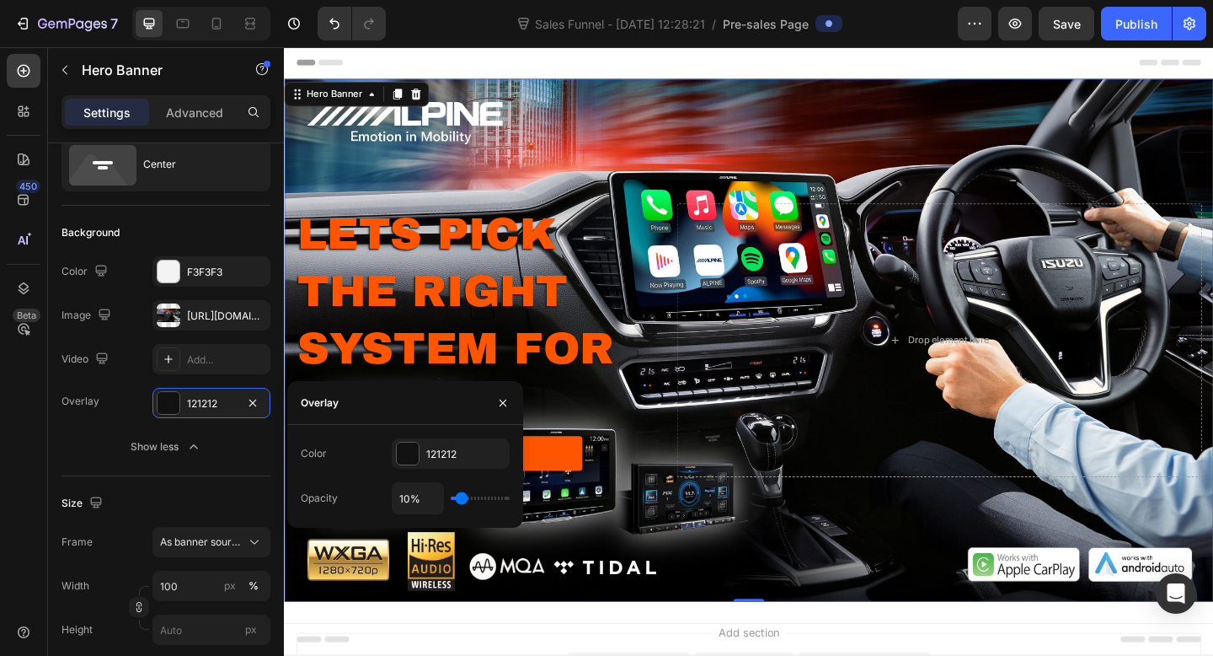
type input "14%"
type input "14"
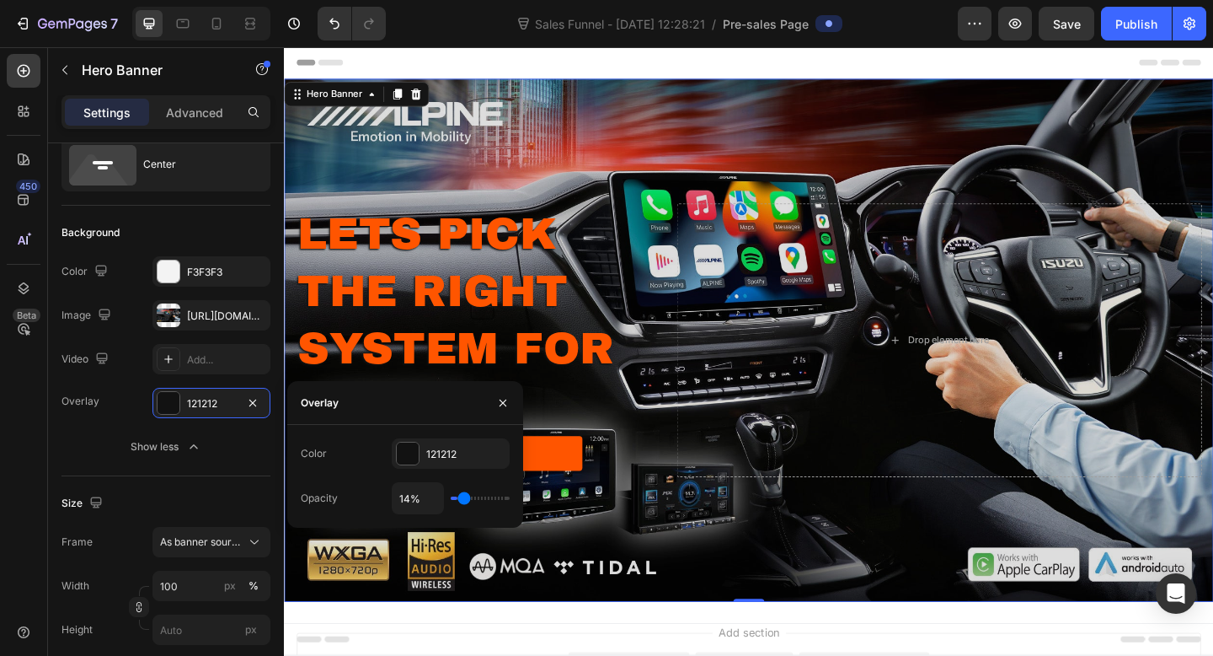
type input "46%"
type input "46"
type input "68%"
type input "68"
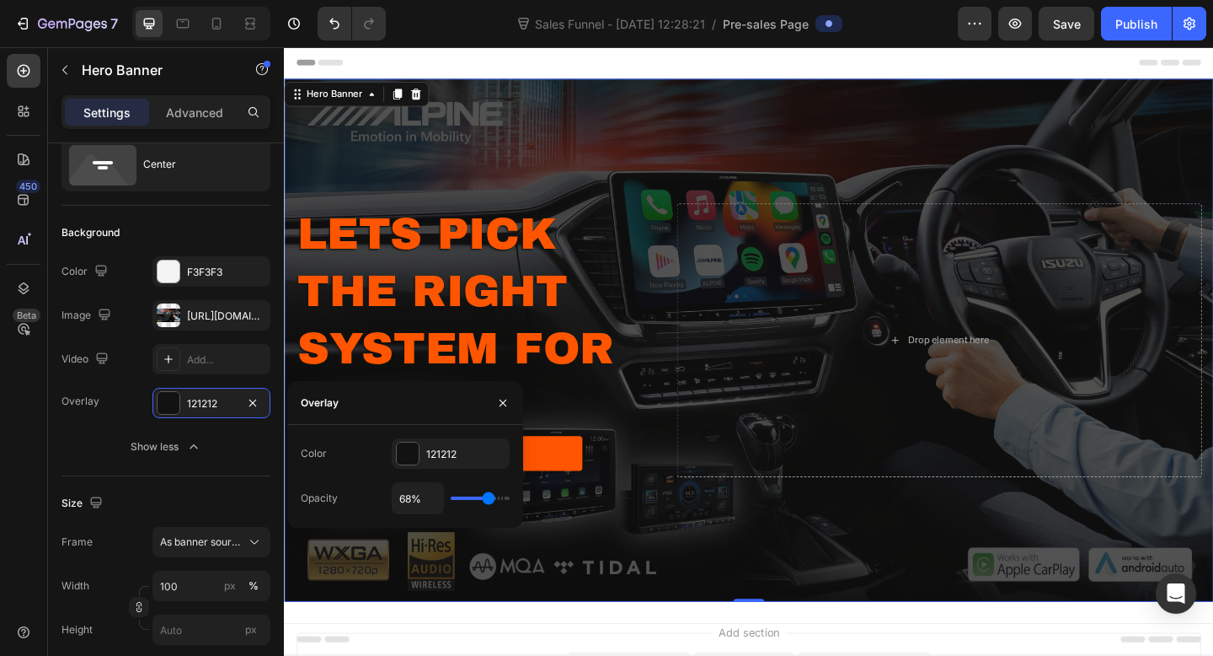
type input "73%"
type input "73"
type input "75%"
type input "75"
type input "74%"
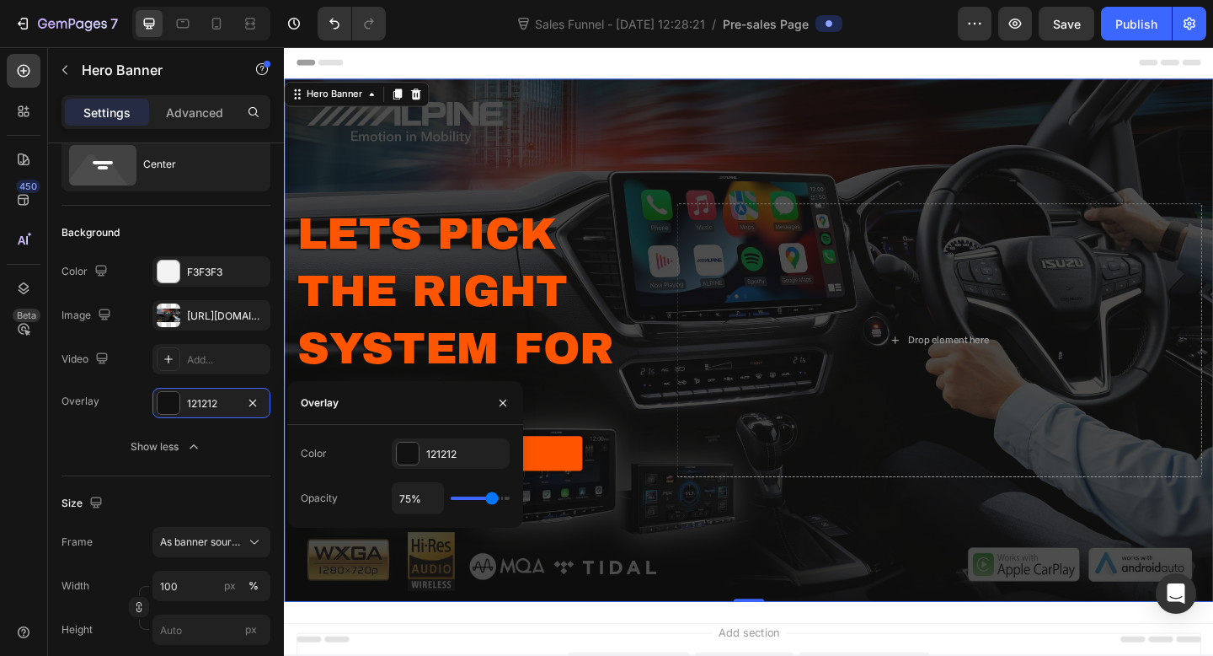
type input "74"
type input "68%"
type input "68"
type input "63%"
type input "63"
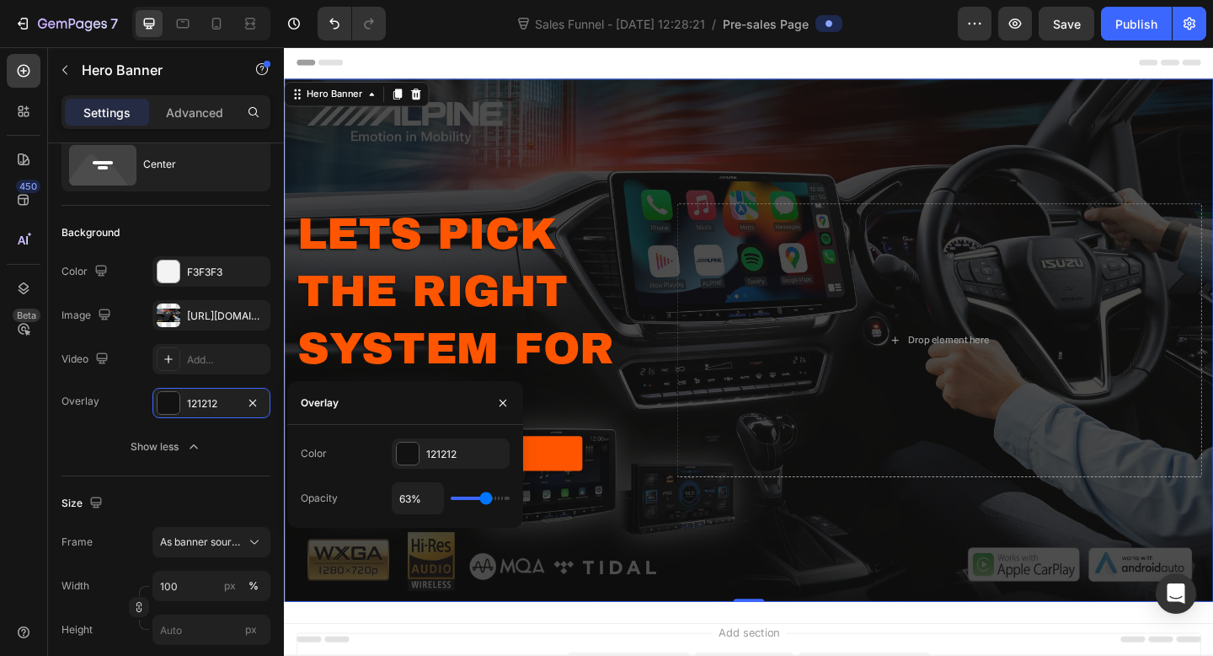
type input "59%"
type input "59"
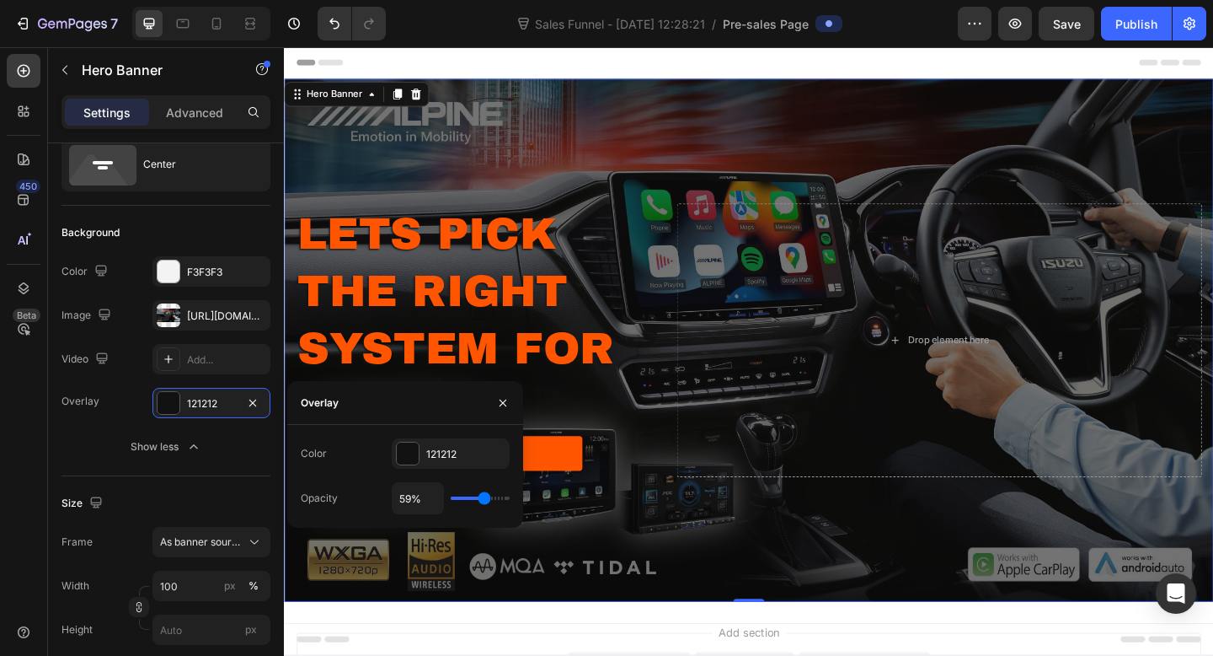
type input "58%"
type input "58"
type input "57%"
type input "57"
type input "56%"
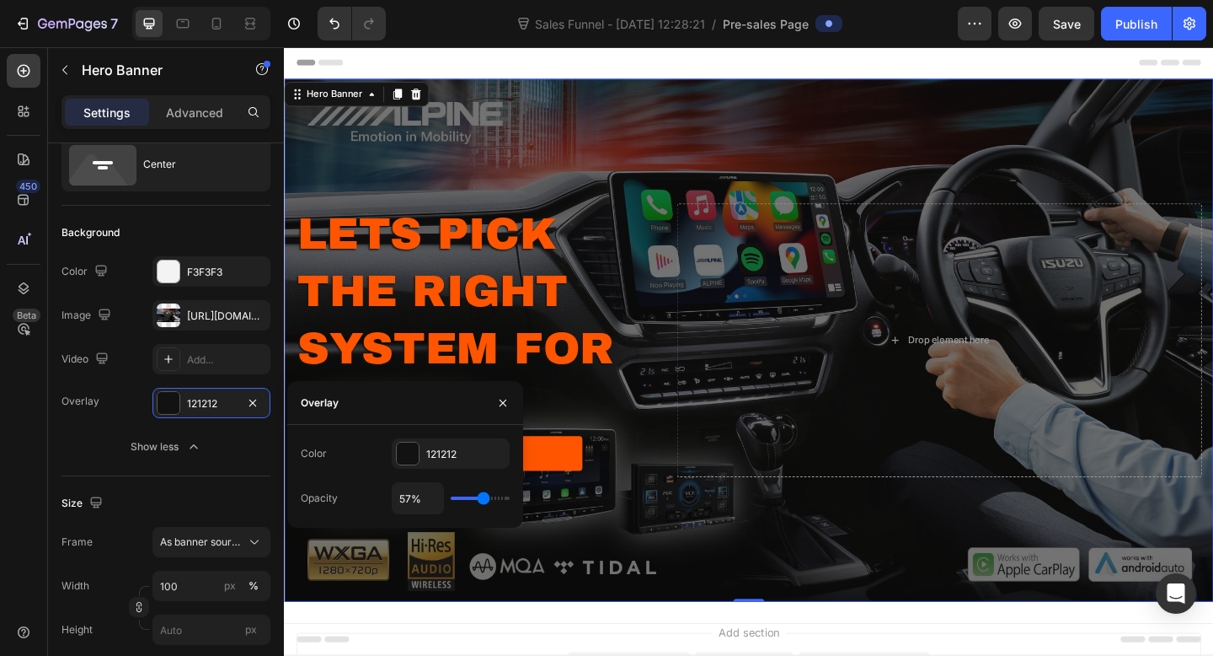
type input "56"
type input "55%"
type input "55"
type input "54%"
type input "54"
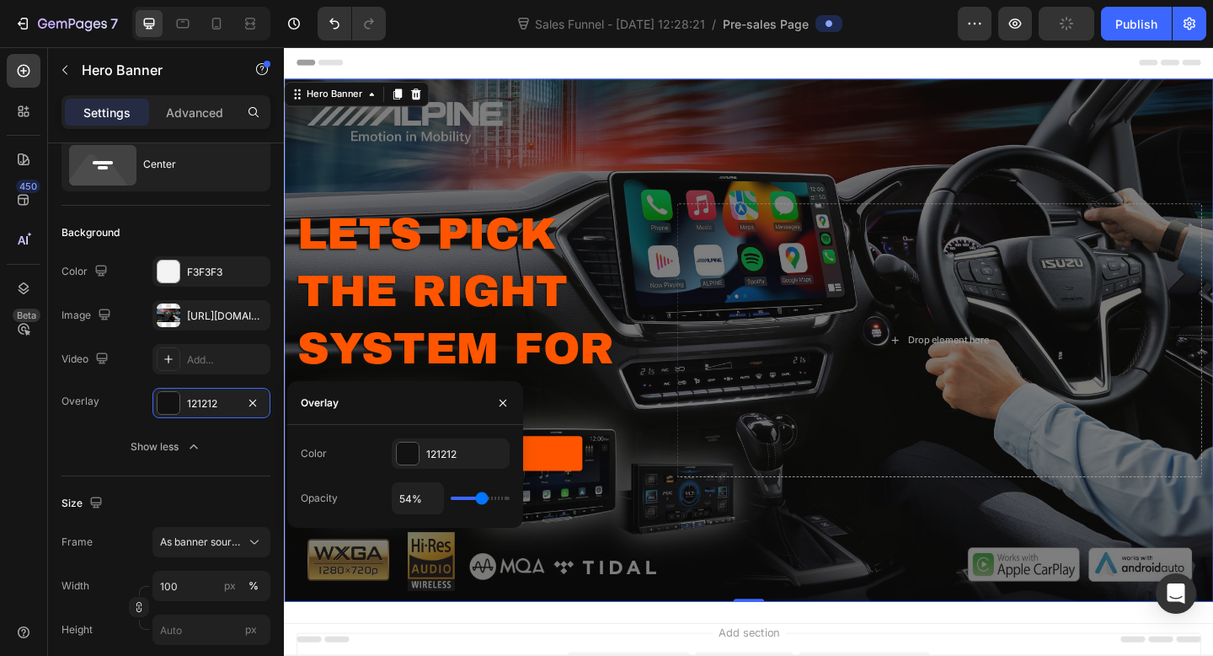
type input "39%"
type input "39"
type input "38%"
type input "38"
type input "37%"
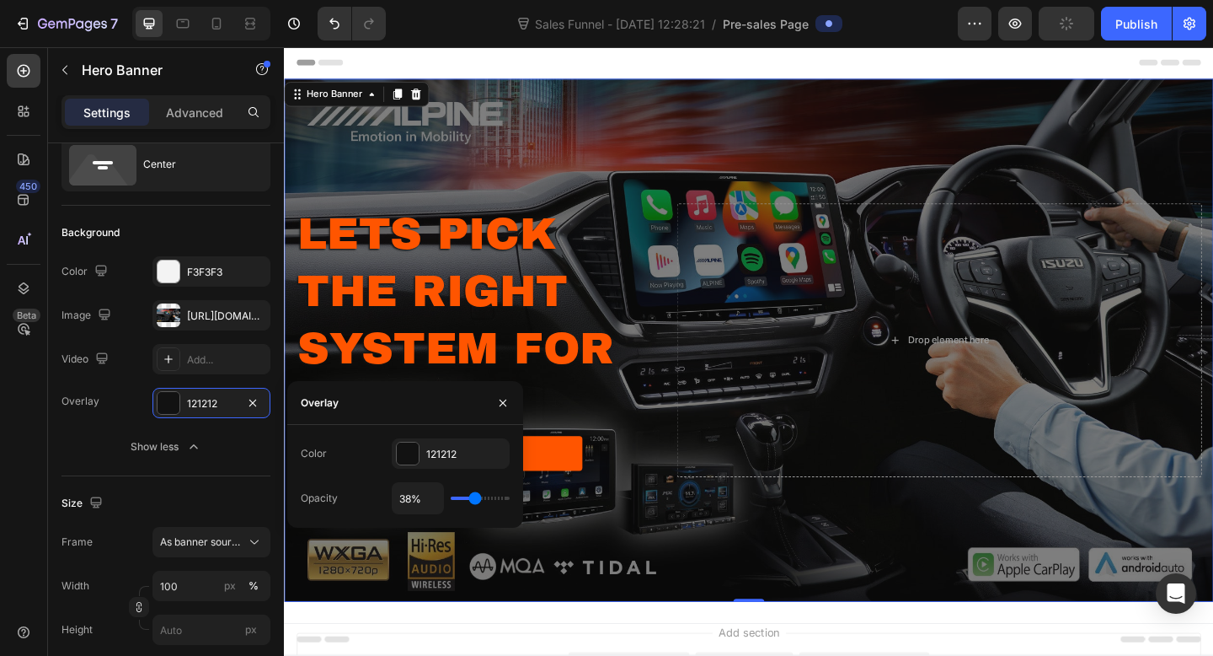
type input "37"
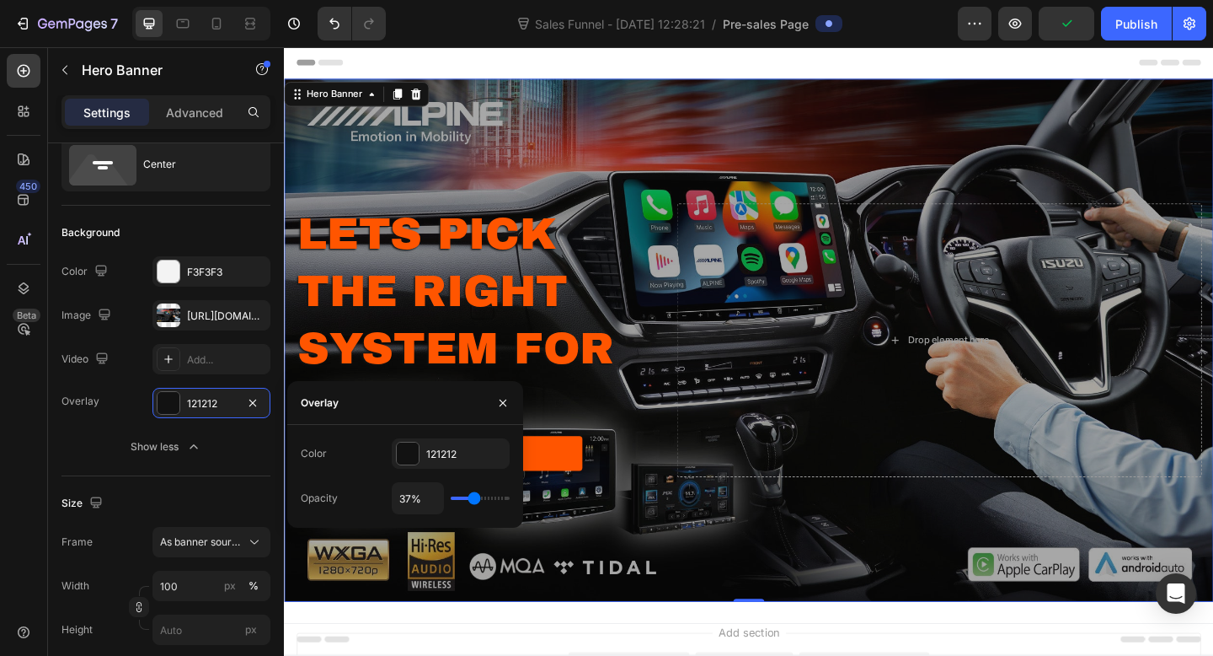
type input "38%"
type input "38"
type input "39%"
drag, startPoint x: 458, startPoint y: 501, endPoint x: 474, endPoint y: 499, distance: 16.9
type input "39"
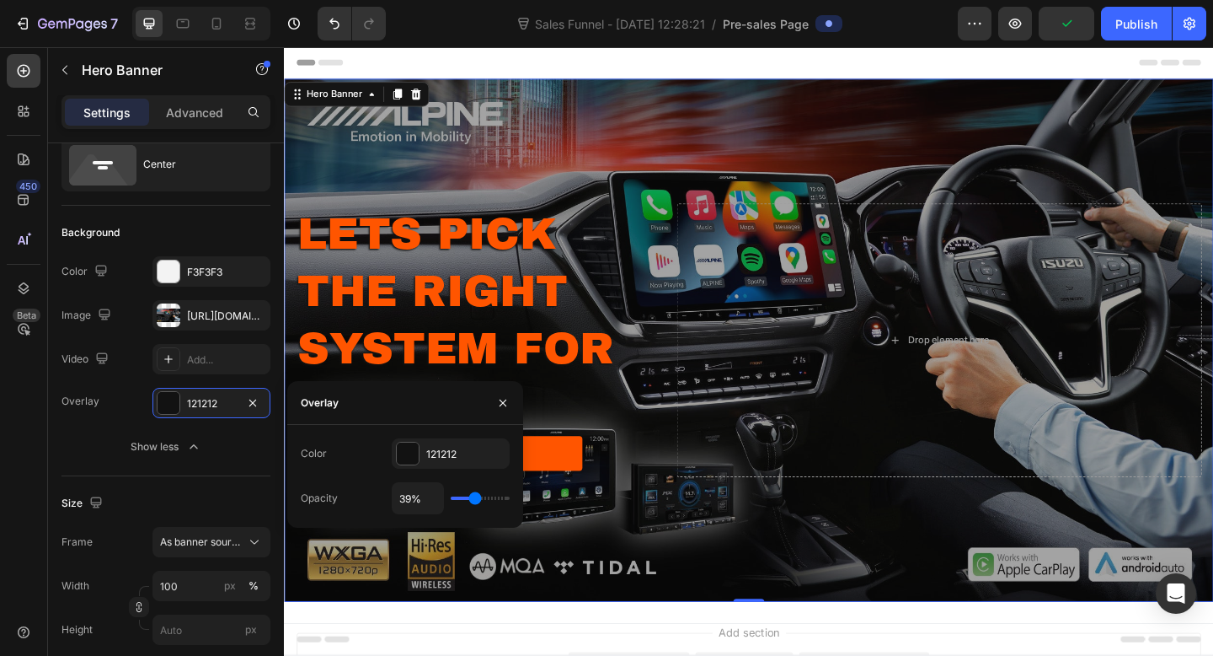
click at [475, 499] on input "range" at bounding box center [480, 497] width 59 height 3
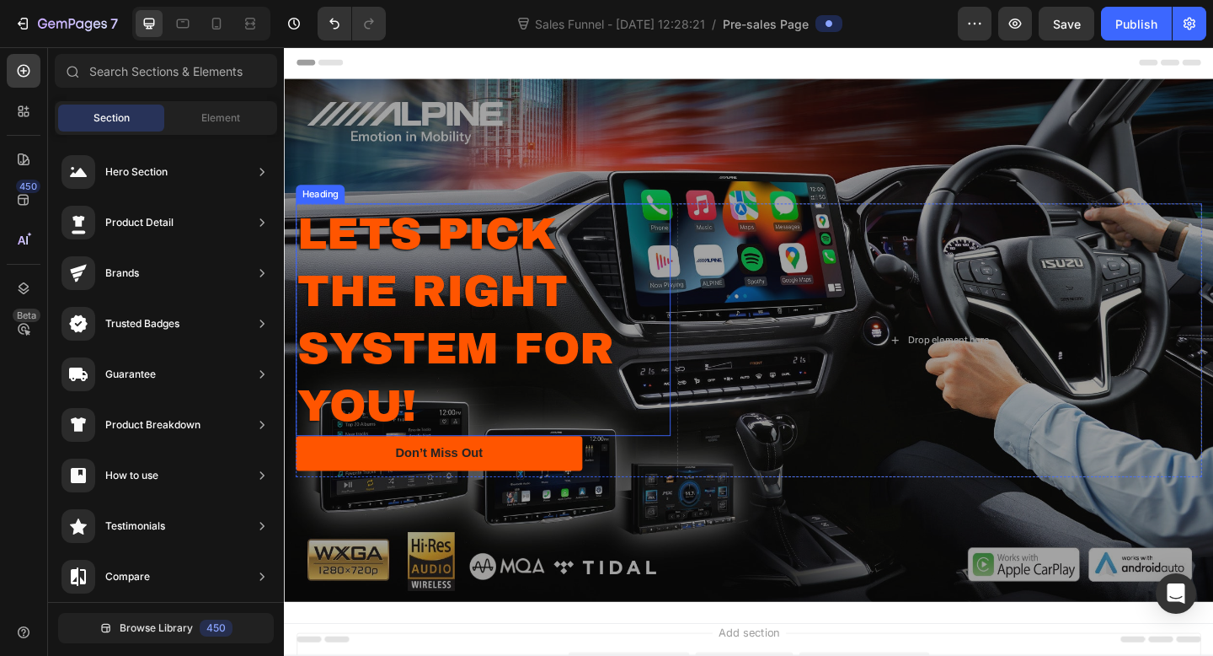
click at [560, 290] on p "LETS PICK THE RIGHT SYSTEM FOR YOU!" at bounding box center [500, 343] width 404 height 249
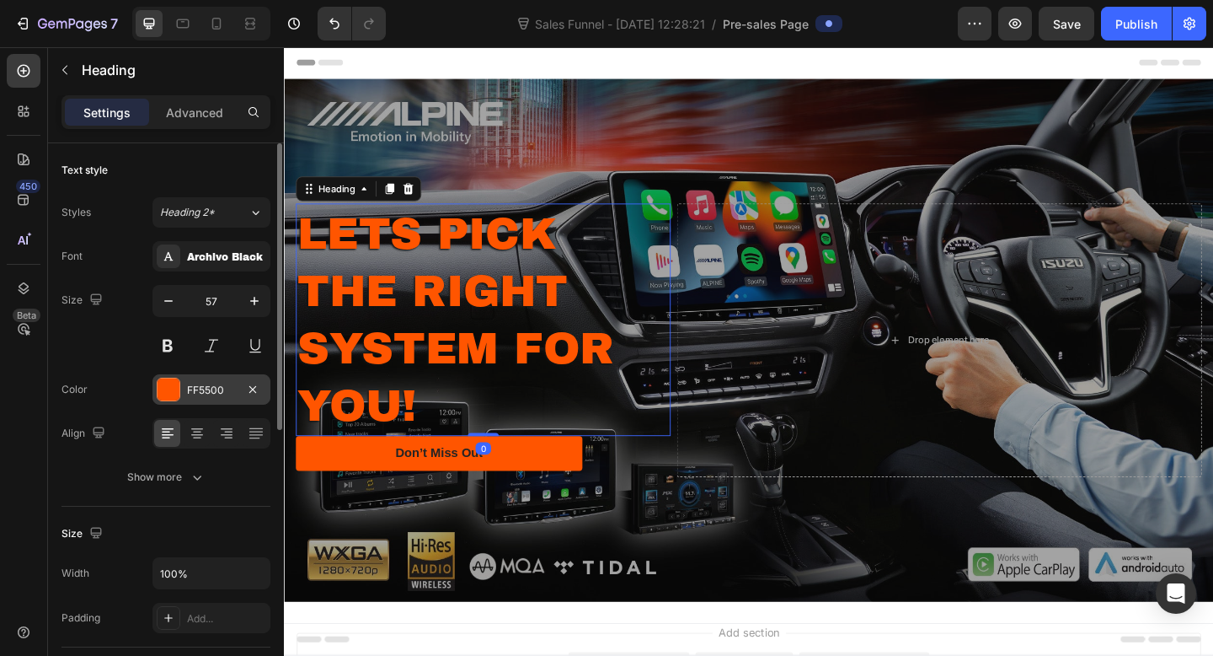
click at [174, 394] on div at bounding box center [169, 389] width 22 height 22
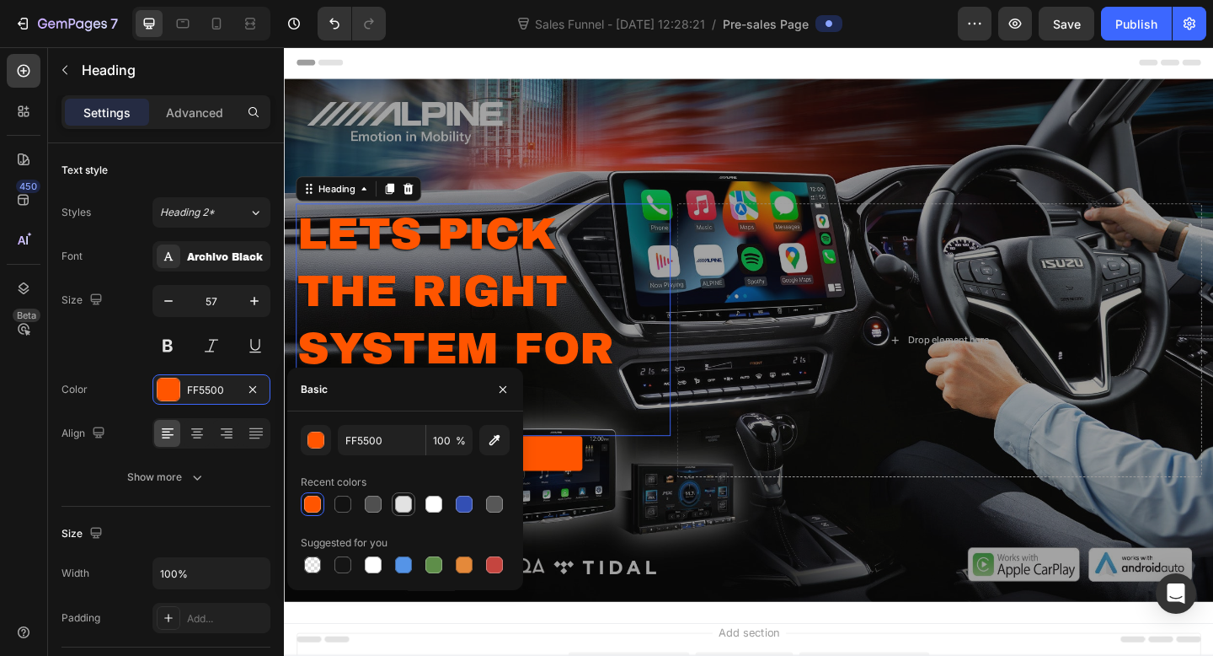
click at [408, 505] on div at bounding box center [403, 504] width 17 height 17
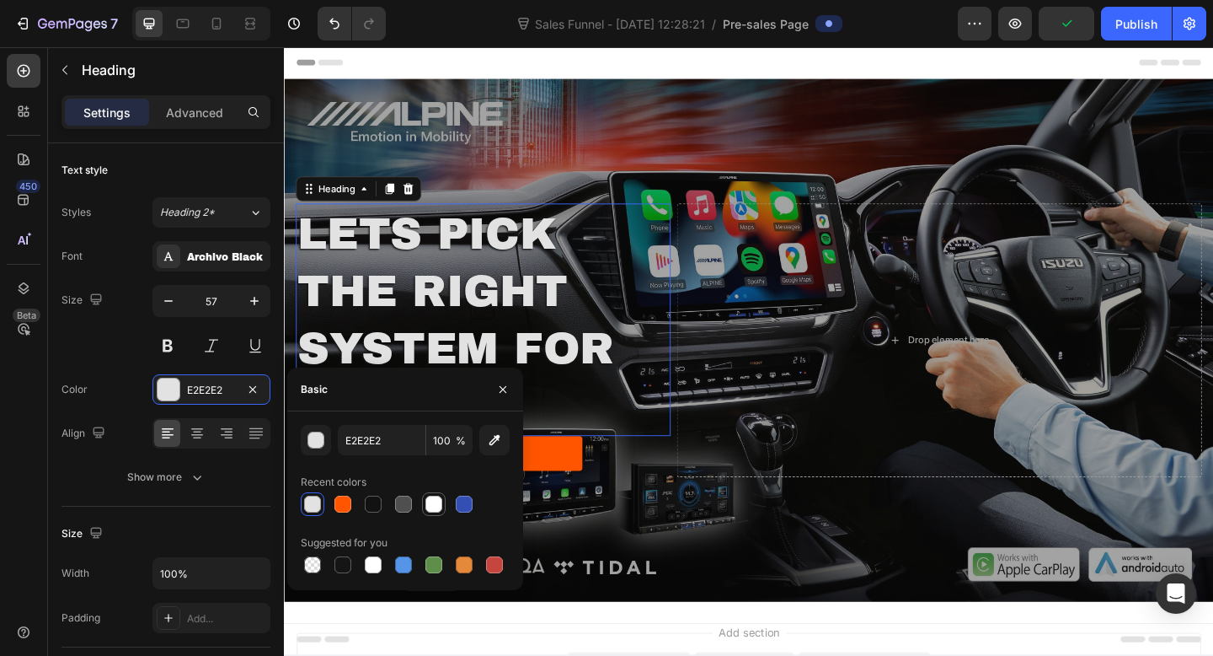
click at [436, 501] on div at bounding box center [434, 504] width 17 height 17
type input "FFFFFF"
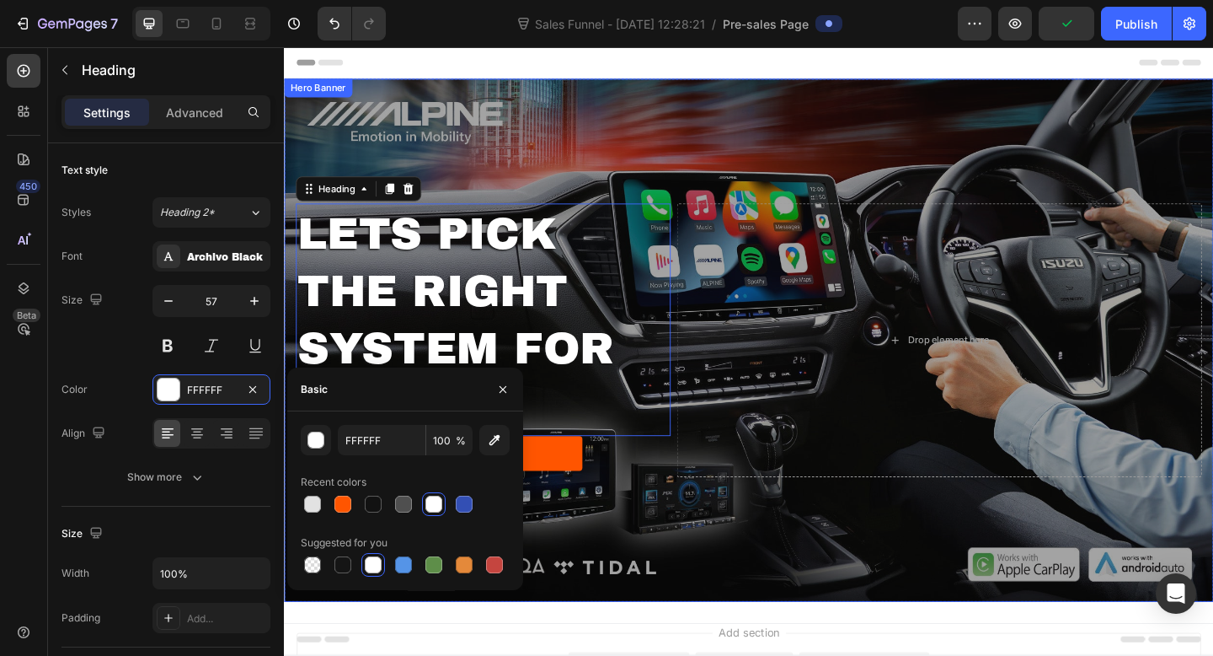
click at [747, 646] on div "Overlay" at bounding box center [789, 366] width 1011 height 569
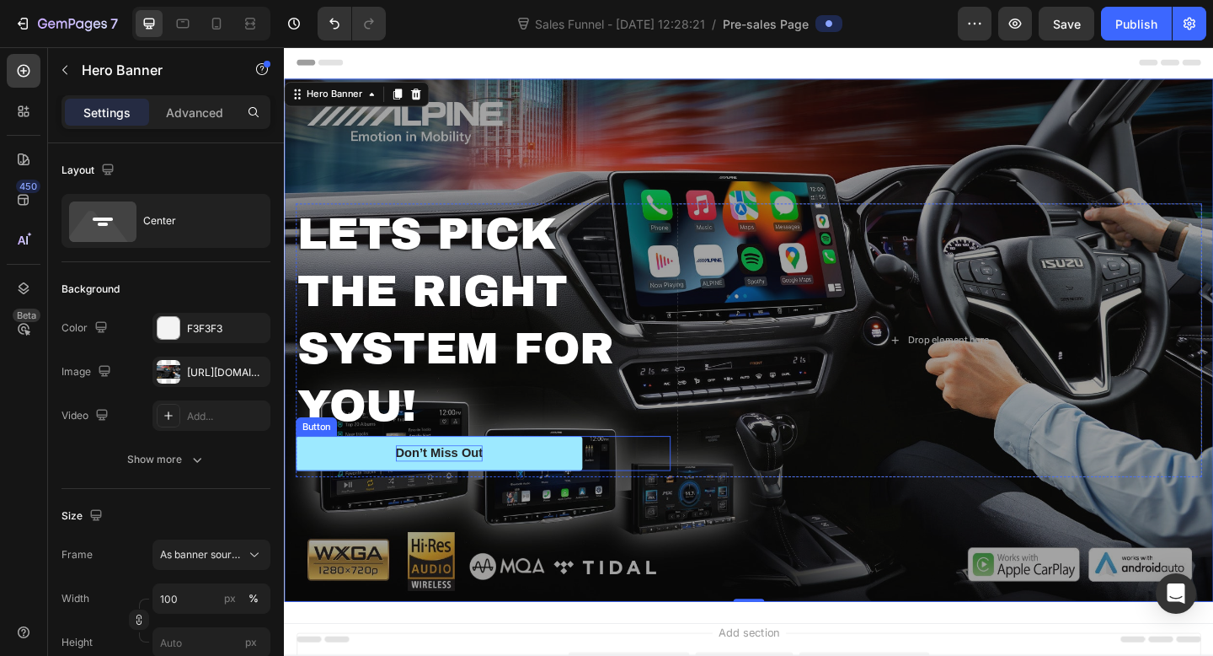
click at [439, 494] on p "Don’t Miss Out" at bounding box center [452, 489] width 95 height 18
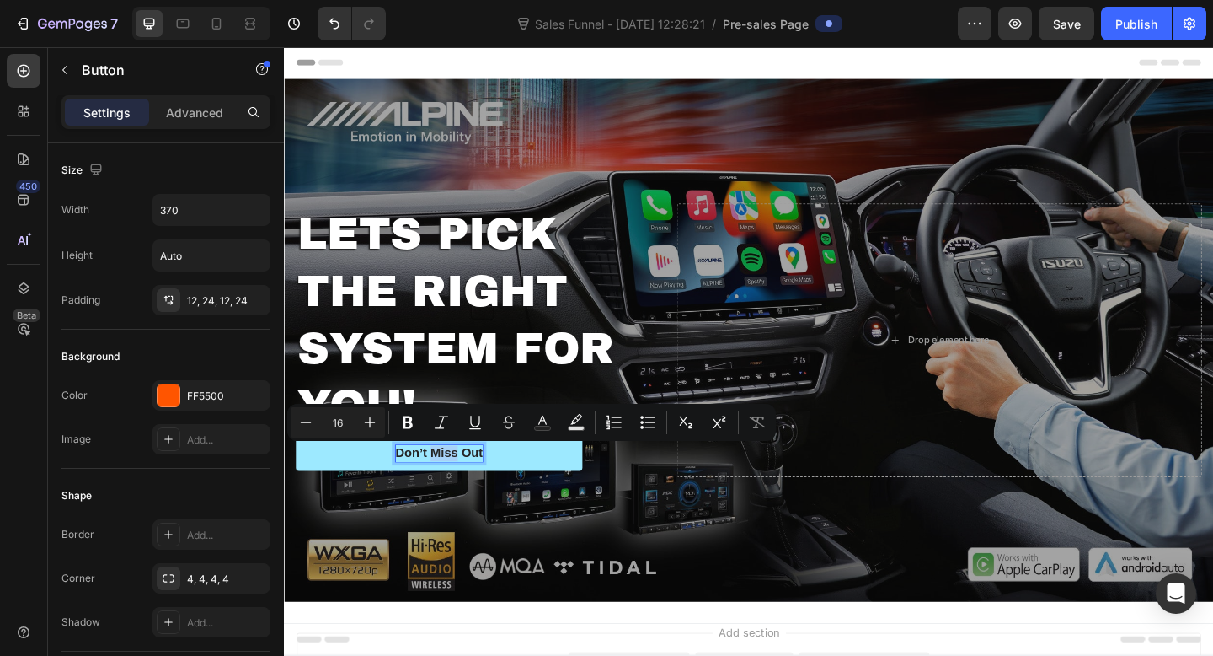
click at [454, 490] on p "Don’t Miss Out" at bounding box center [452, 489] width 95 height 18
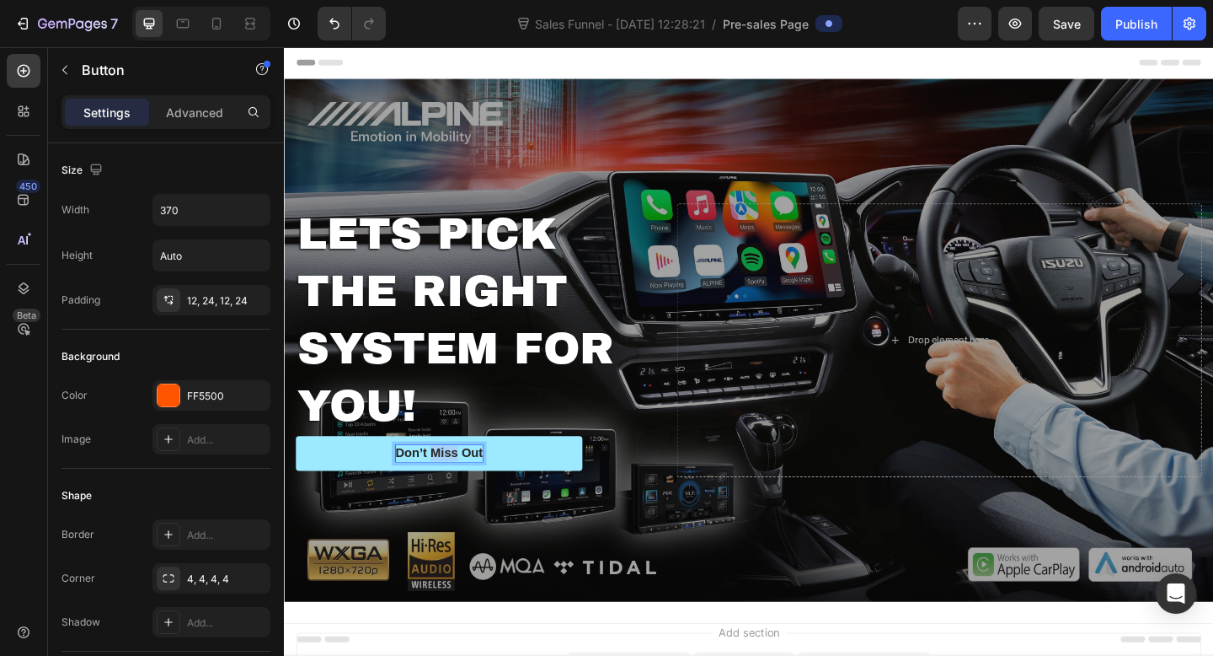
click at [454, 490] on p "Don’t Miss Out" at bounding box center [452, 489] width 95 height 18
click at [297, 470] on button "GET" at bounding box center [453, 489] width 312 height 38
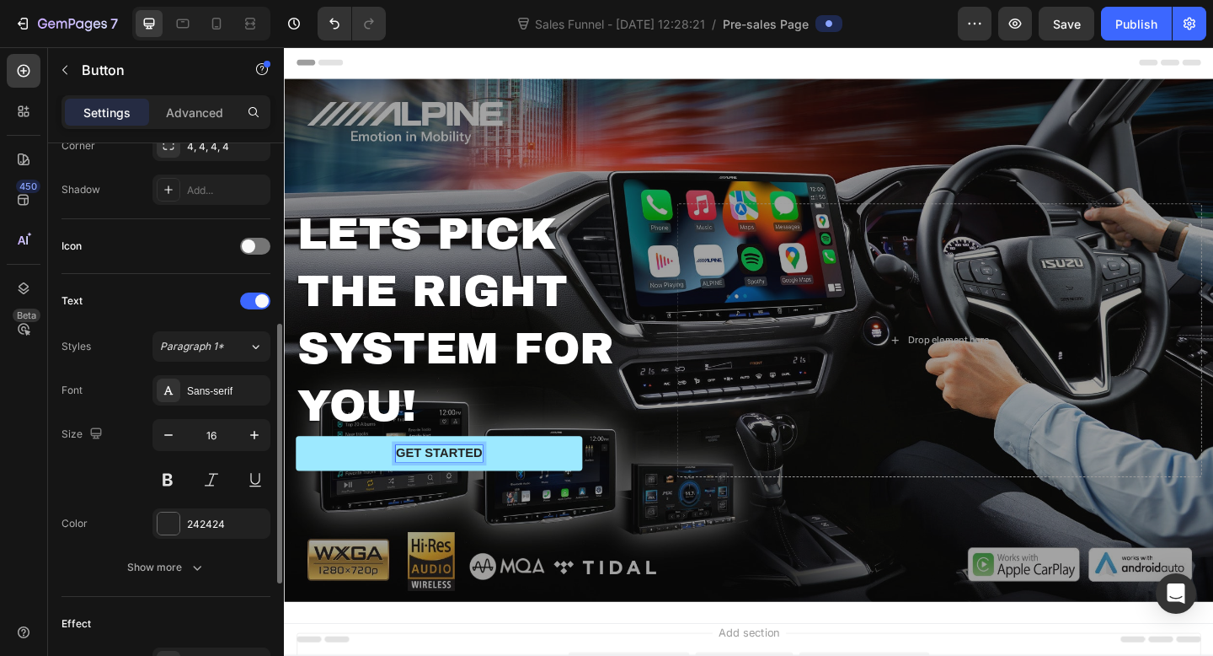
scroll to position [437, 0]
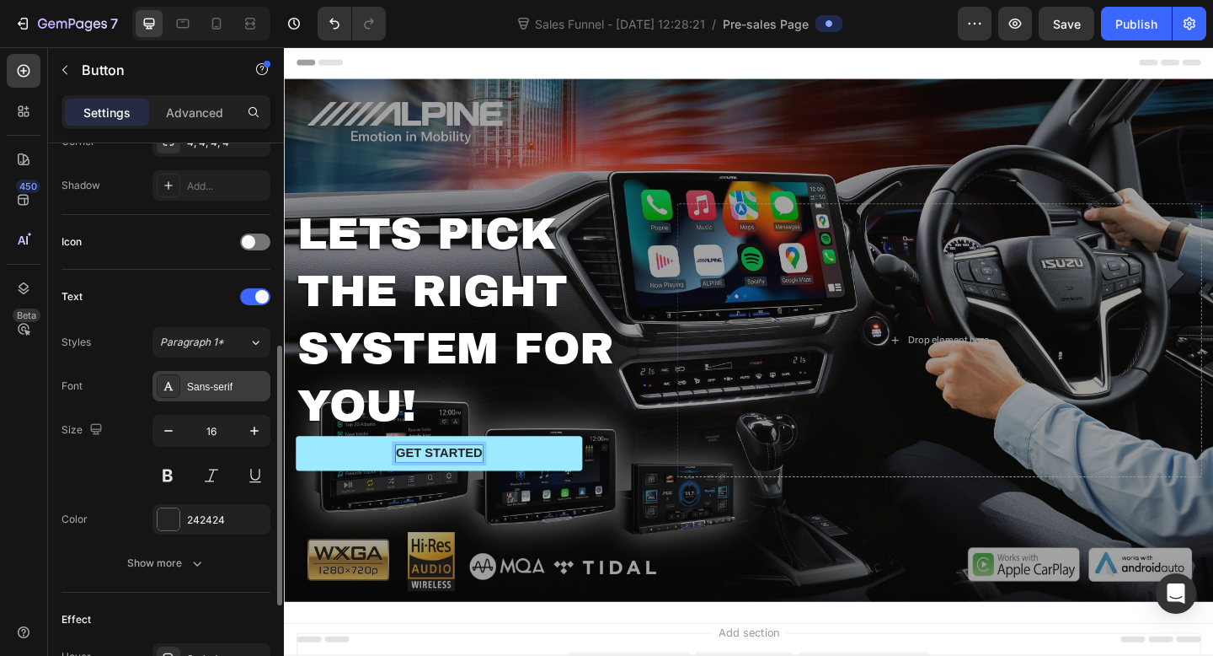
click at [217, 381] on div "Sans-serif" at bounding box center [226, 386] width 79 height 15
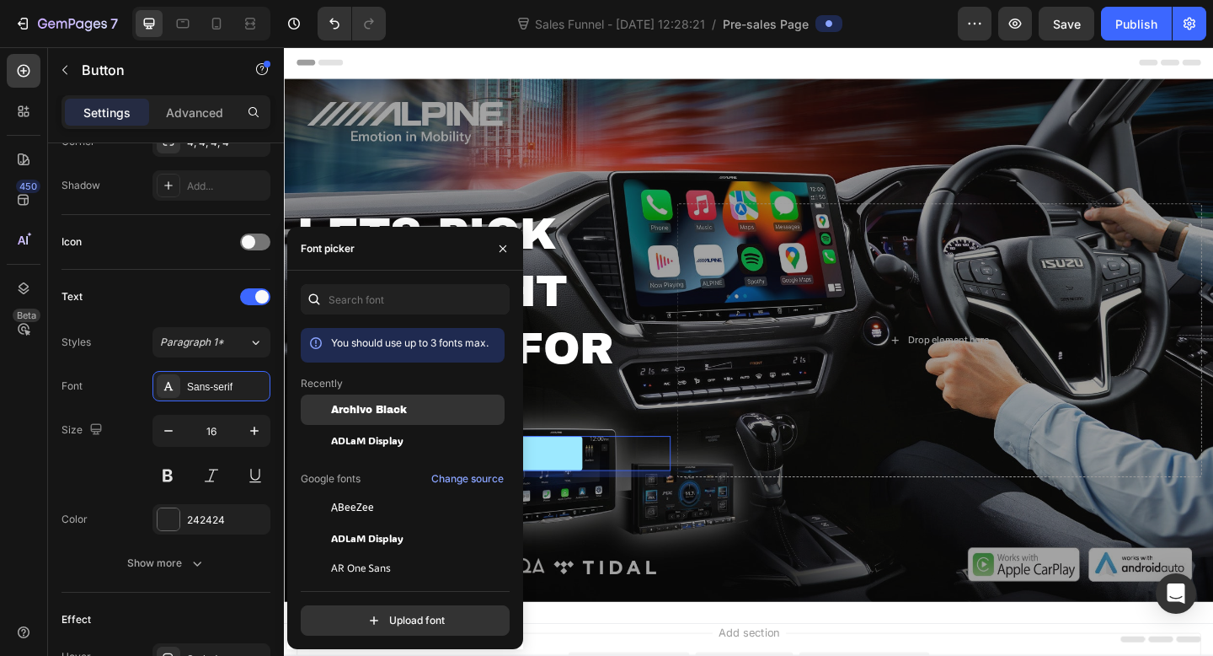
click at [394, 522] on div "Archivo Black" at bounding box center [403, 537] width 204 height 30
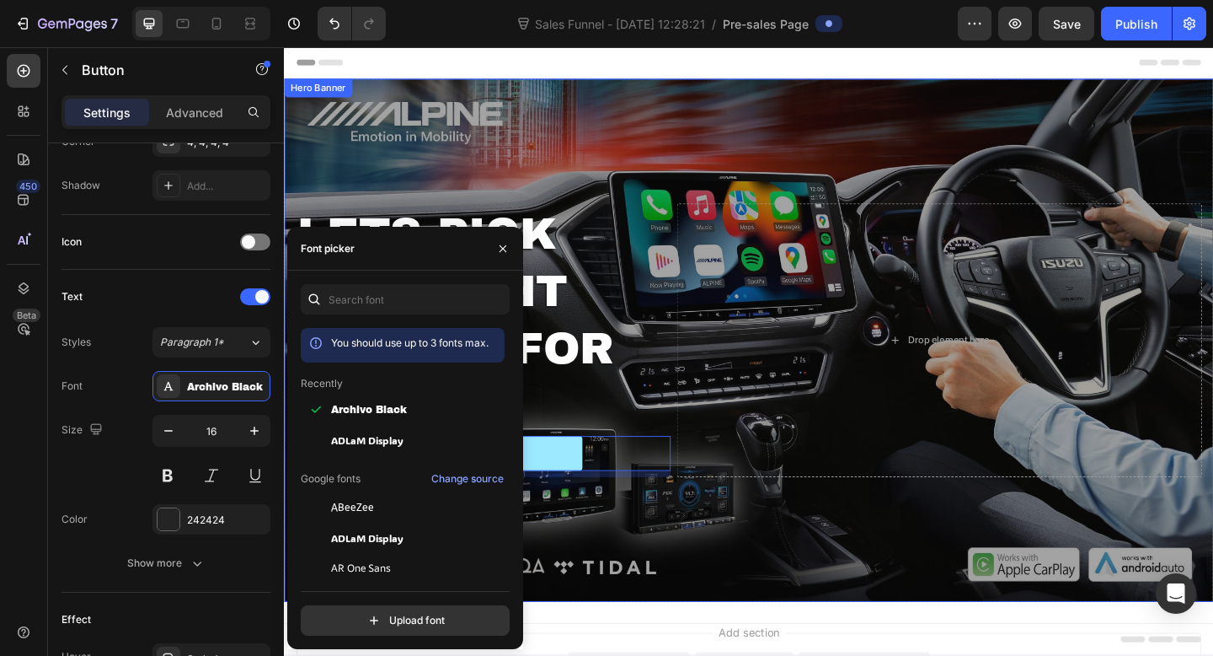
click at [659, 585] on div "Overlay" at bounding box center [789, 366] width 1011 height 569
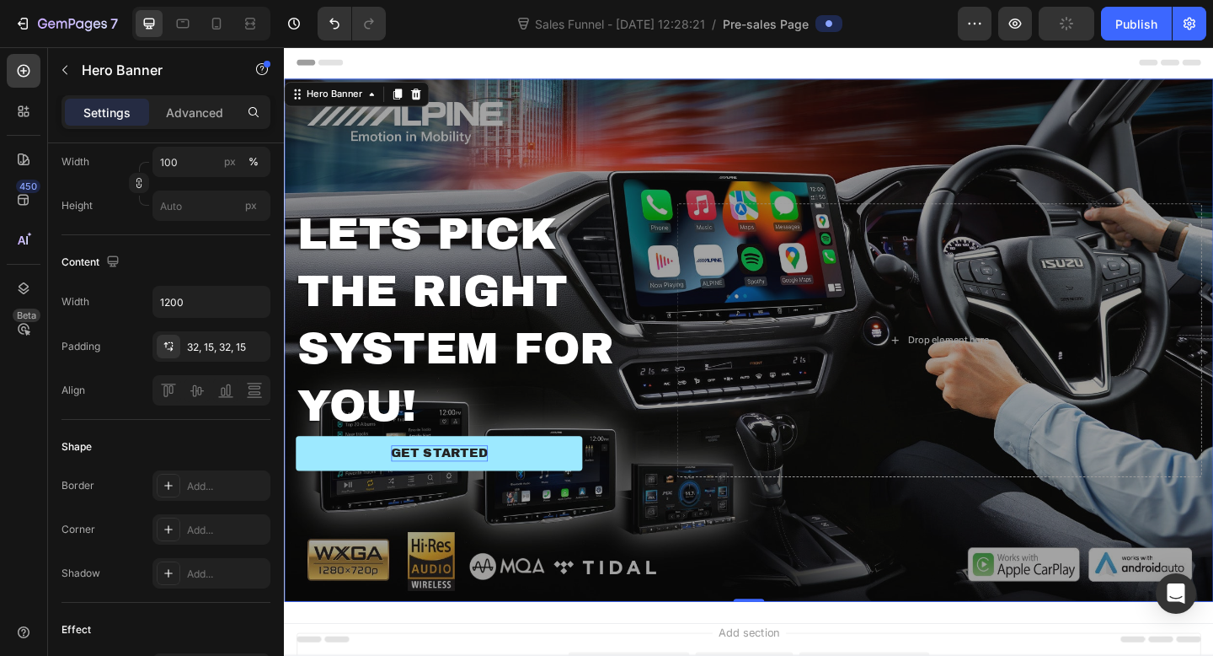
scroll to position [0, 0]
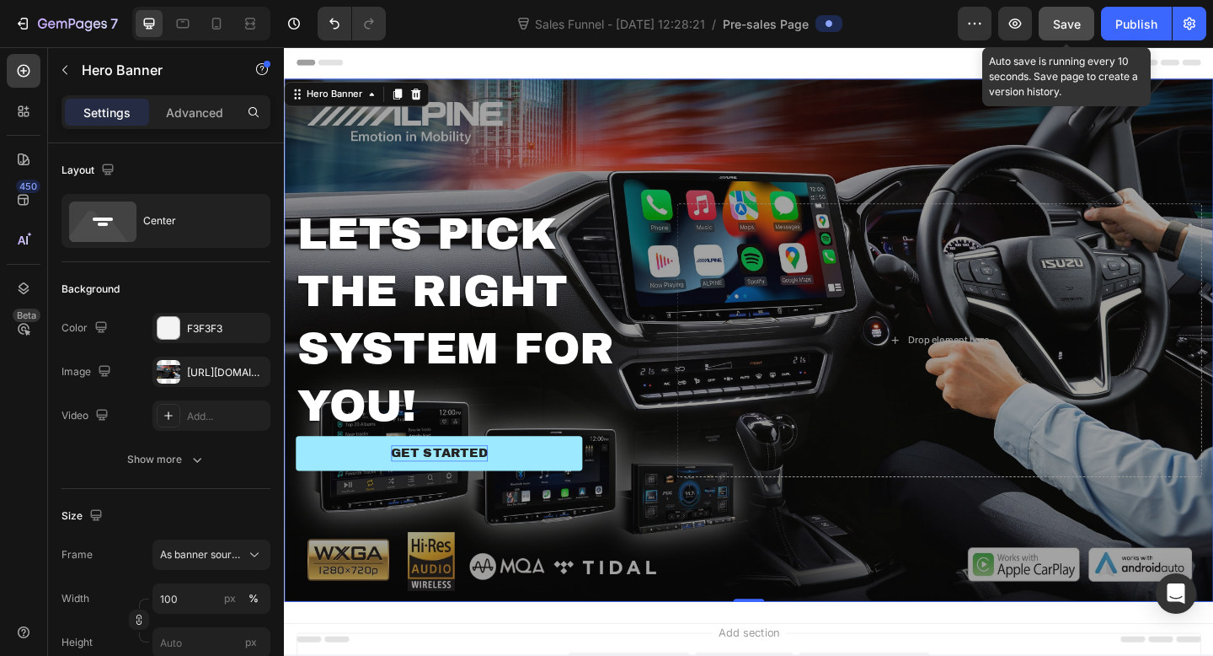
click at [1059, 12] on button "Save" at bounding box center [1067, 24] width 56 height 34
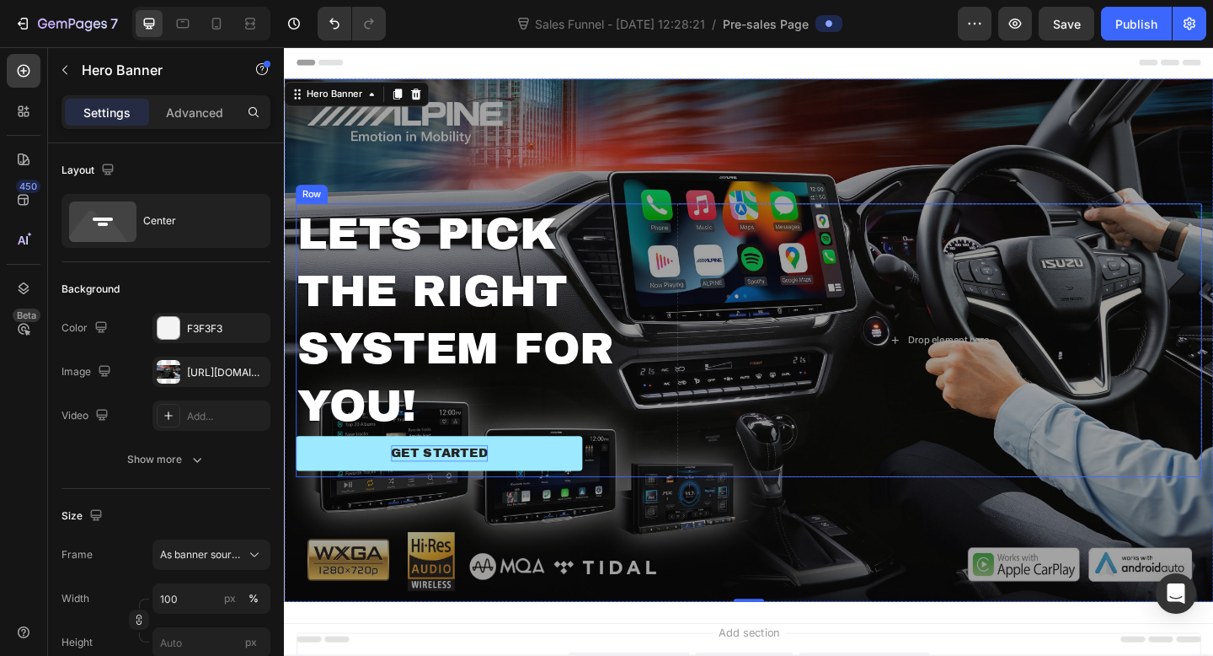
click at [525, 489] on button "GET STARTED" at bounding box center [453, 489] width 312 height 38
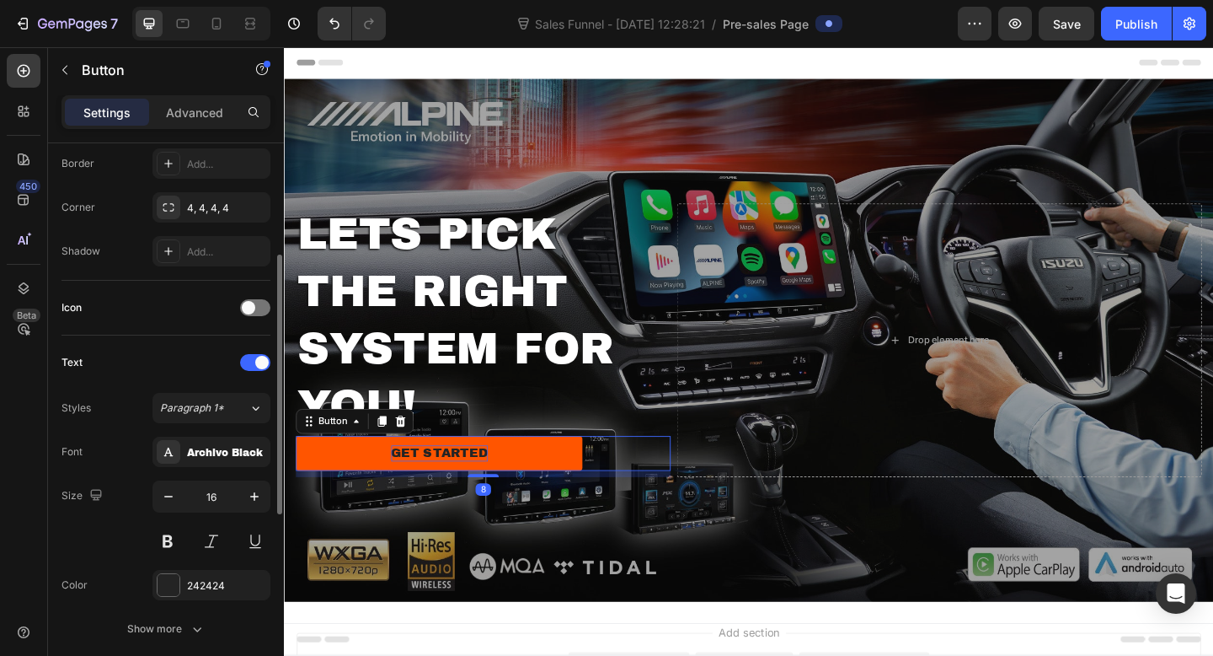
scroll to position [648, 0]
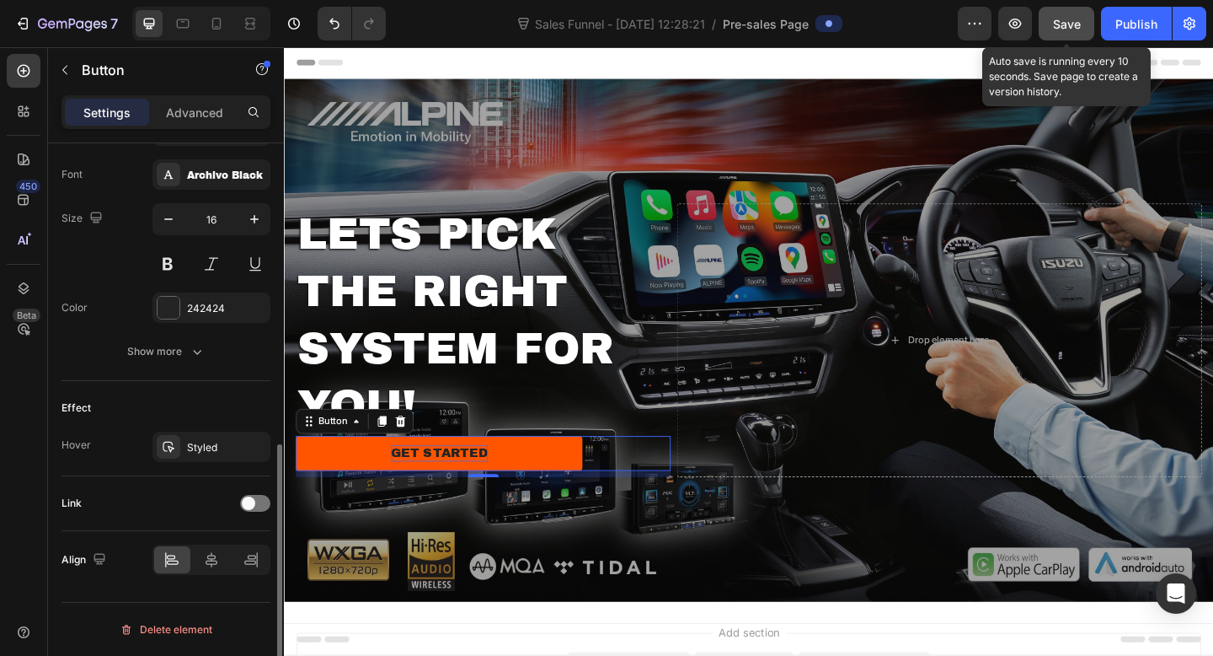
click at [1060, 26] on span "Save" at bounding box center [1067, 24] width 28 height 14
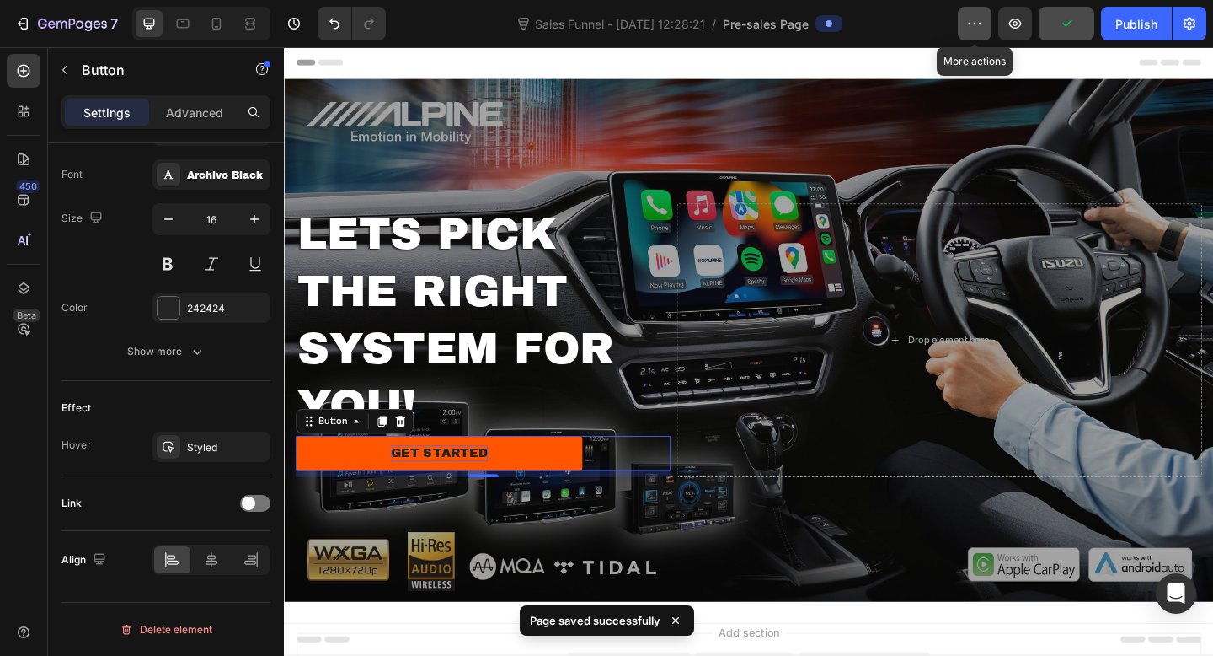
click at [974, 19] on icon "button" at bounding box center [975, 23] width 17 height 17
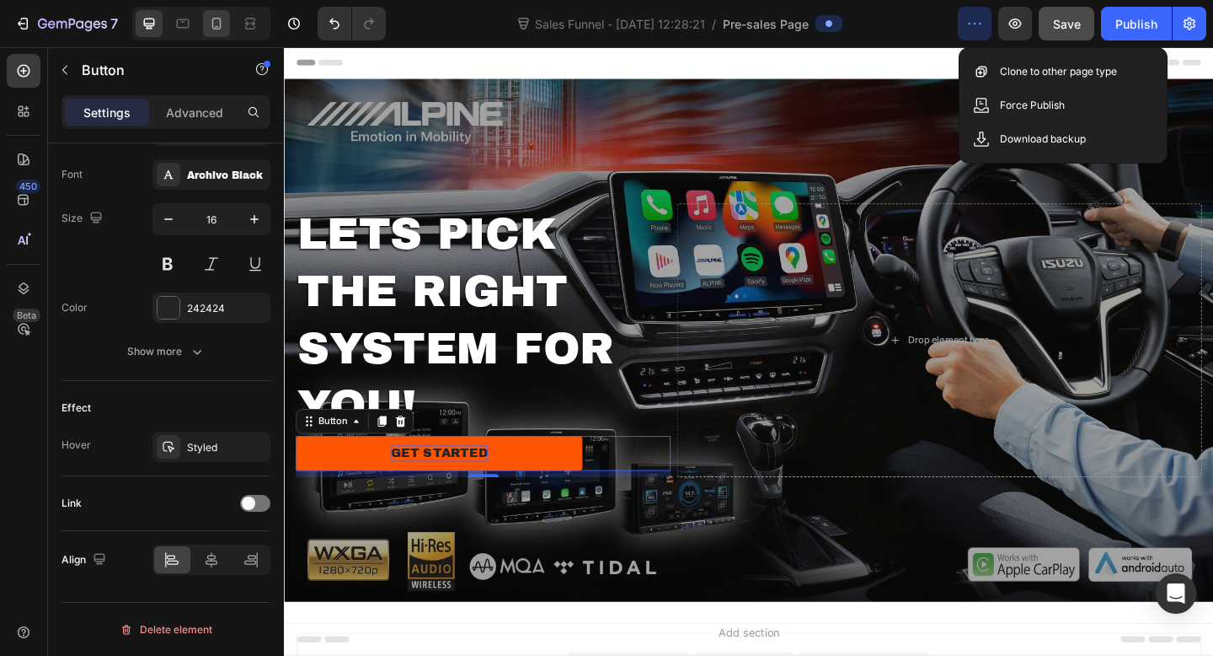
click at [224, 28] on icon at bounding box center [216, 23] width 17 height 17
type input "14"
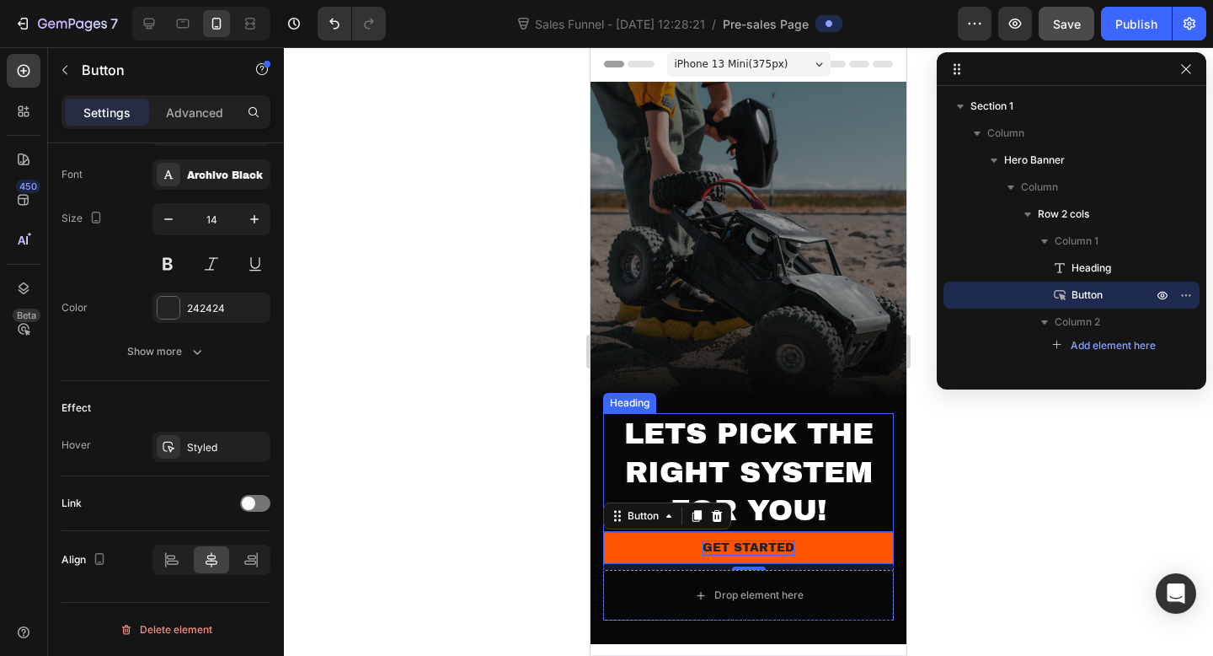
click at [842, 496] on p "LETS PICK THE RIGHT SYSTEM FOR YOU!" at bounding box center [748, 472] width 287 height 115
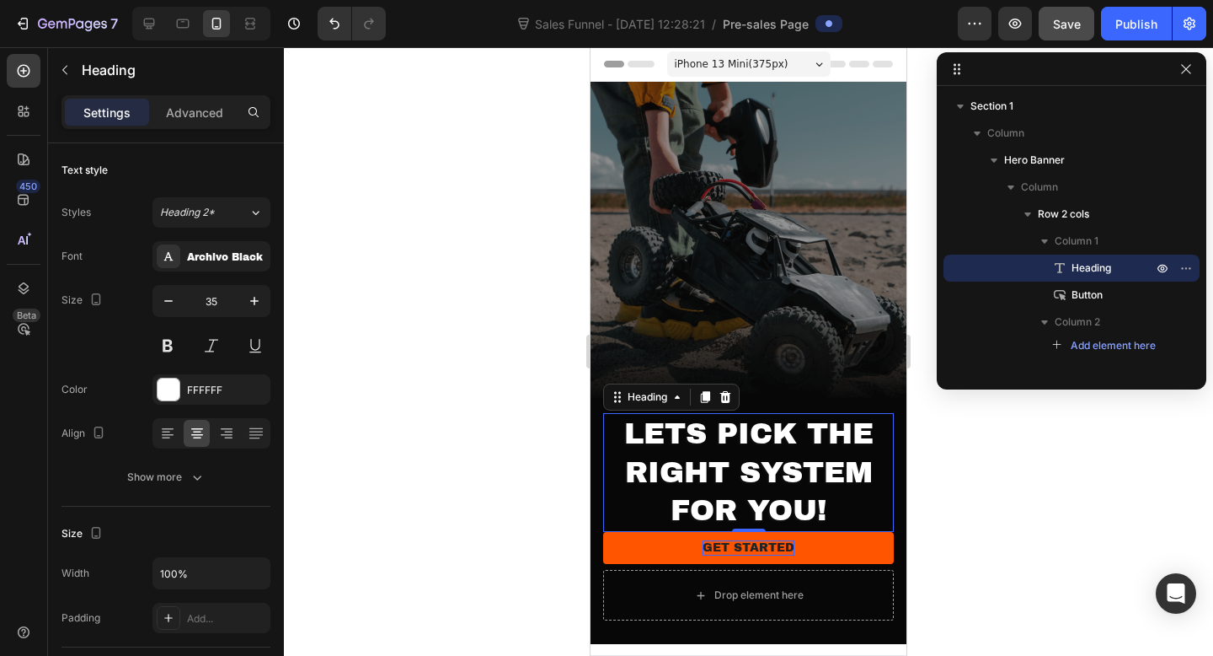
click at [550, 315] on div at bounding box center [749, 351] width 930 height 608
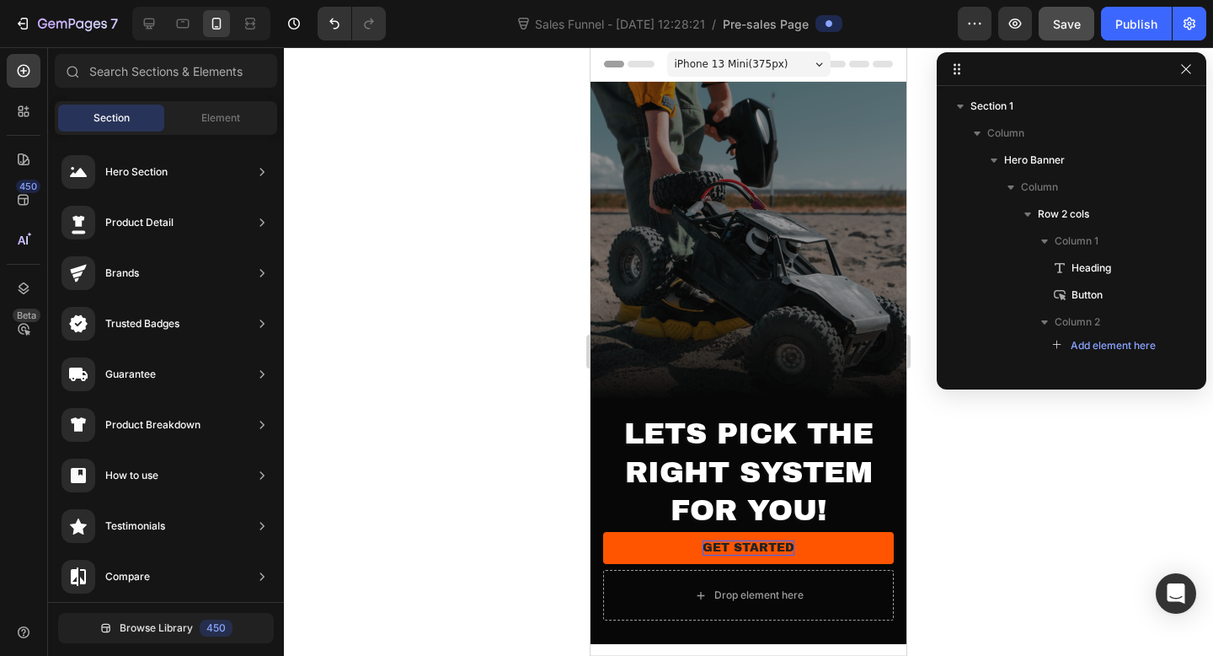
click at [469, 38] on div "Sales Funnel - [DATE] 12:28:21 / Pre-sales Page" at bounding box center [678, 24] width 559 height 34
click at [443, 267] on div at bounding box center [749, 351] width 930 height 608
click at [798, 58] on div "iPhone 13 Mini ( 375 px)" at bounding box center [748, 63] width 163 height 25
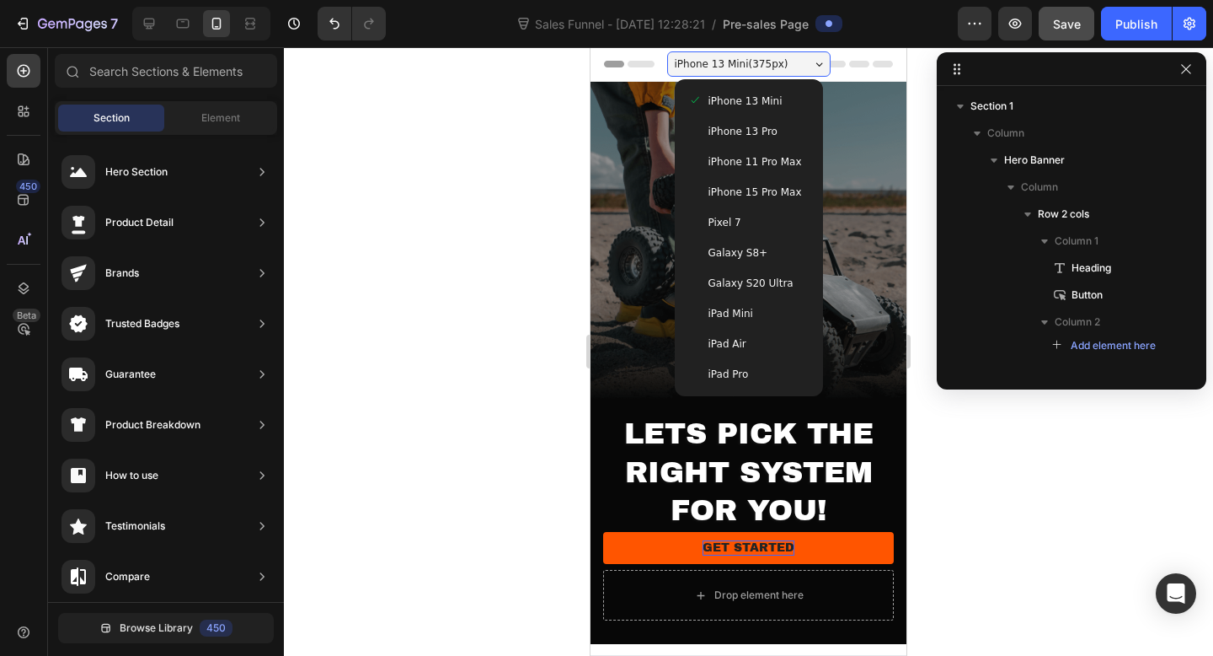
click at [777, 190] on span "iPhone 15 Pro Max" at bounding box center [756, 192] width 94 height 17
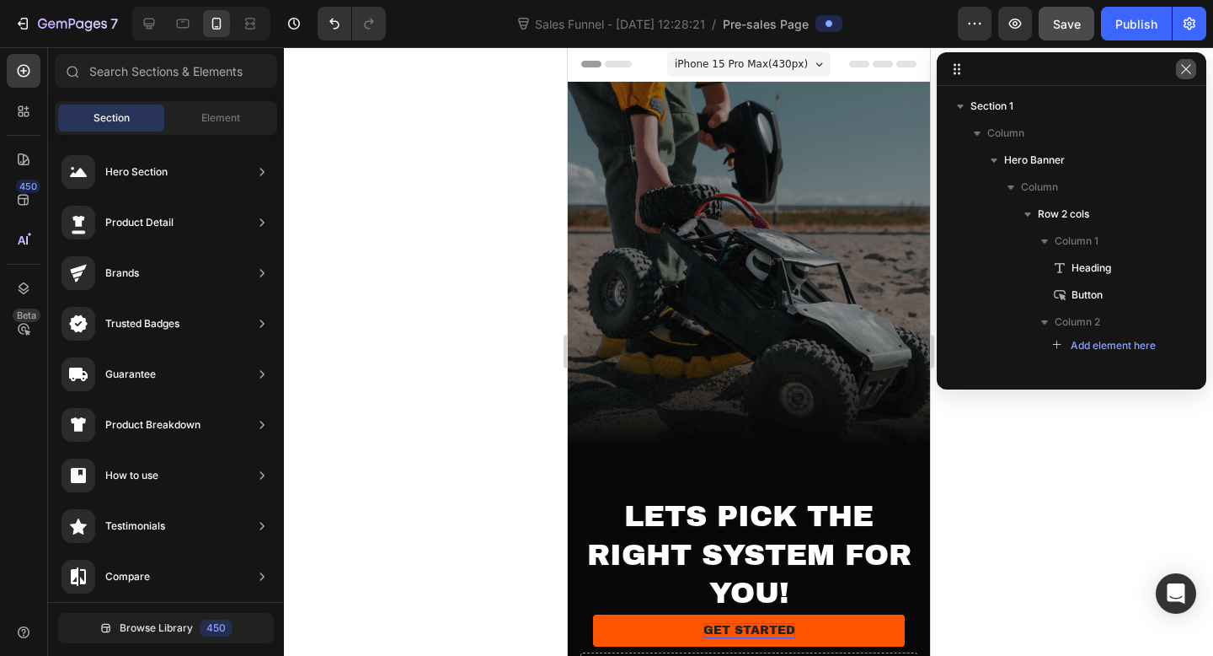
click at [1189, 74] on icon "button" at bounding box center [1186, 68] width 13 height 13
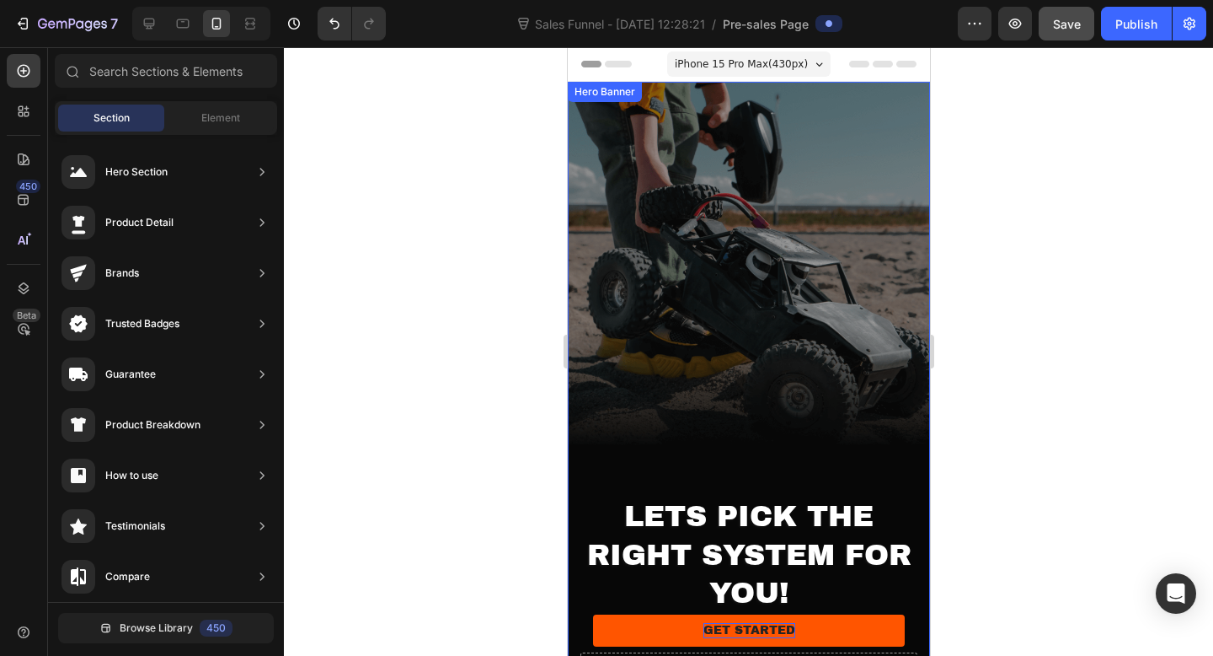
click at [447, 263] on div at bounding box center [749, 351] width 930 height 608
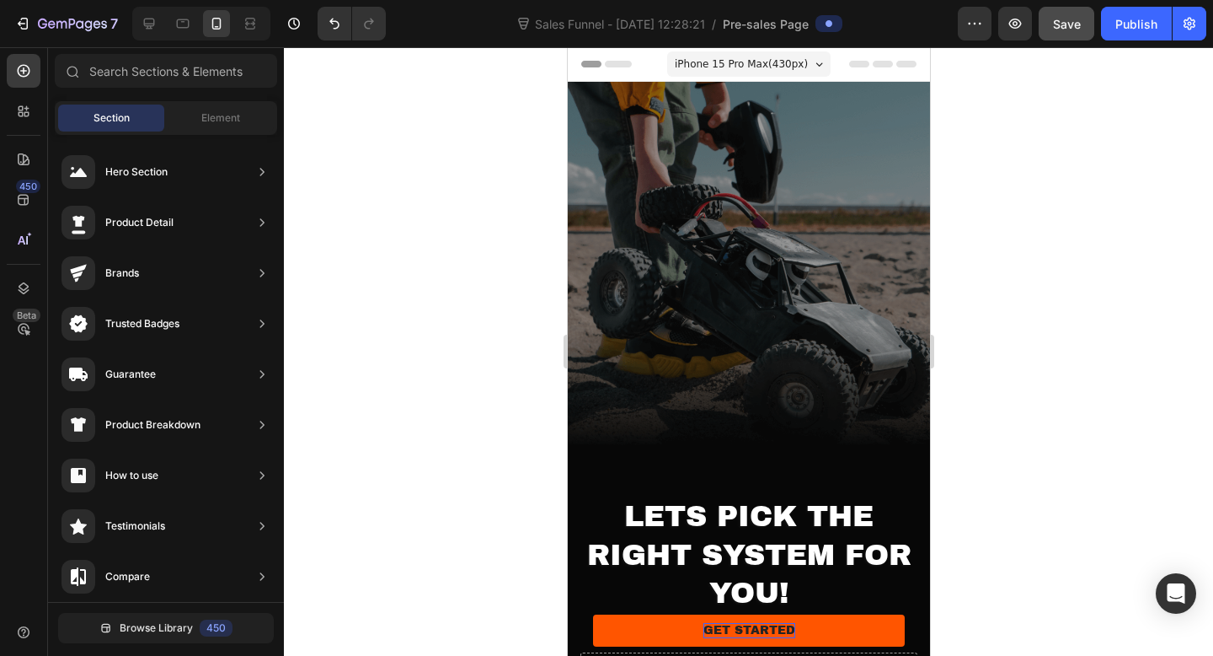
click at [1002, 265] on div at bounding box center [749, 351] width 930 height 608
